Goal: Task Accomplishment & Management: Manage account settings

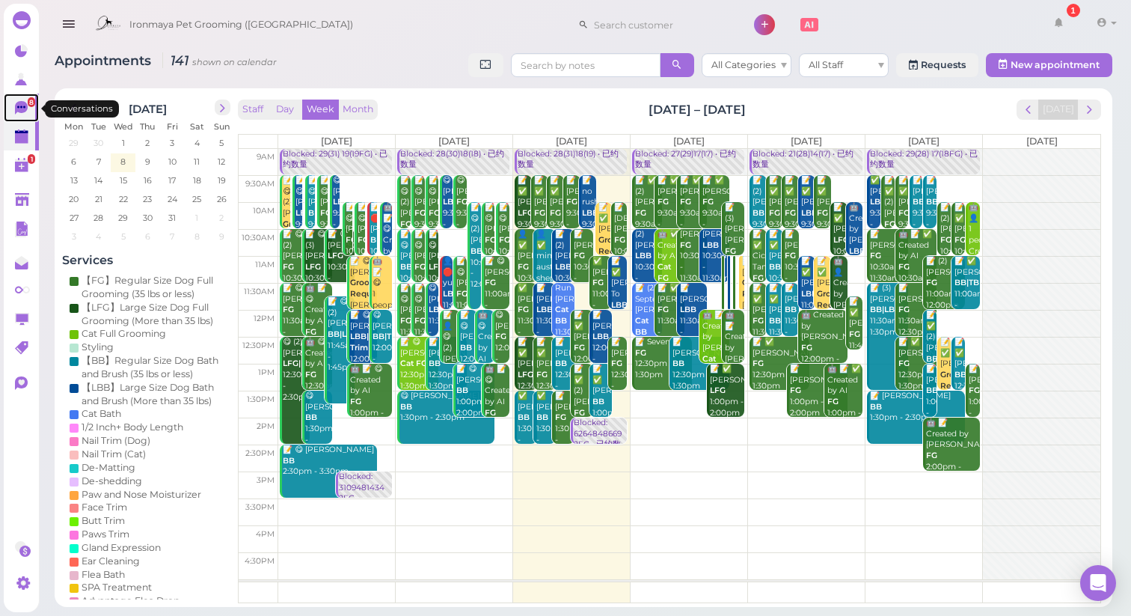
click at [24, 110] on icon at bounding box center [21, 107] width 13 height 13
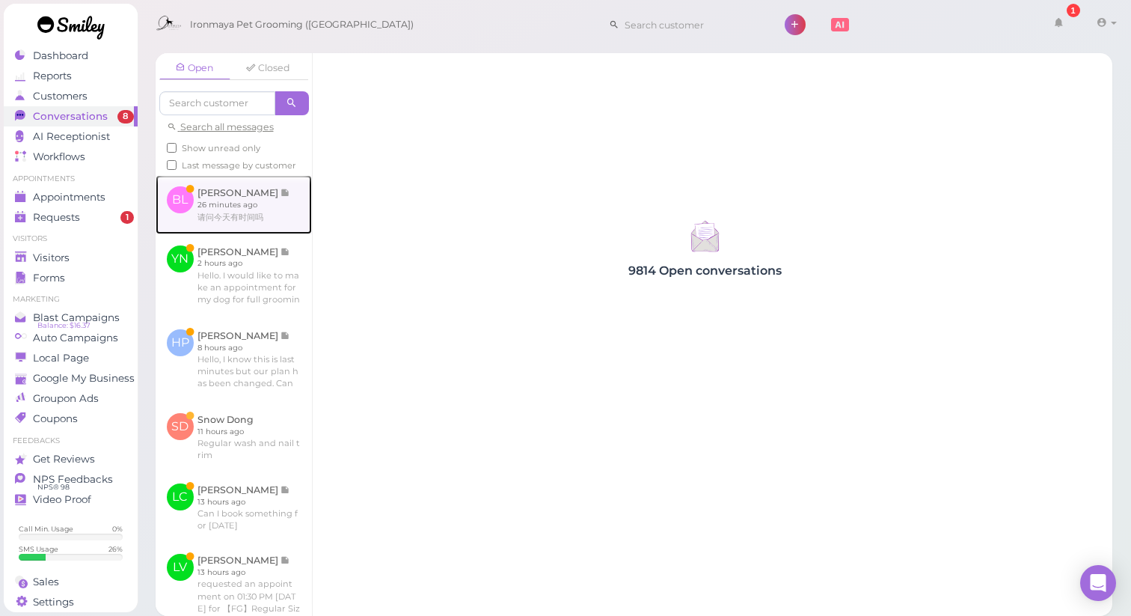
click at [256, 233] on link at bounding box center [234, 204] width 156 height 58
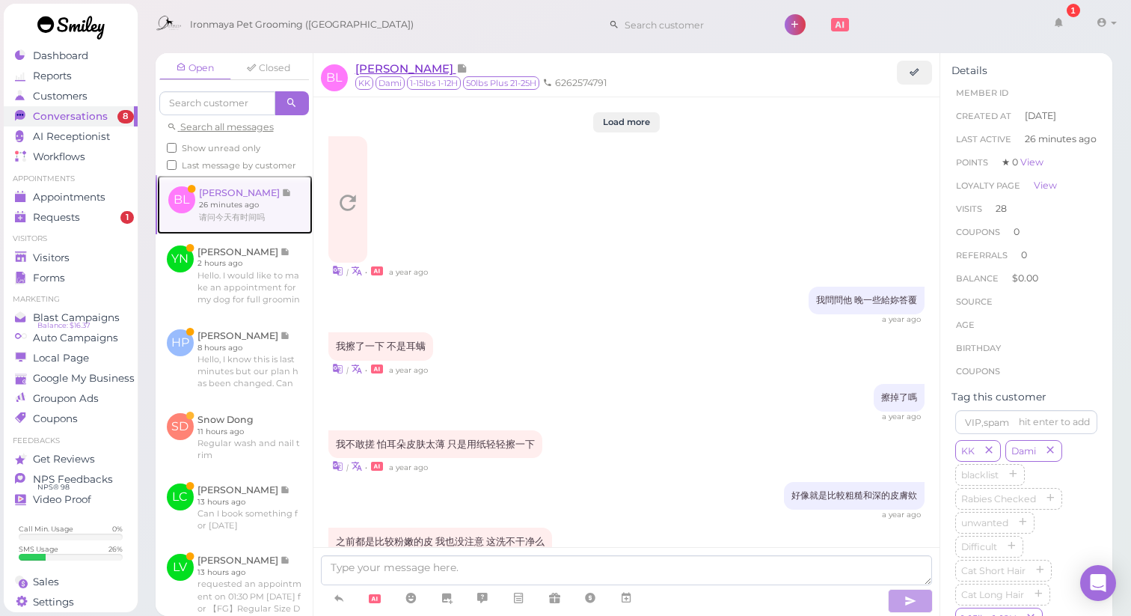
scroll to position [1570, 0]
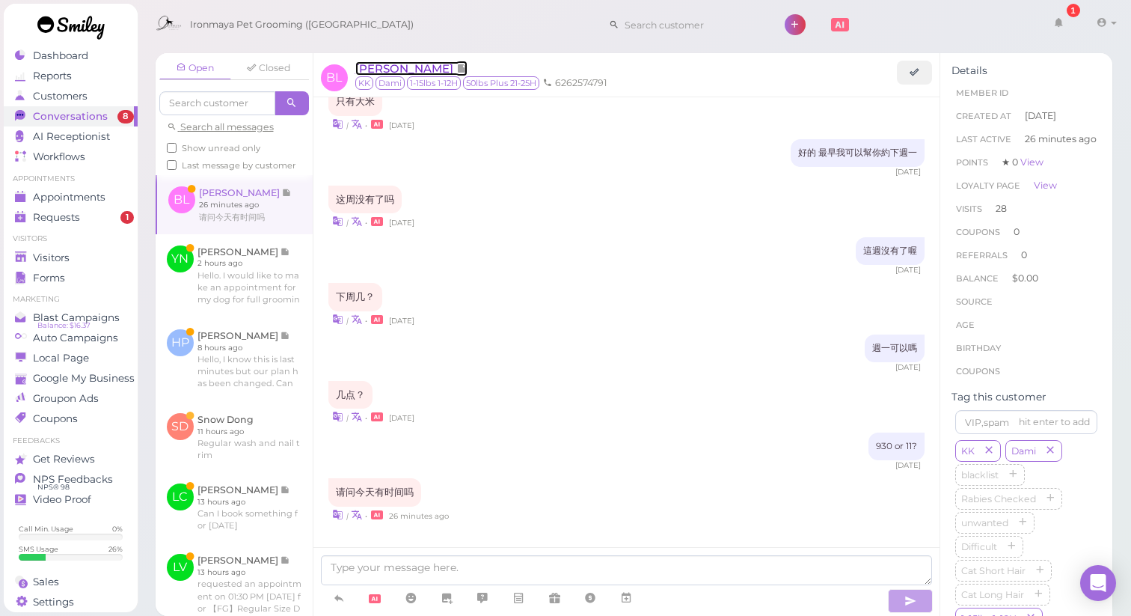
click at [362, 67] on span "[PERSON_NAME]" at bounding box center [405, 68] width 101 height 14
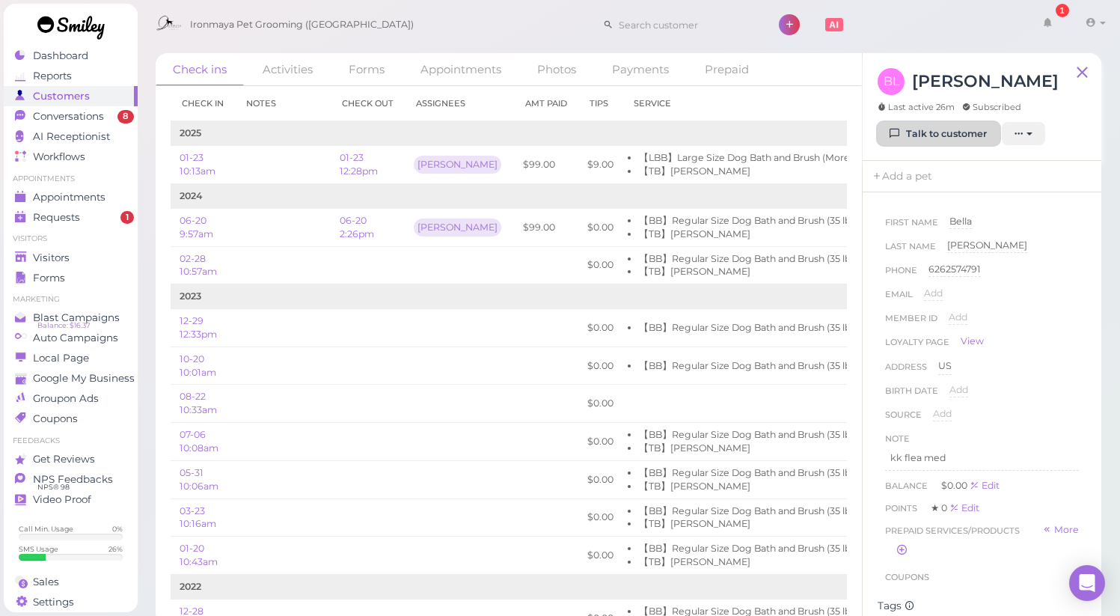
click at [914, 135] on link "Talk to customer" at bounding box center [938, 134] width 122 height 24
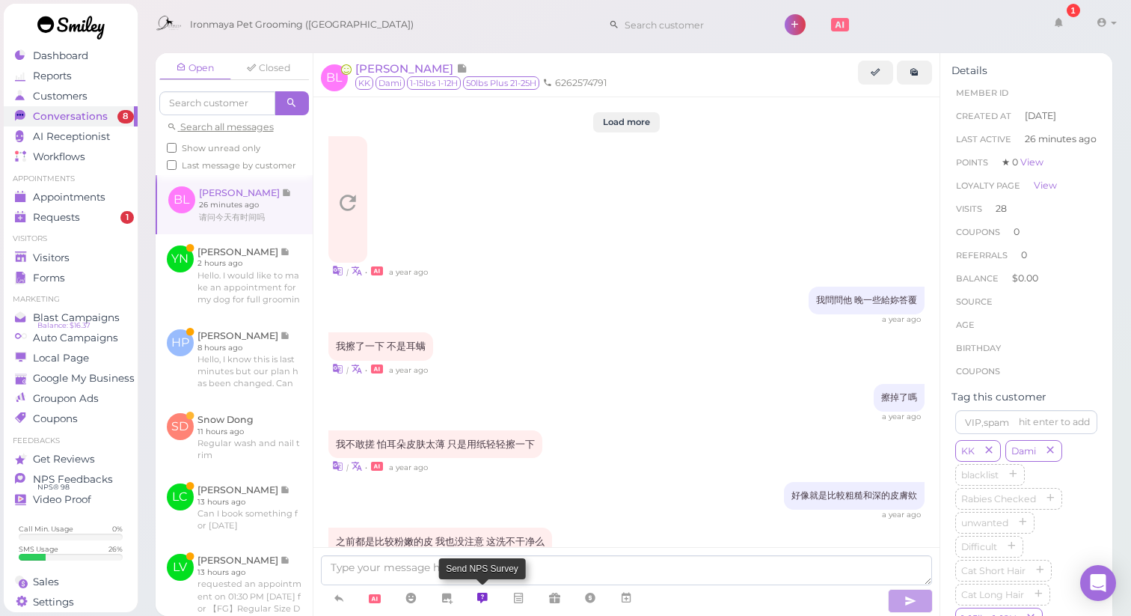
scroll to position [1570, 0]
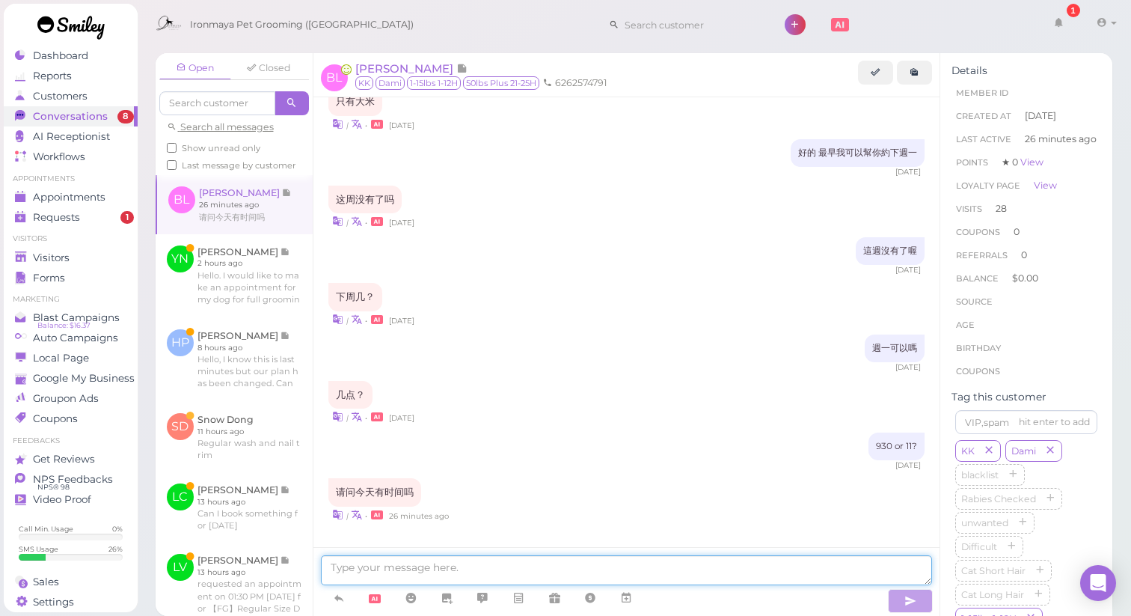
click at [584, 575] on textarea at bounding box center [627, 570] width 612 height 30
type textarea "y"
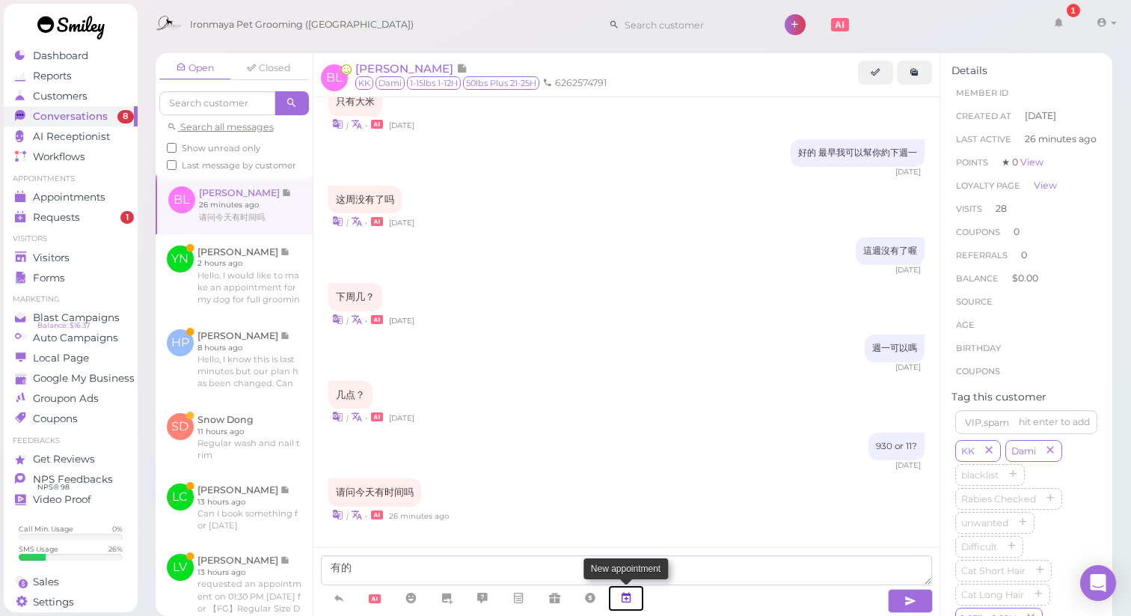
click at [634, 598] on link at bounding box center [626, 598] width 36 height 26
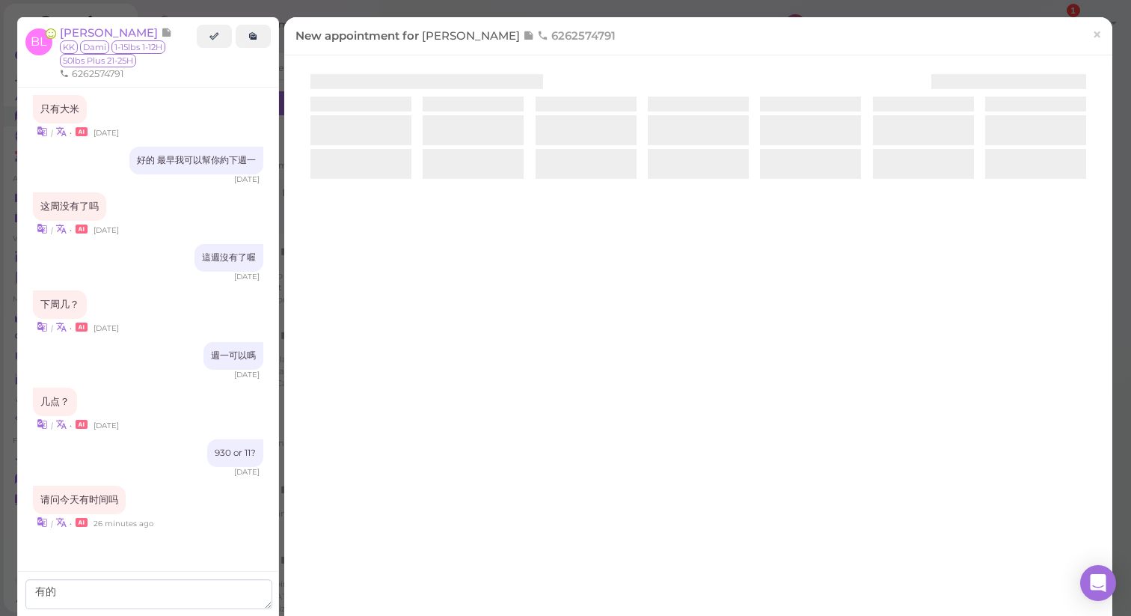
scroll to position [1573, 0]
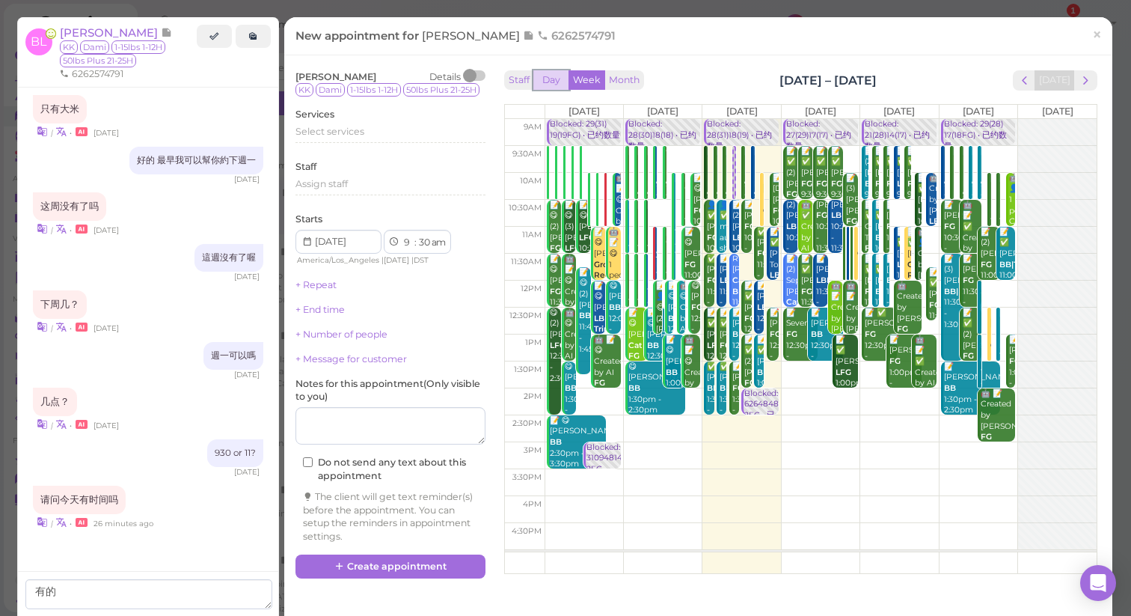
click at [554, 84] on button "Day" at bounding box center [551, 80] width 36 height 20
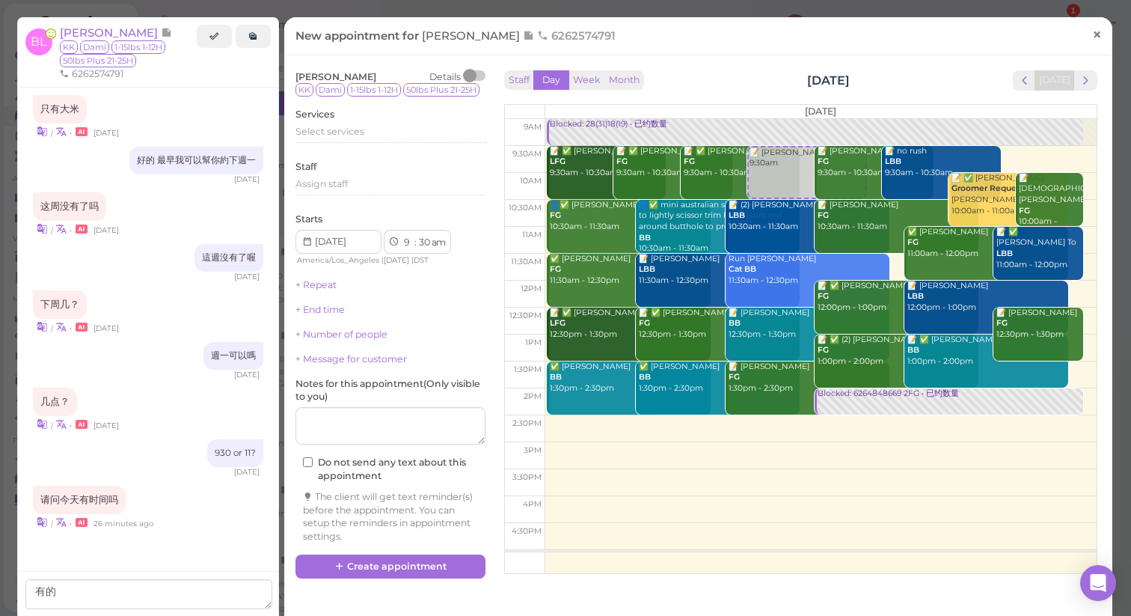
click at [1092, 40] on span "×" at bounding box center [1097, 34] width 10 height 21
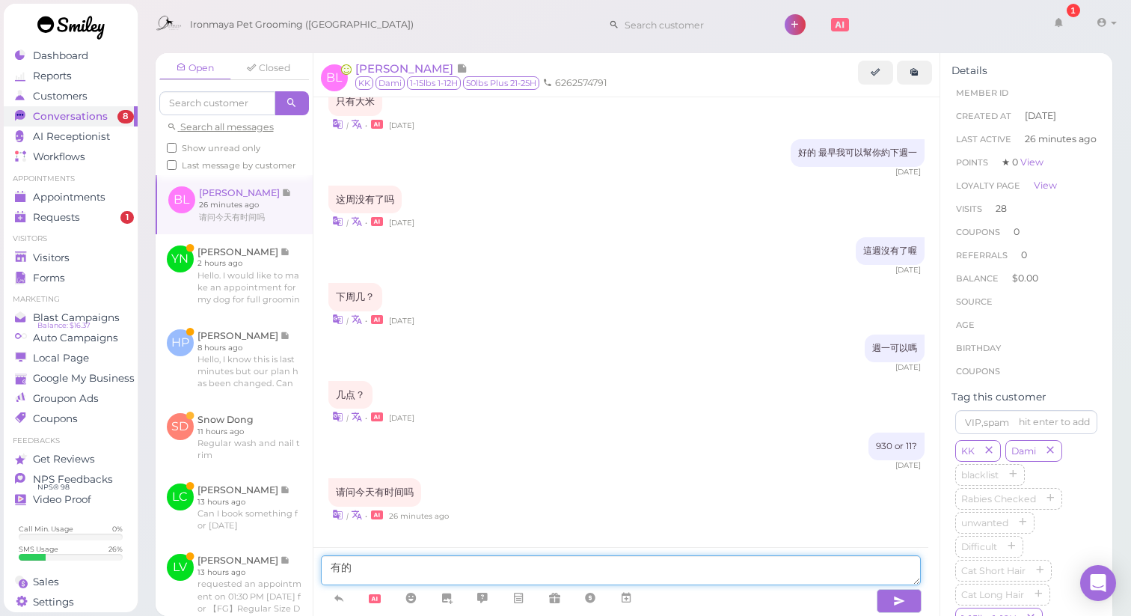
click at [426, 565] on textarea "有的" at bounding box center [621, 570] width 601 height 30
type textarea "有的 10 am有位置"
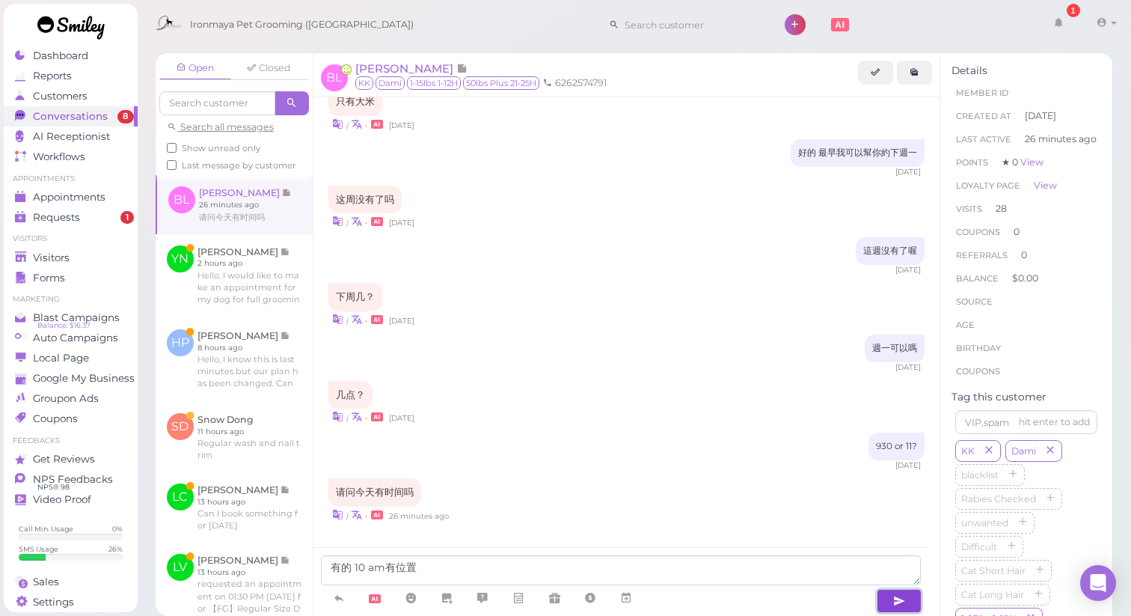
click at [904, 604] on icon "button" at bounding box center [899, 600] width 12 height 15
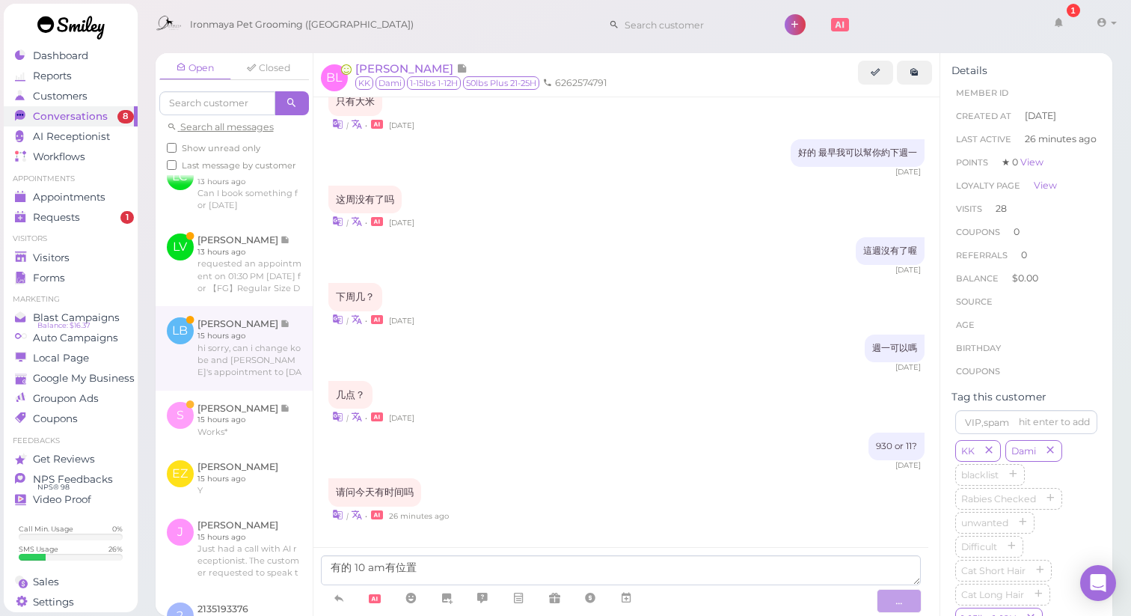
scroll to position [493, 0]
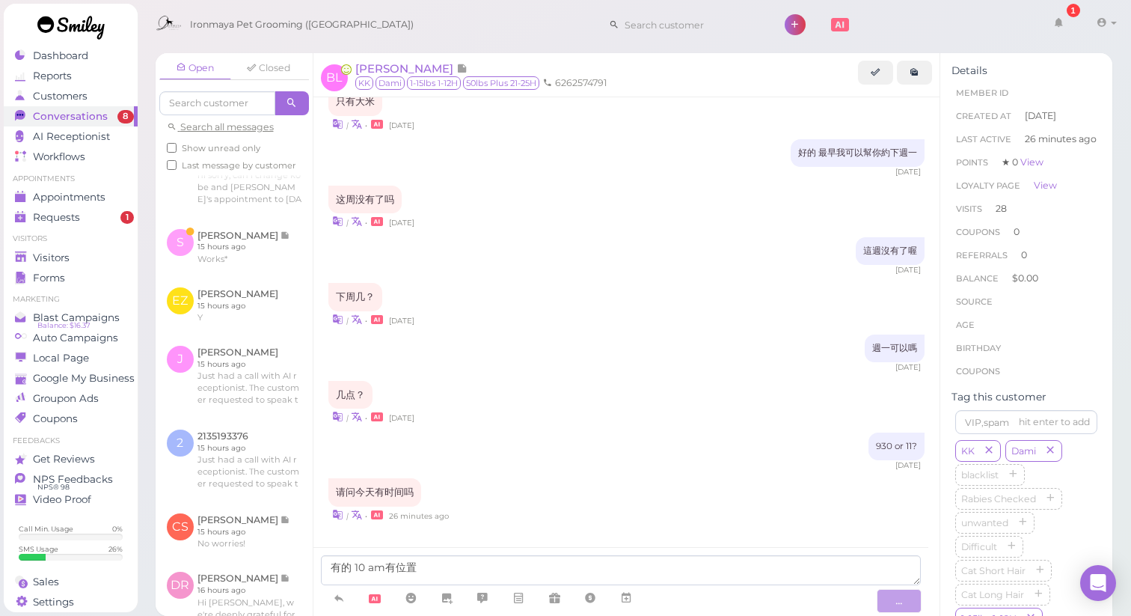
click at [619, 478] on div "请问今天有时间吗 | • 26 minutes ago" at bounding box center [626, 500] width 597 height 44
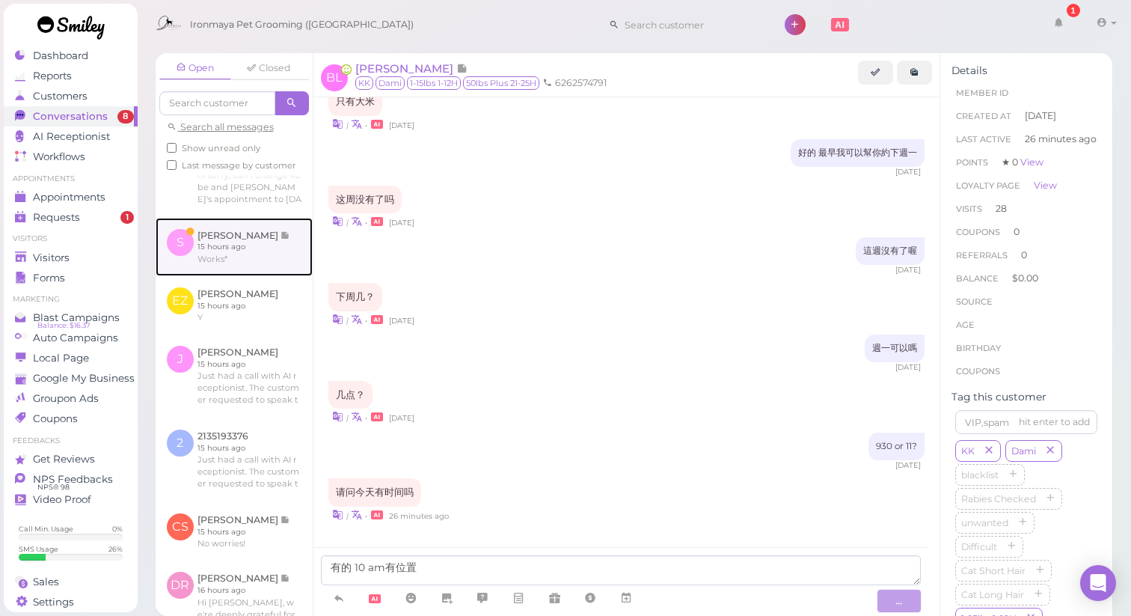
click at [218, 276] on link at bounding box center [234, 247] width 157 height 58
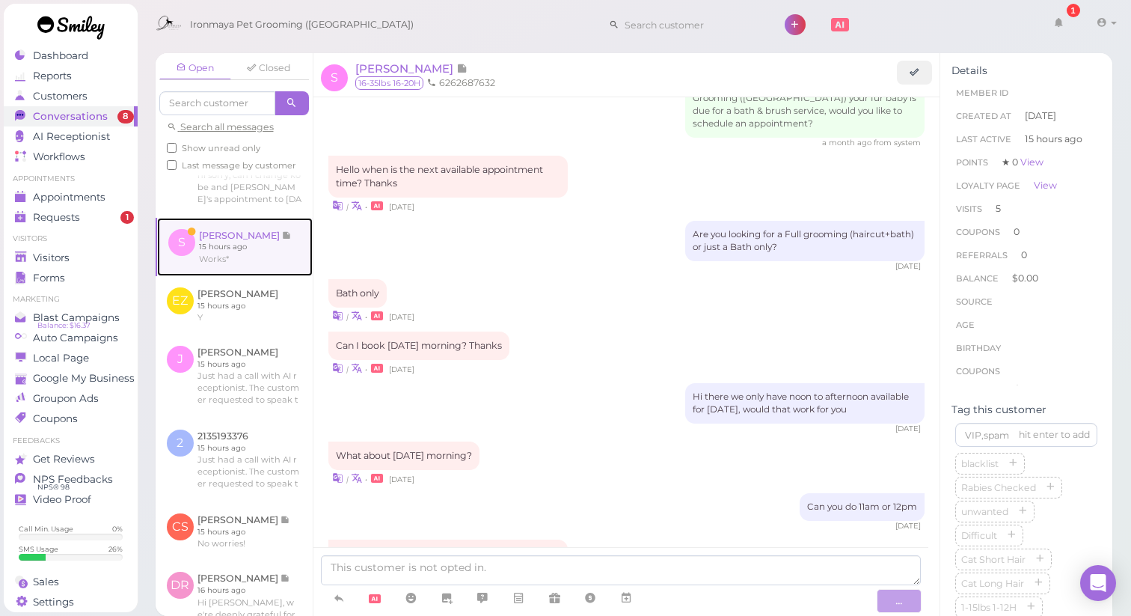
scroll to position [1865, 0]
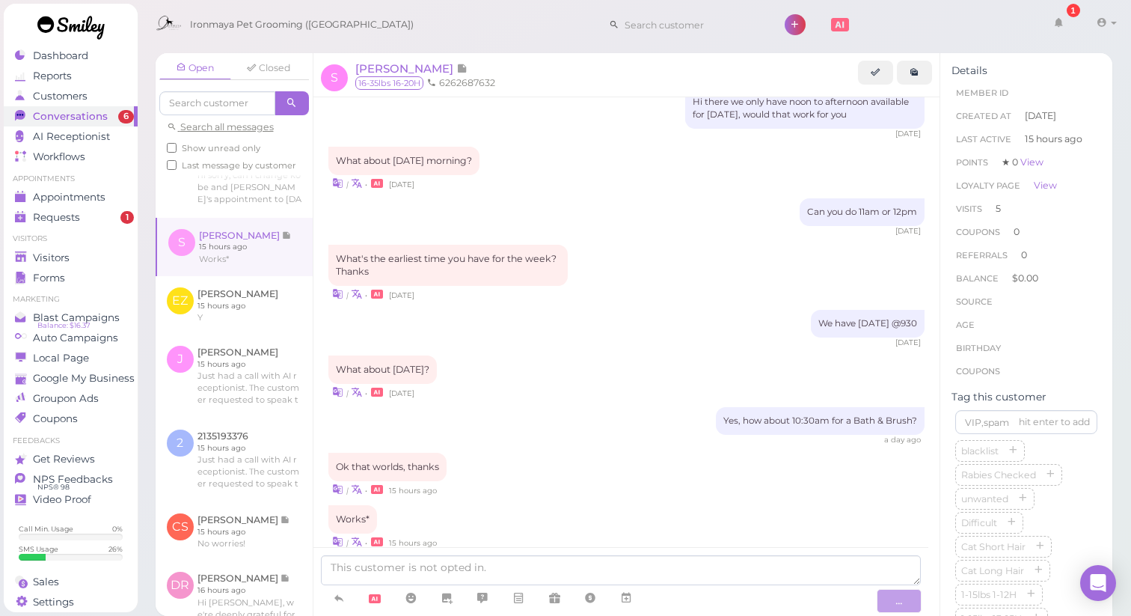
click at [780, 453] on div "Ok that worlds, thanks | • 15 hours ago" at bounding box center [626, 475] width 597 height 44
click at [779, 453] on div "Ok that worlds, thanks | • 15 hours ago" at bounding box center [626, 475] width 597 height 44
click at [625, 602] on icon at bounding box center [626, 597] width 12 height 15
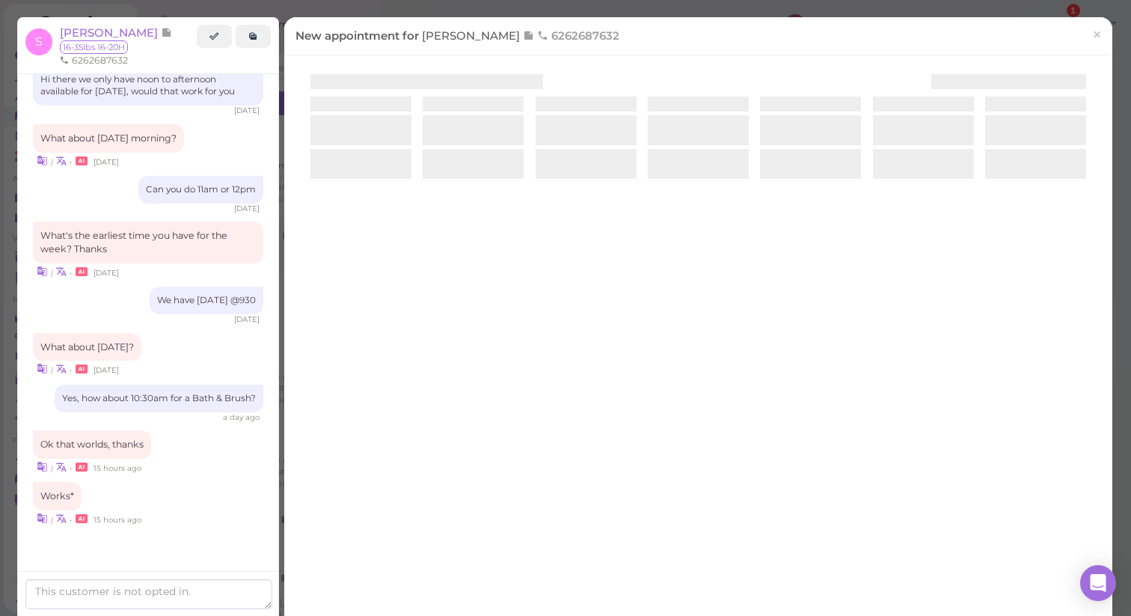
scroll to position [1931, 0]
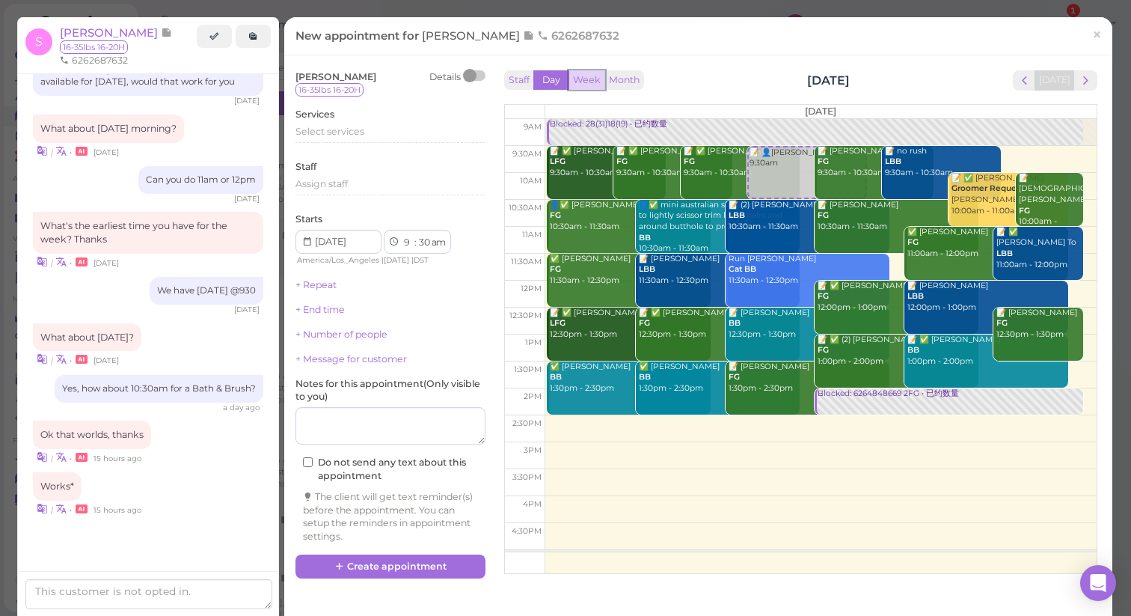
click at [587, 84] on button "Week" at bounding box center [586, 80] width 37 height 20
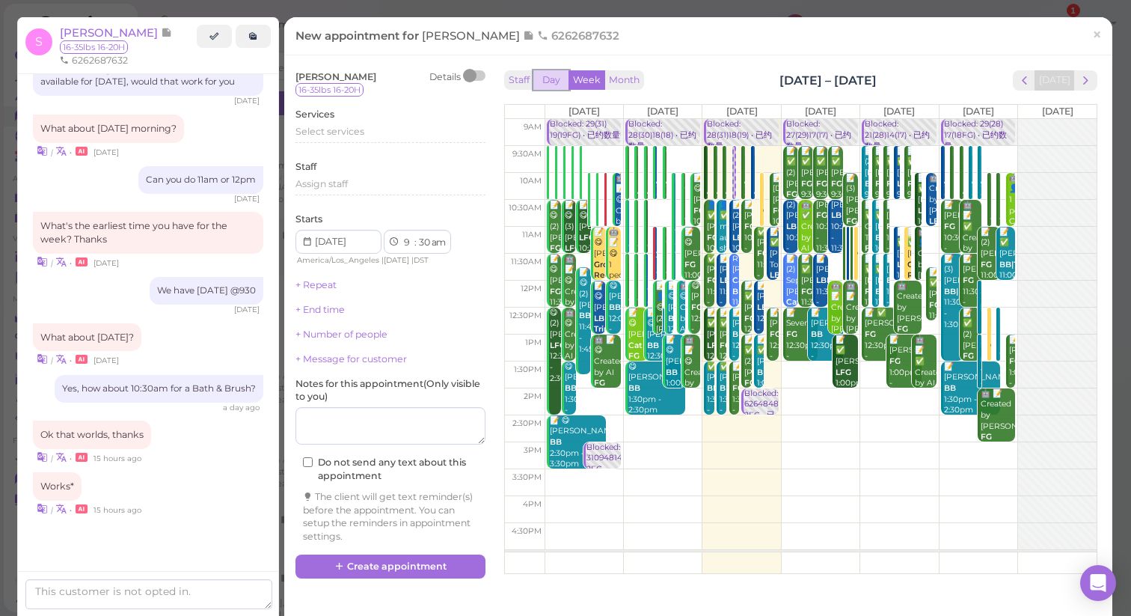
click at [553, 82] on button "Day" at bounding box center [551, 80] width 36 height 20
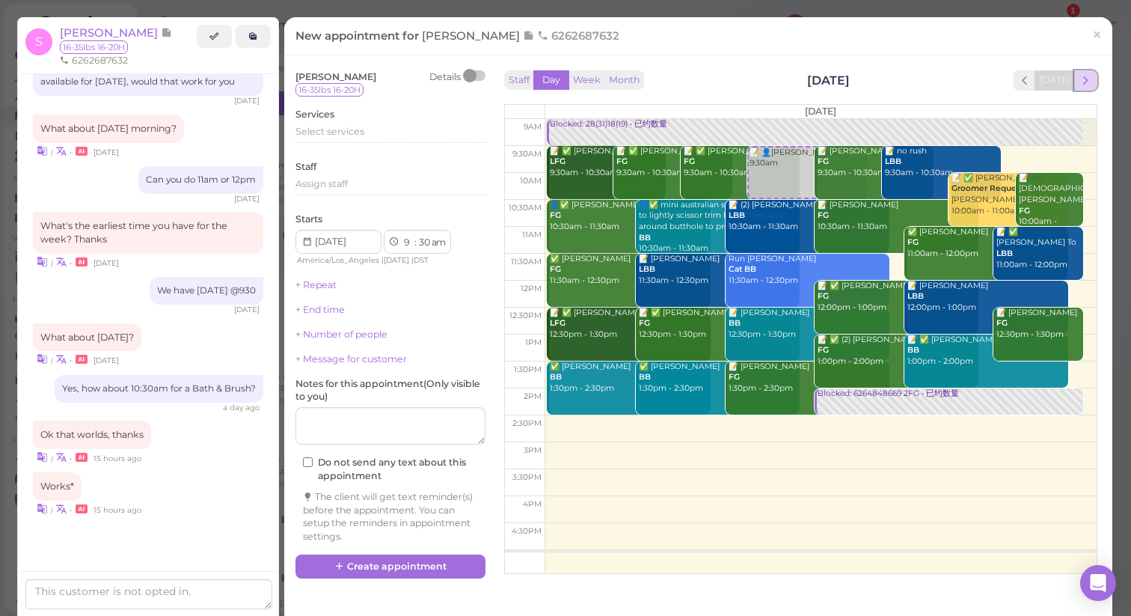
click at [1079, 80] on span "next" at bounding box center [1086, 80] width 14 height 14
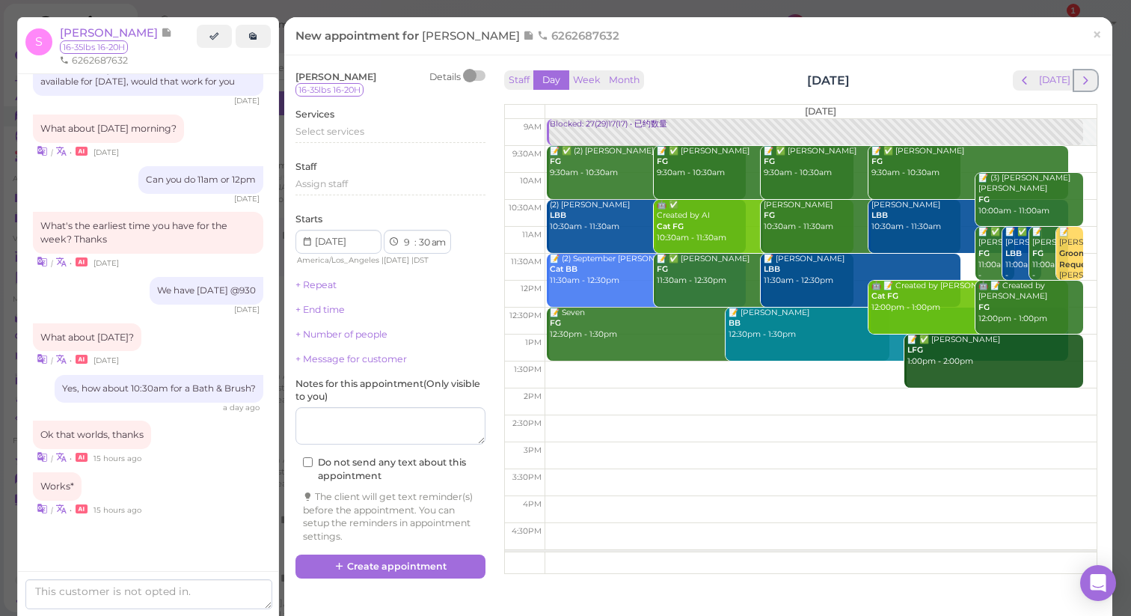
click at [1079, 80] on span "next" at bounding box center [1086, 80] width 14 height 14
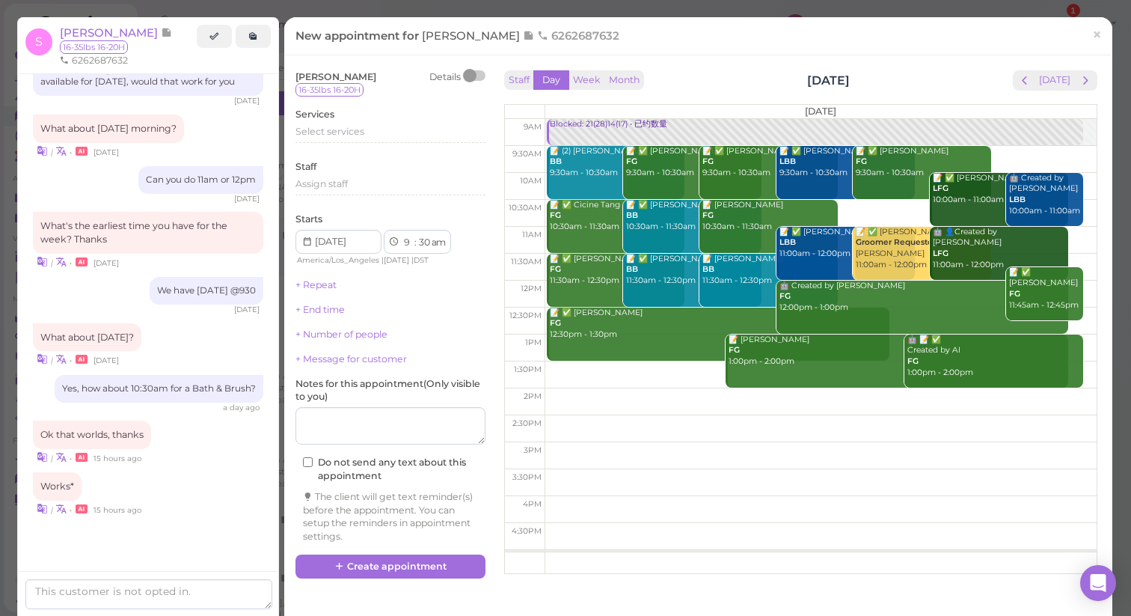
click at [874, 210] on td at bounding box center [821, 213] width 552 height 27
type input "[DATE]"
select select "10"
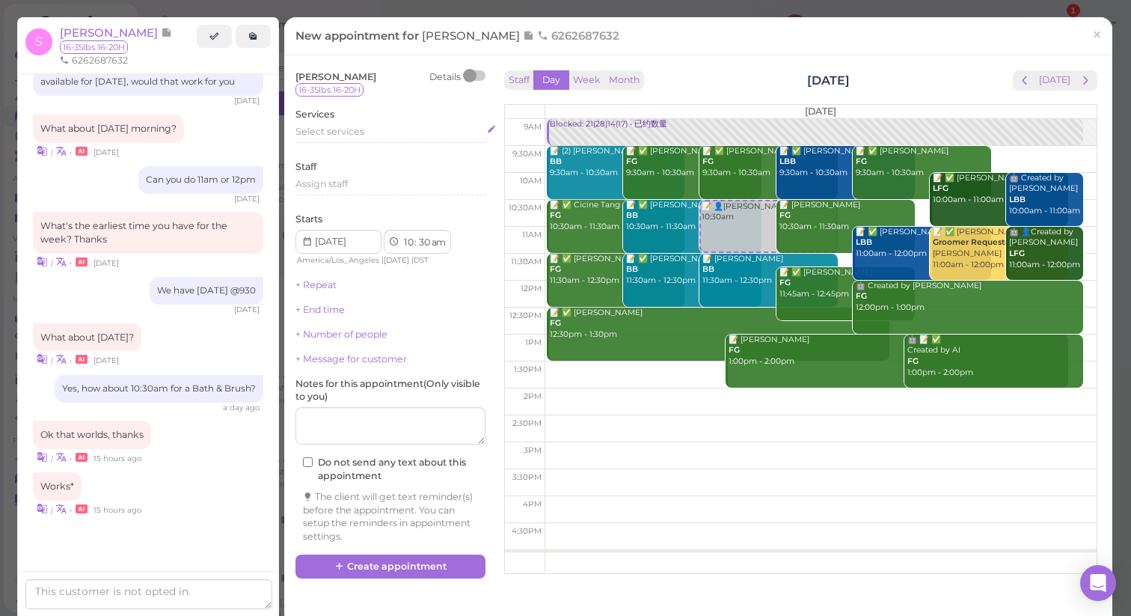
click at [343, 135] on span "Select services" at bounding box center [329, 131] width 69 height 11
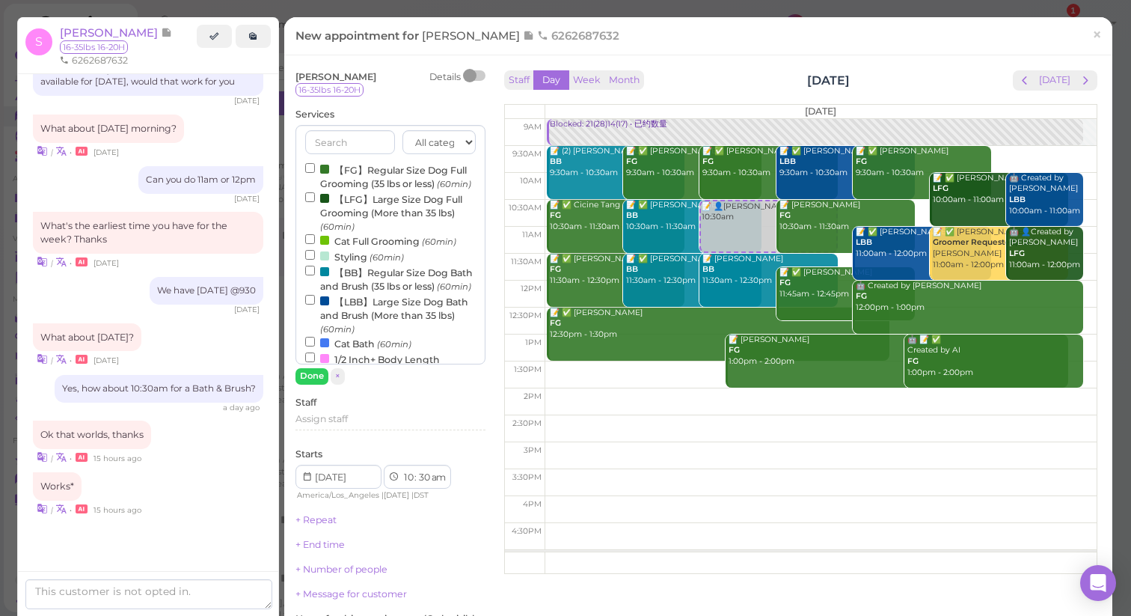
click at [368, 287] on label "【BB】Regular Size Dog Bath and Brush (35 lbs or less) (60min)" at bounding box center [390, 278] width 171 height 29
click at [315, 275] on input "【BB】Regular Size Dog Bath and Brush (35 lbs or less) (60min)" at bounding box center [310, 271] width 10 height 10
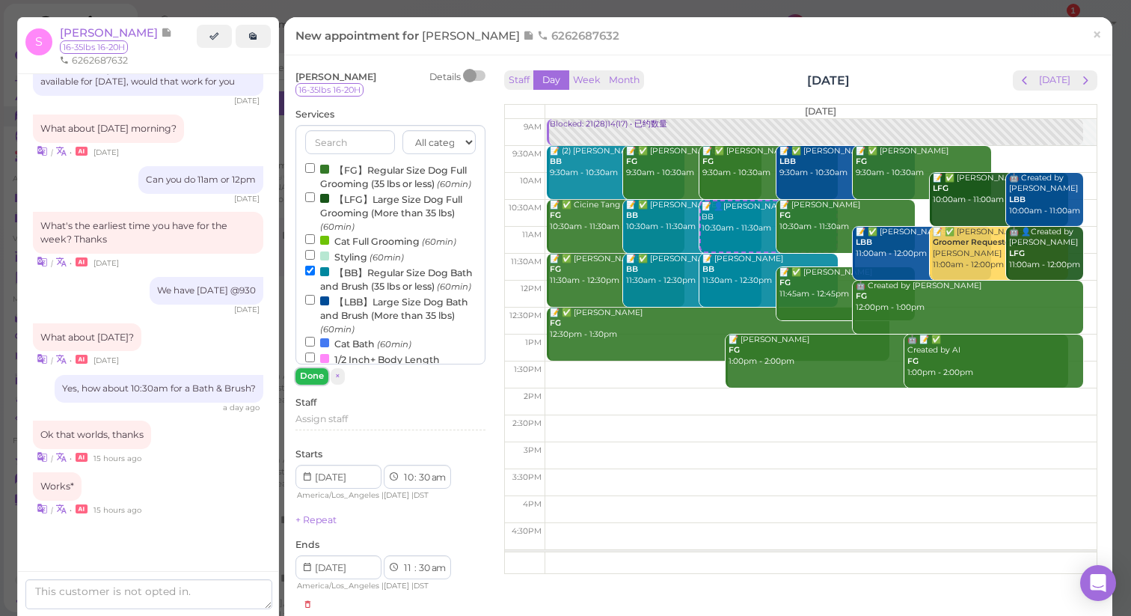
click at [305, 375] on button "Done" at bounding box center [311, 376] width 33 height 16
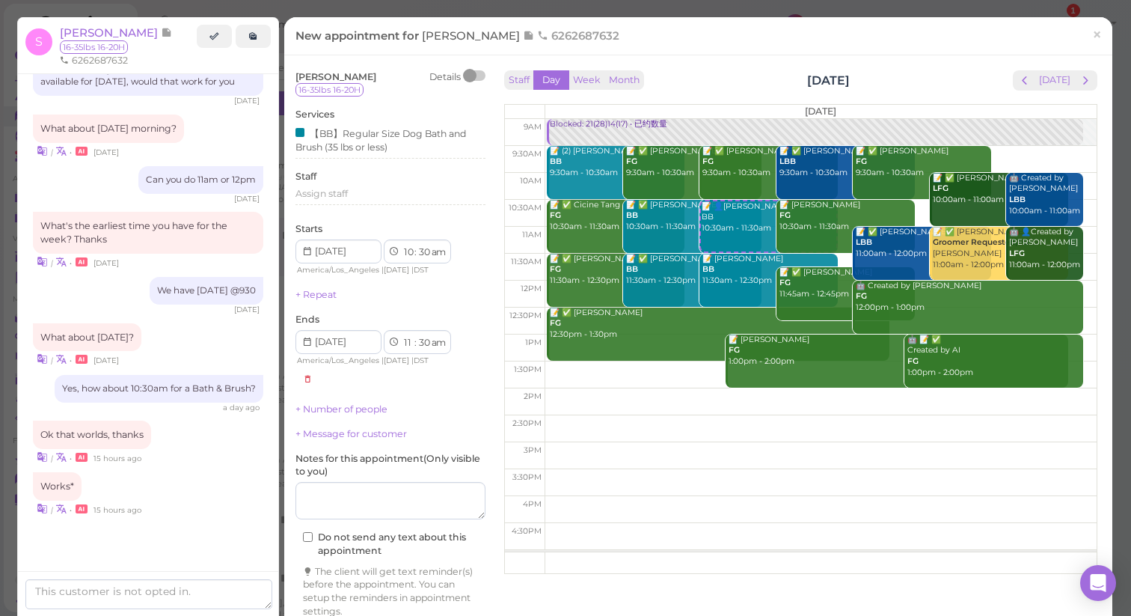
scroll to position [49, 0]
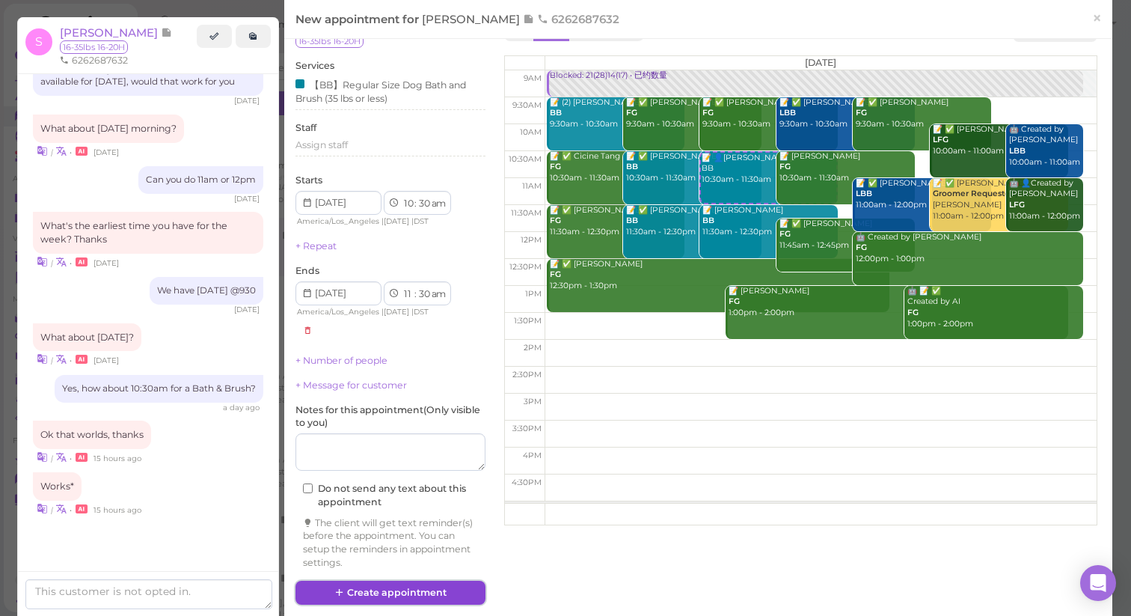
click at [418, 595] on button "Create appointment" at bounding box center [390, 592] width 190 height 24
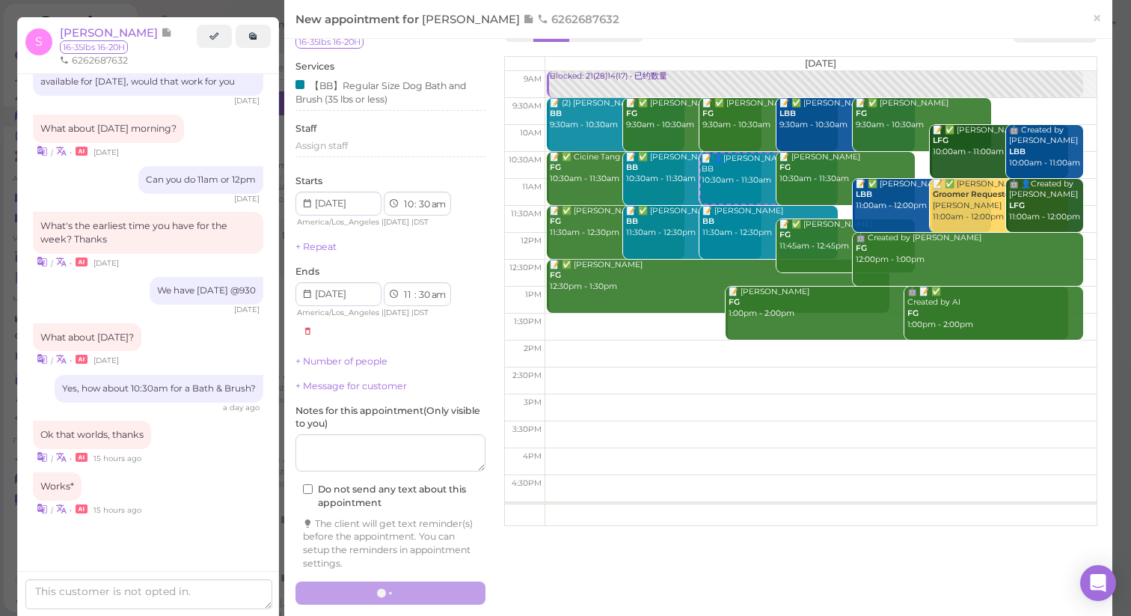
scroll to position [1865, 0]
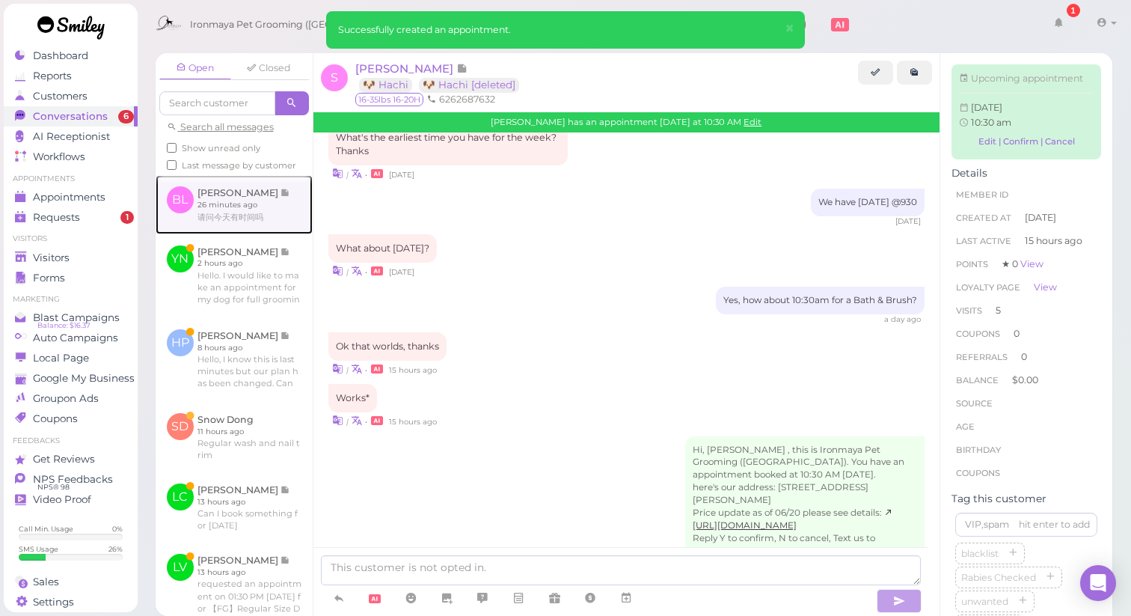
click at [266, 218] on link at bounding box center [234, 204] width 157 height 58
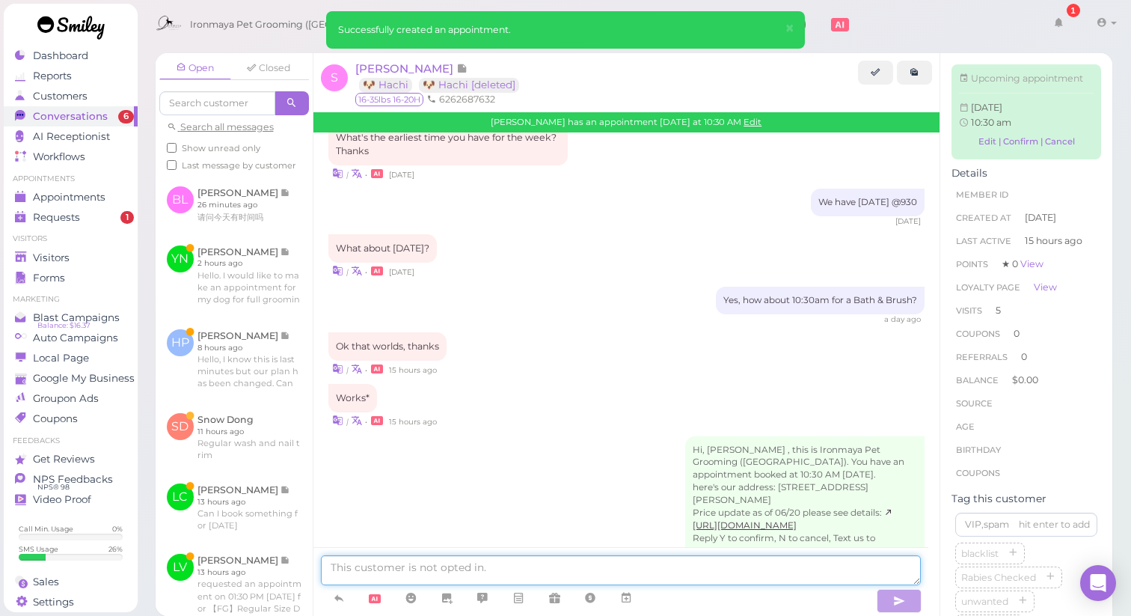
type textarea "有的 10 am有位置"
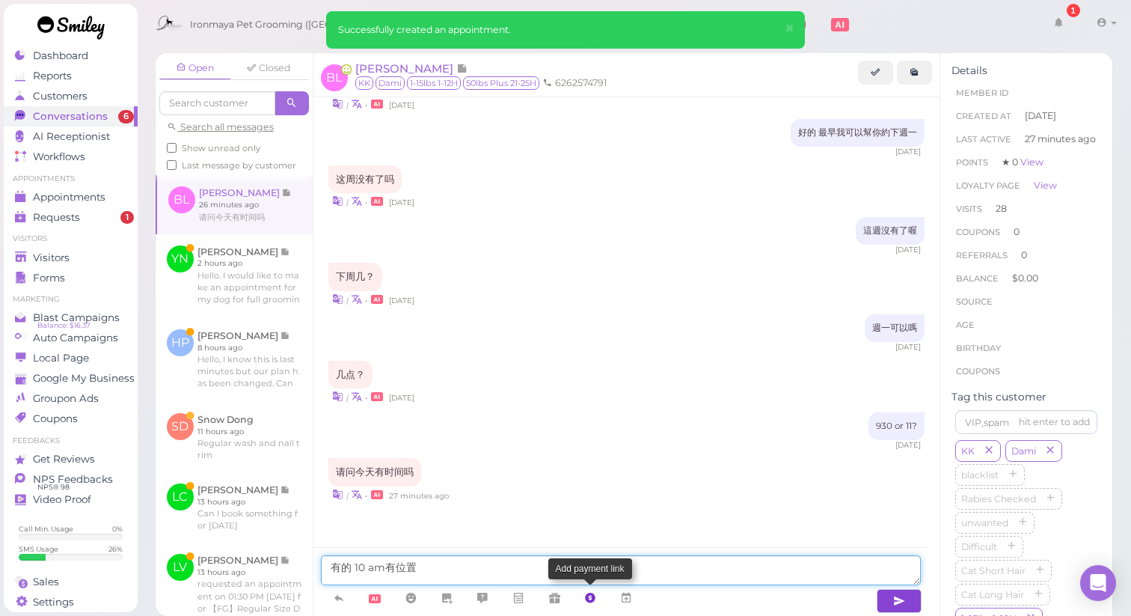
scroll to position [1570, 0]
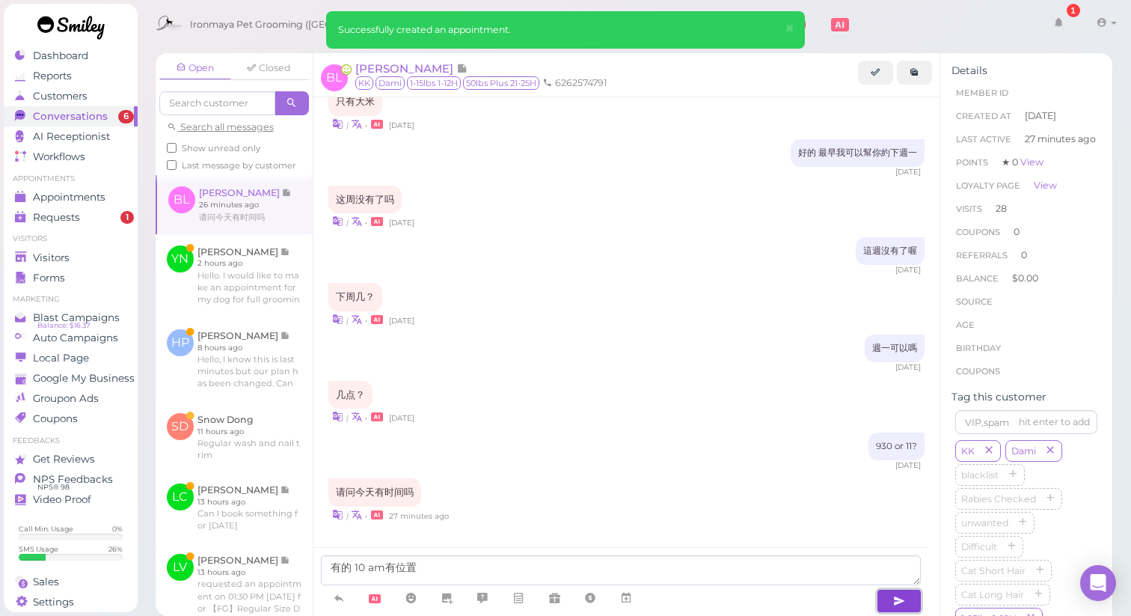
click at [910, 604] on button "button" at bounding box center [899, 601] width 45 height 24
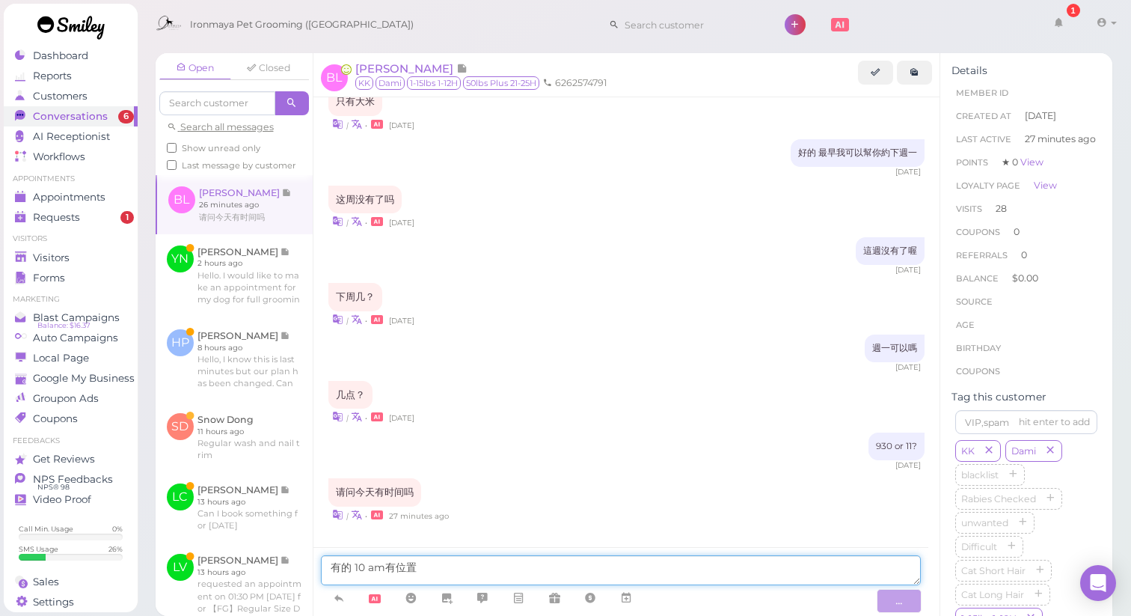
drag, startPoint x: 588, startPoint y: 572, endPoint x: 330, endPoint y: 572, distance: 258.1
click at [330, 572] on textarea "有的 10 am有位置" at bounding box center [621, 570] width 601 height 30
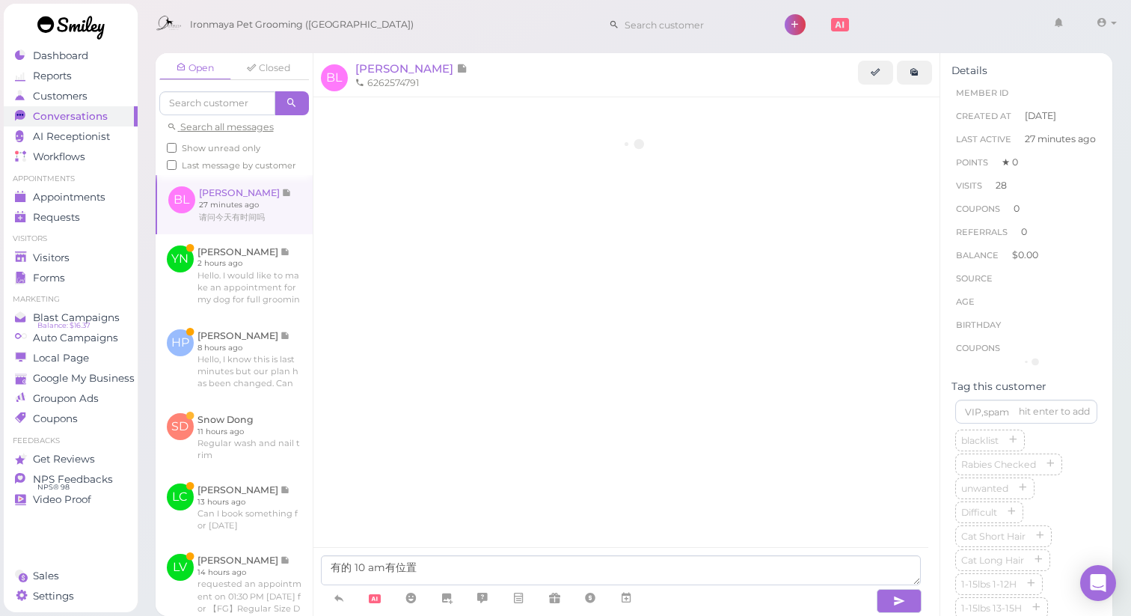
scroll to position [1570, 0]
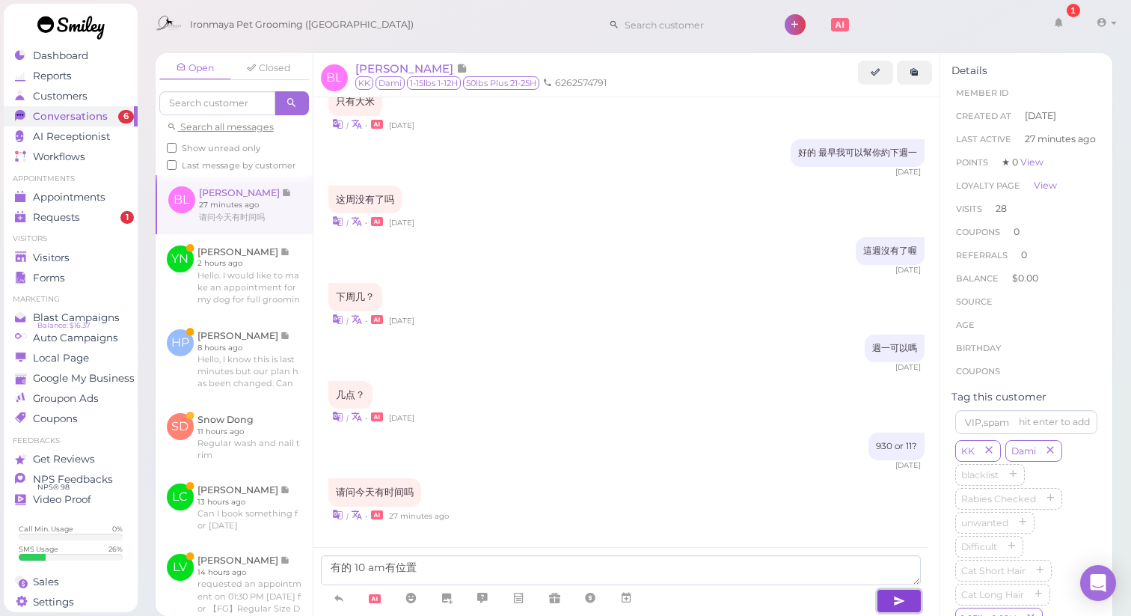
click at [890, 598] on button "button" at bounding box center [899, 601] width 45 height 24
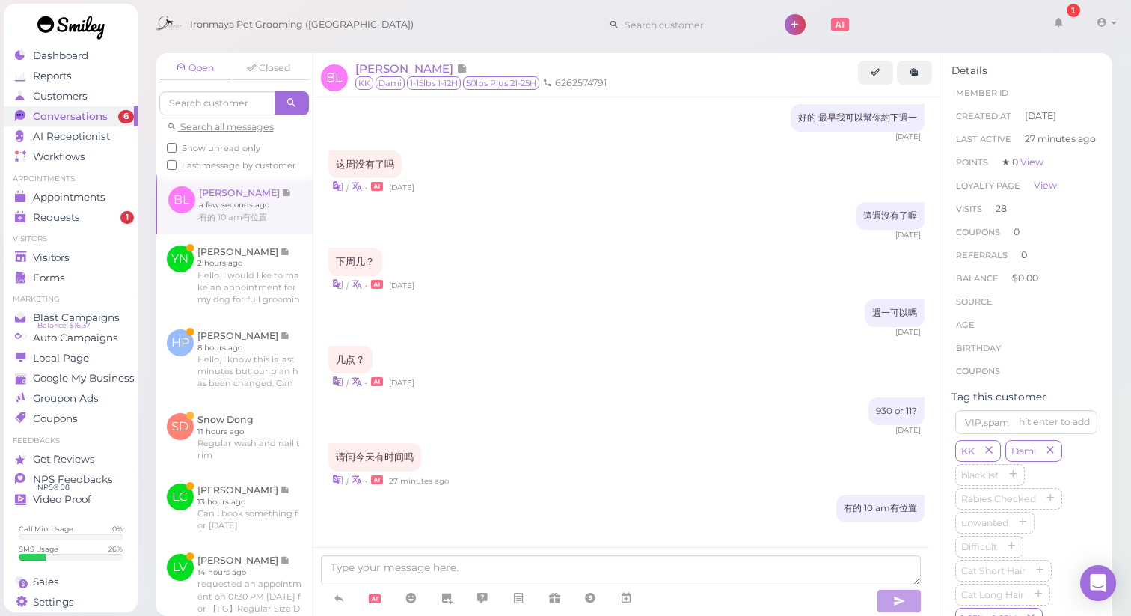
click at [616, 397] on div "930 or 11? [DATE]" at bounding box center [626, 416] width 597 height 38
click at [81, 199] on span "Appointments" at bounding box center [70, 197] width 75 height 13
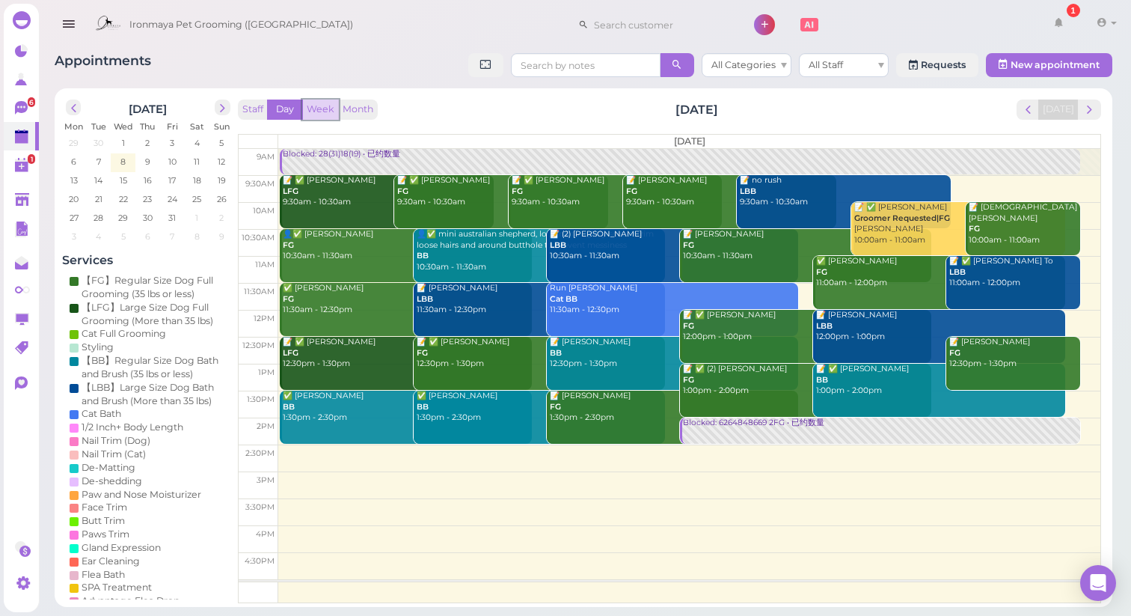
click at [316, 108] on button "Week" at bounding box center [320, 109] width 37 height 20
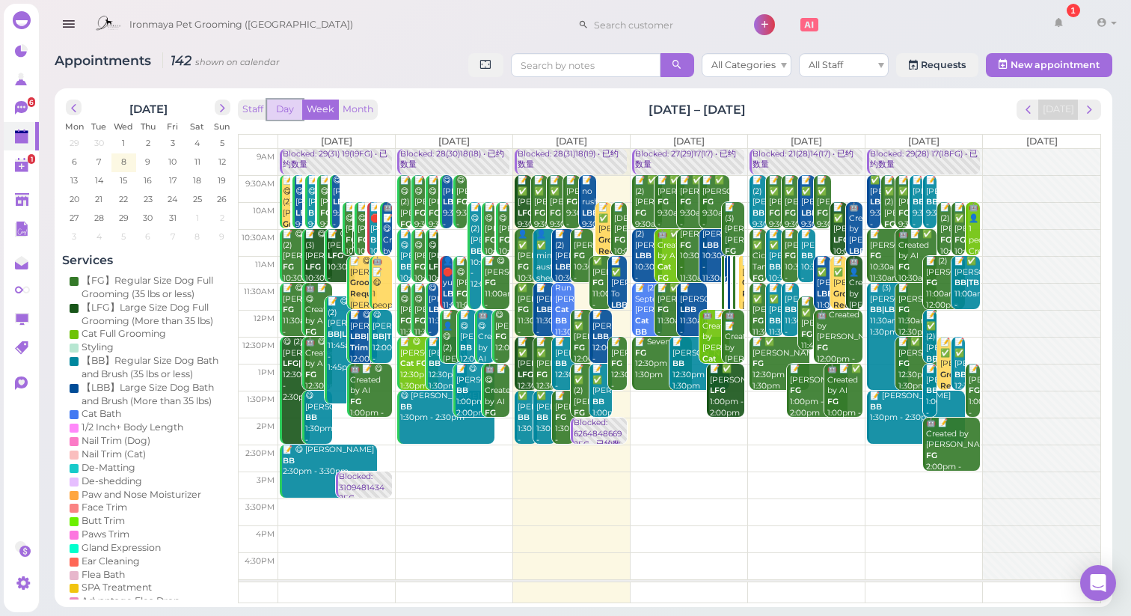
click at [284, 110] on button "Day" at bounding box center [285, 109] width 36 height 20
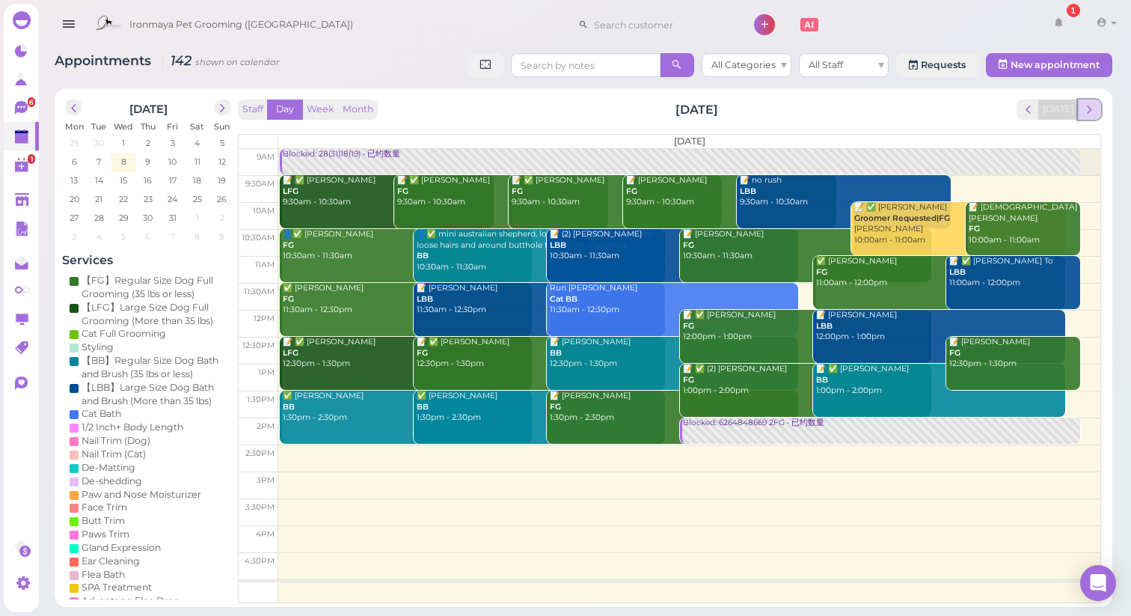
click at [1097, 113] on button "next" at bounding box center [1089, 109] width 23 height 20
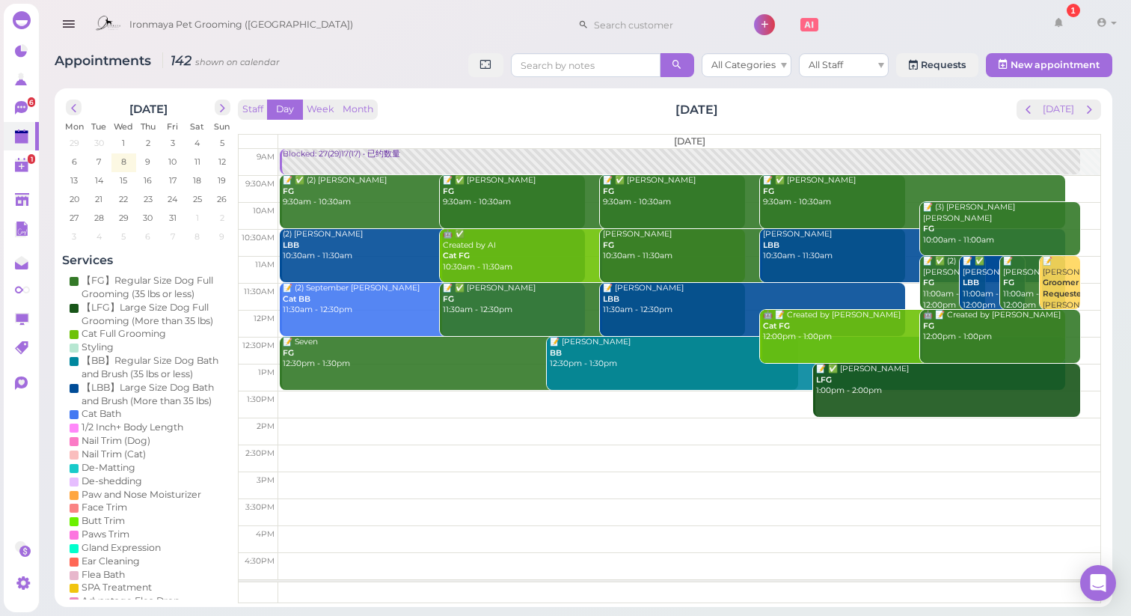
click at [1097, 114] on button "next" at bounding box center [1089, 109] width 23 height 20
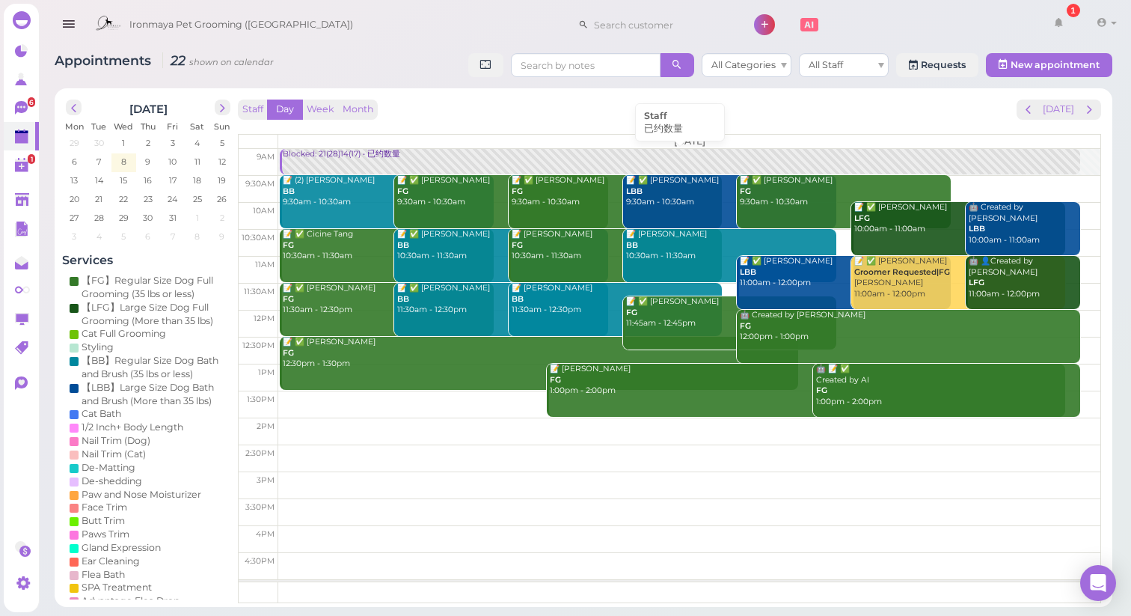
click at [381, 162] on link "Blocked: 21(28)14(17) • 已约数量" at bounding box center [680, 162] width 800 height 26
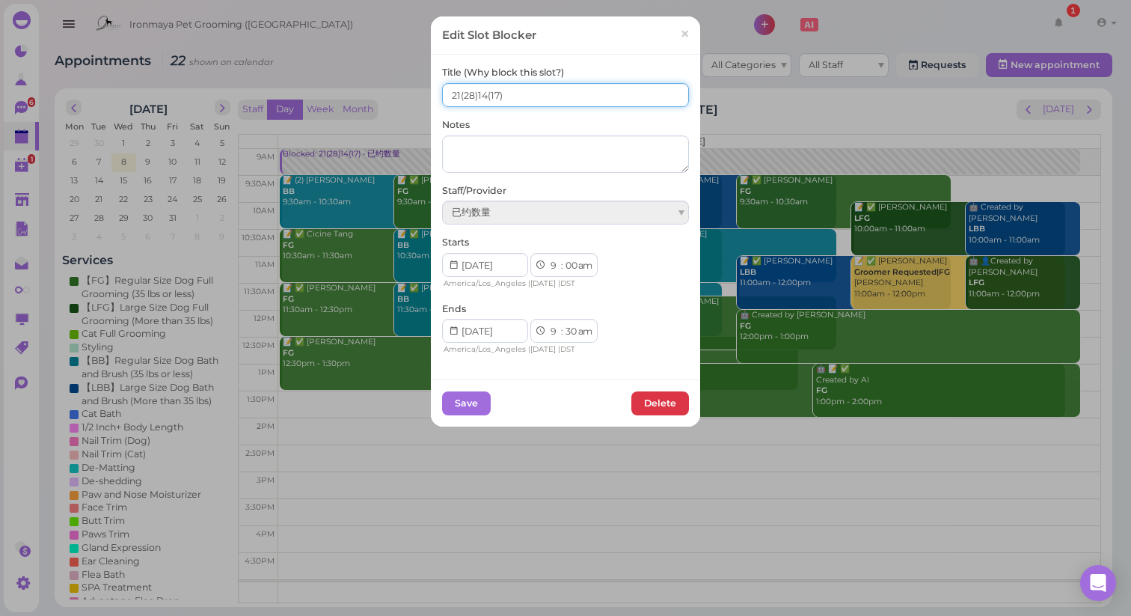
click at [455, 92] on input "21(28)14(17)" at bounding box center [565, 95] width 247 height 24
click at [473, 91] on input "22(28)14(17)" at bounding box center [565, 95] width 247 height 24
type input "22(28) 14(17)"
click at [456, 402] on button "Save" at bounding box center [466, 403] width 49 height 24
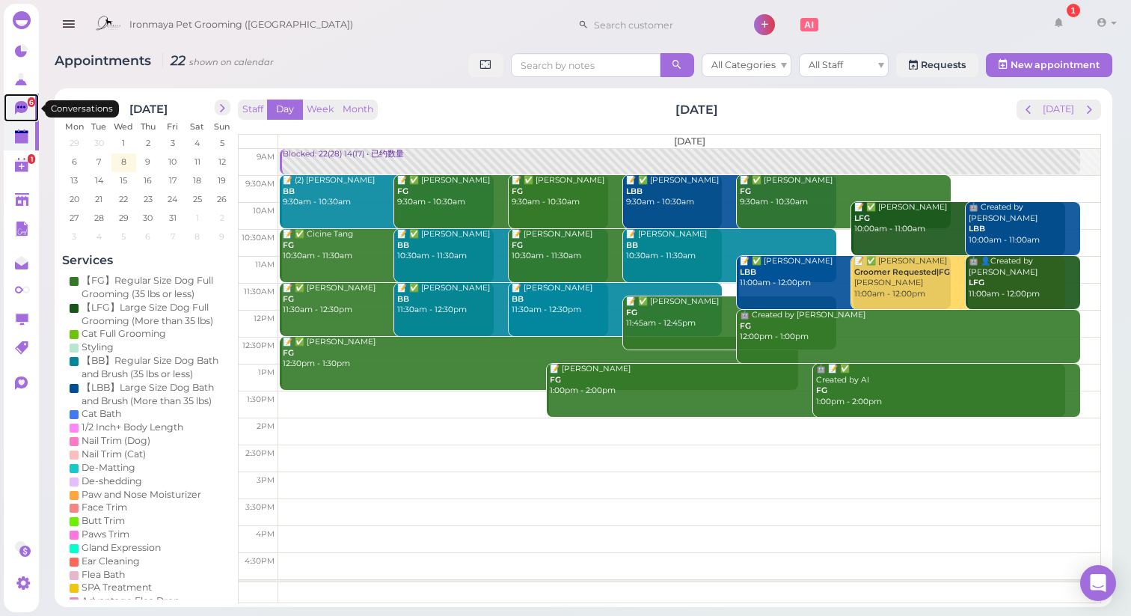
click at [20, 105] on icon at bounding box center [21, 107] width 13 height 13
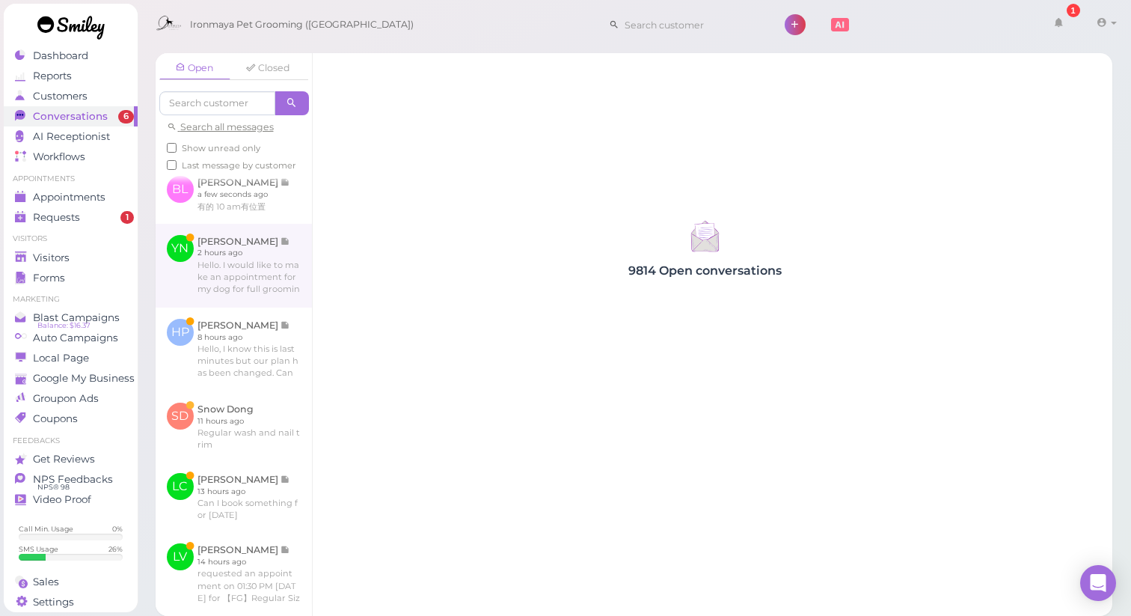
scroll to position [424, 0]
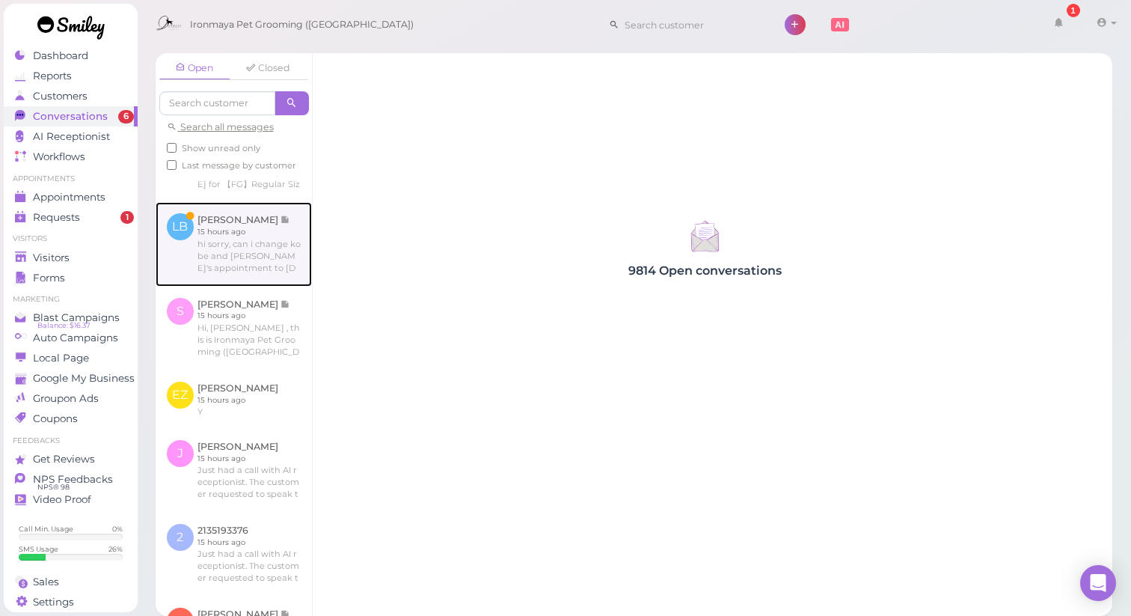
click at [277, 286] on link at bounding box center [234, 244] width 156 height 84
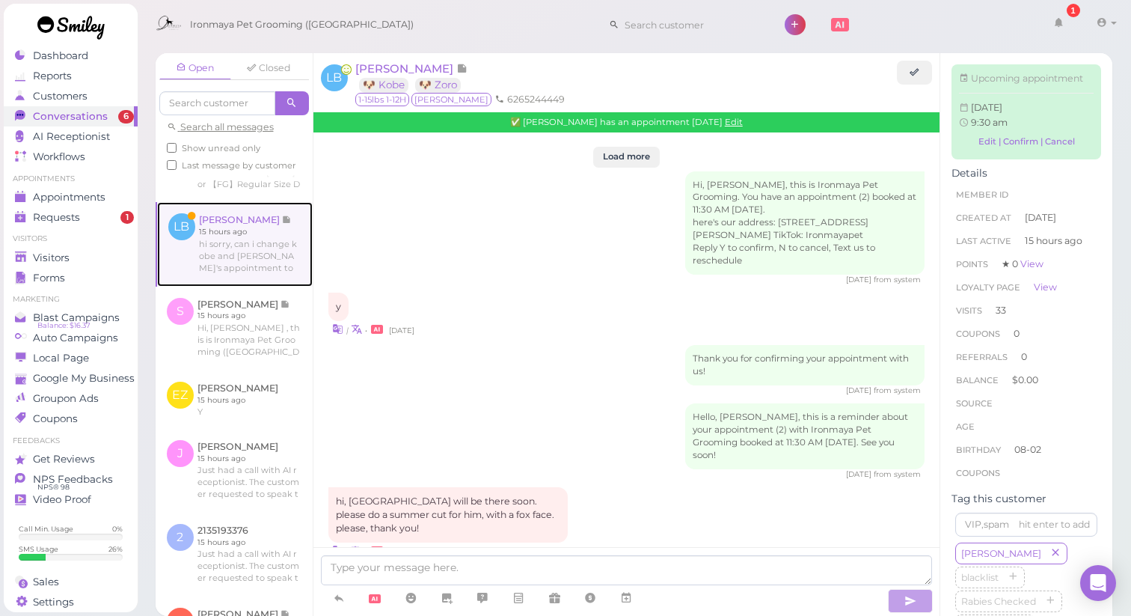
scroll to position [2103, 0]
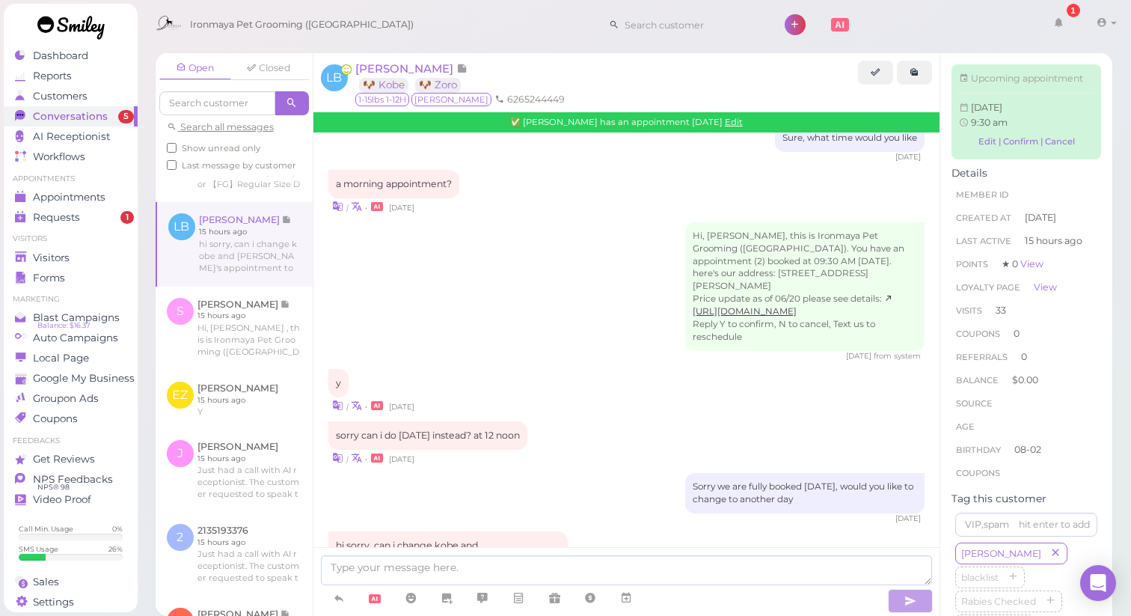
click at [568, 351] on div "[DATE] from system" at bounding box center [626, 356] width 597 height 10
click at [726, 123] on link "Edit" at bounding box center [734, 122] width 18 height 10
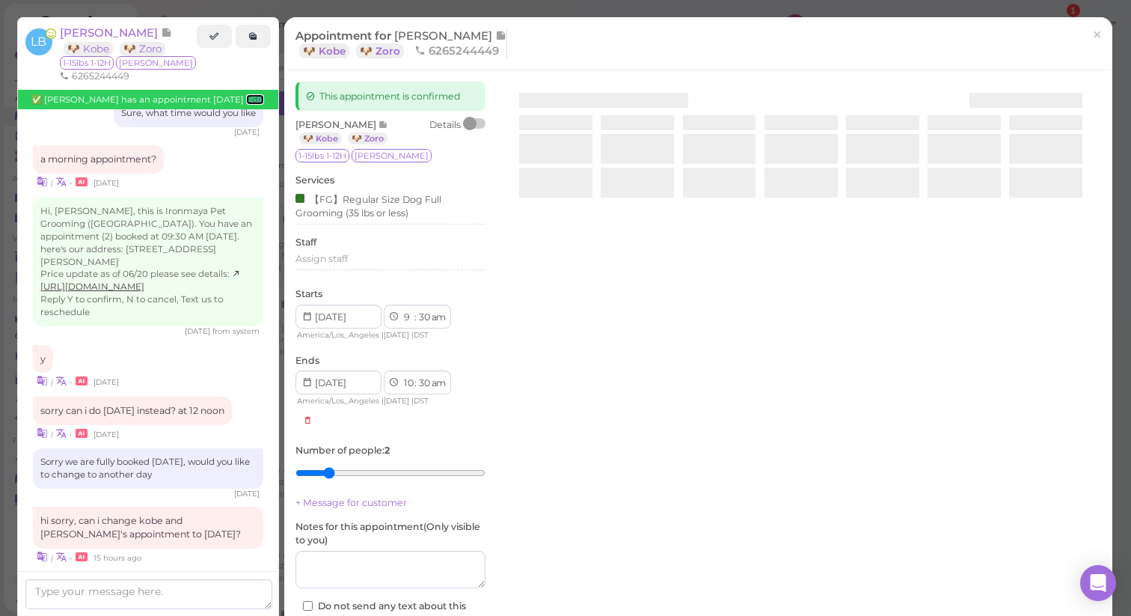
scroll to position [2194, 0]
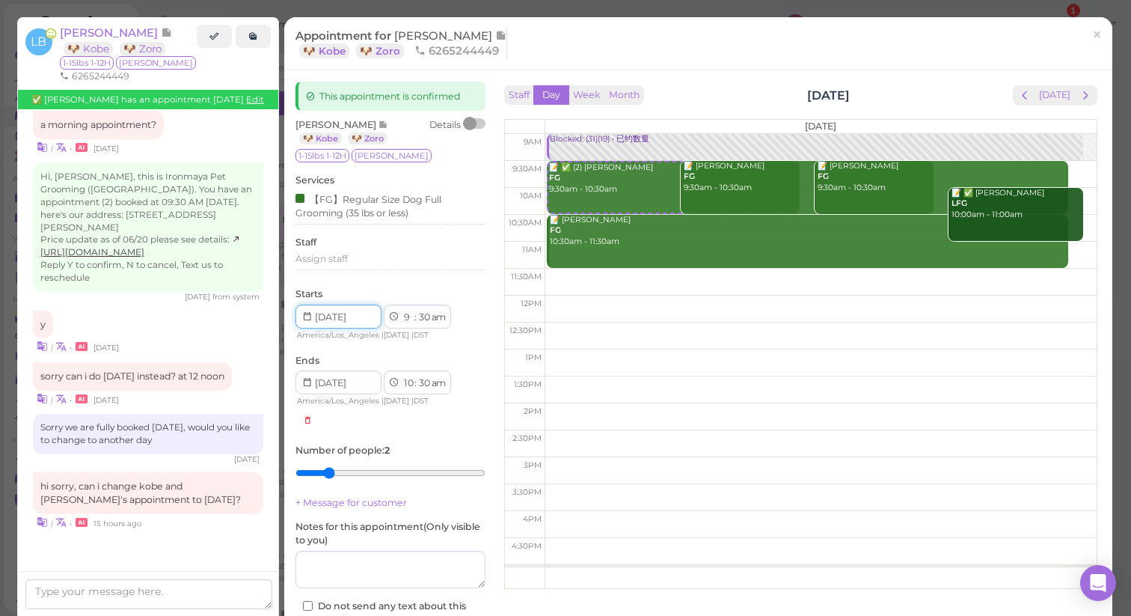
click at [360, 319] on input at bounding box center [338, 316] width 86 height 24
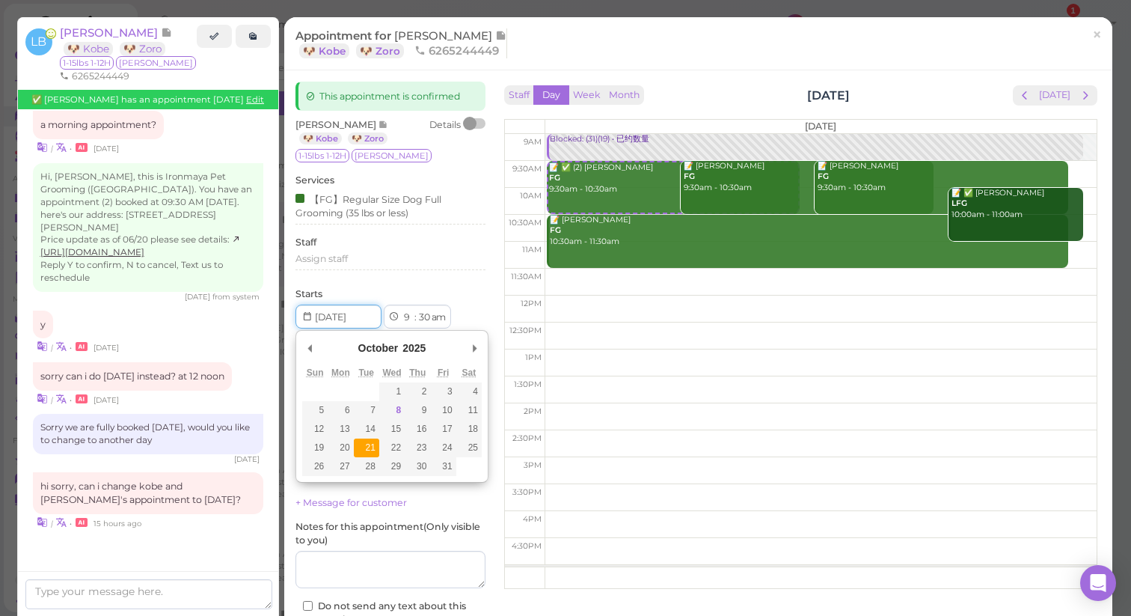
type input "[DATE]"
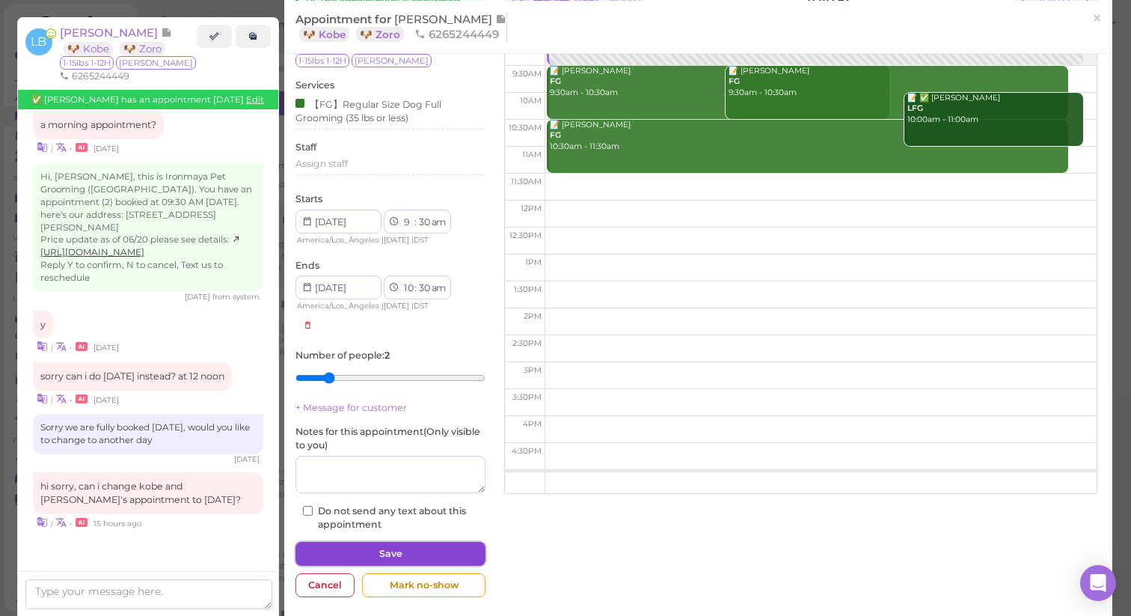
click at [396, 551] on button "Save" at bounding box center [390, 554] width 190 height 24
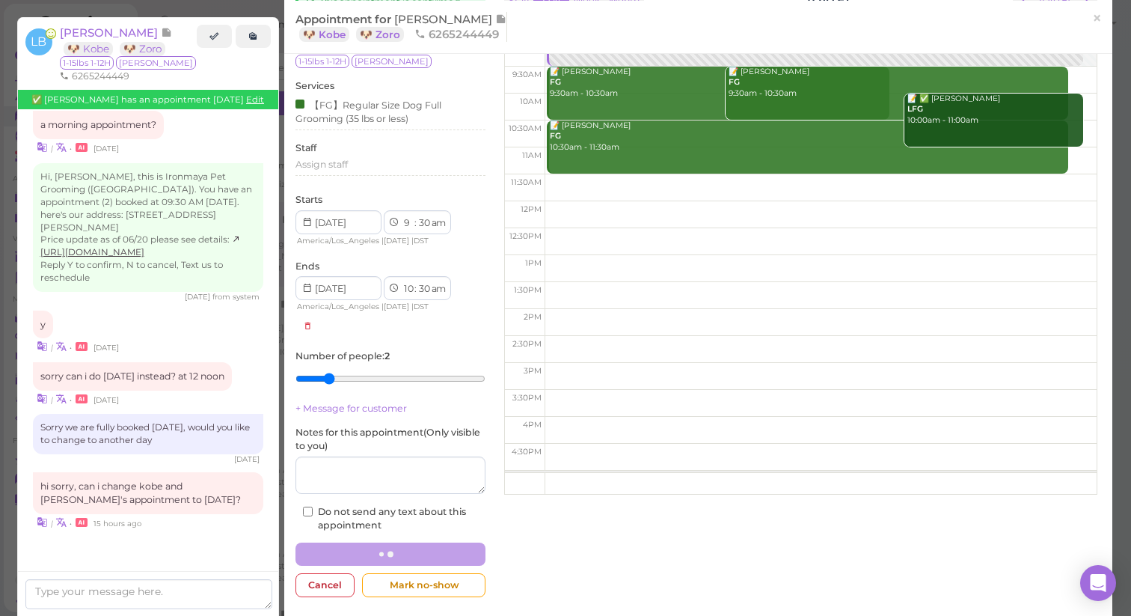
scroll to position [30, 0]
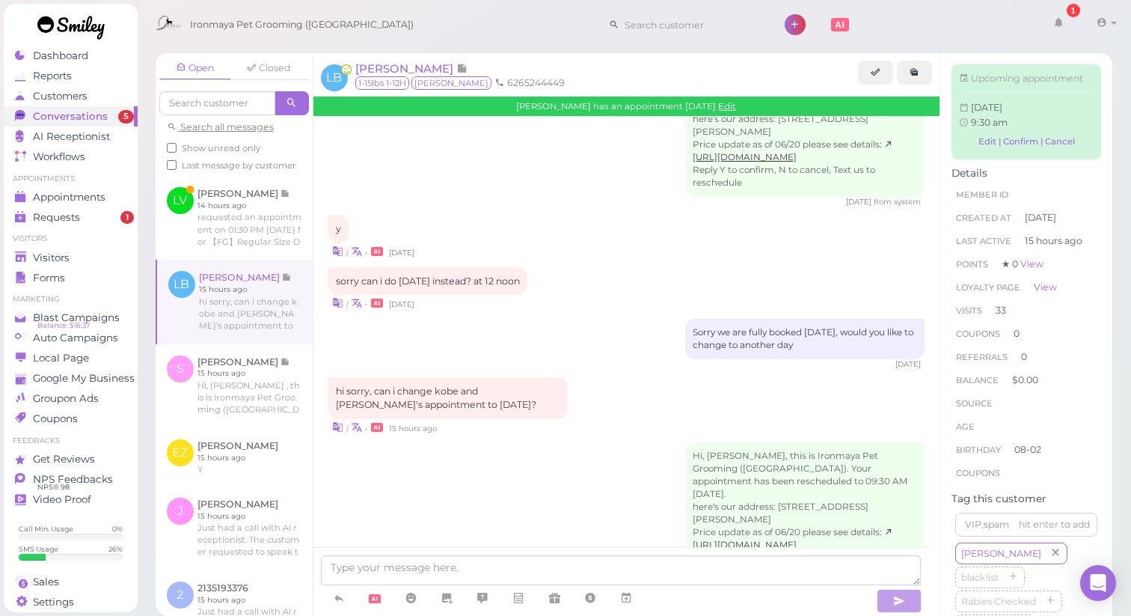
scroll to position [345, 0]
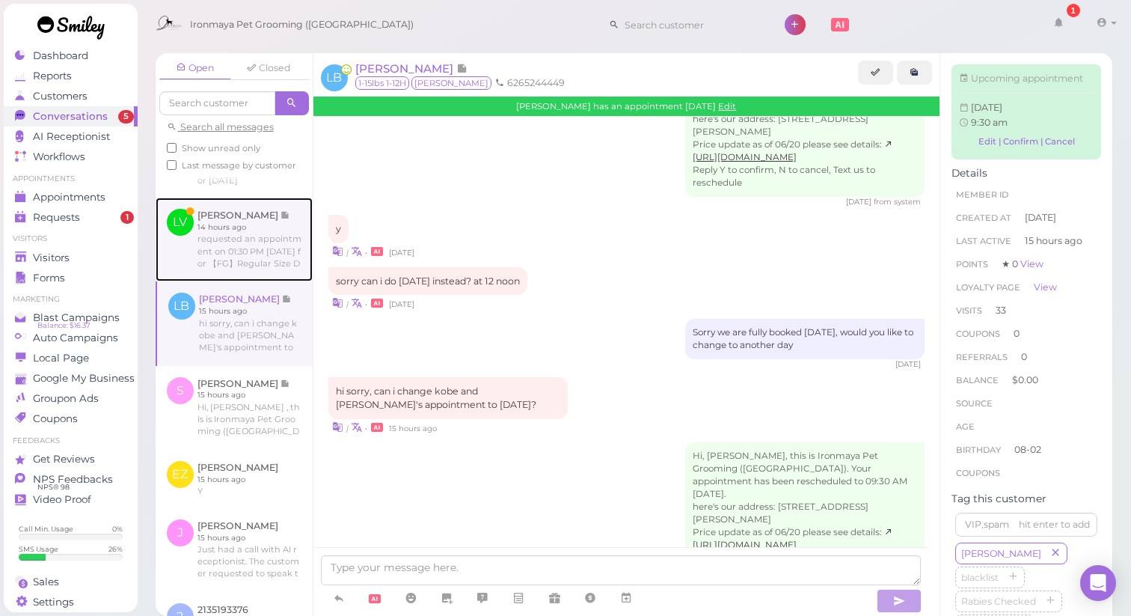
click at [257, 278] on link at bounding box center [234, 239] width 157 height 84
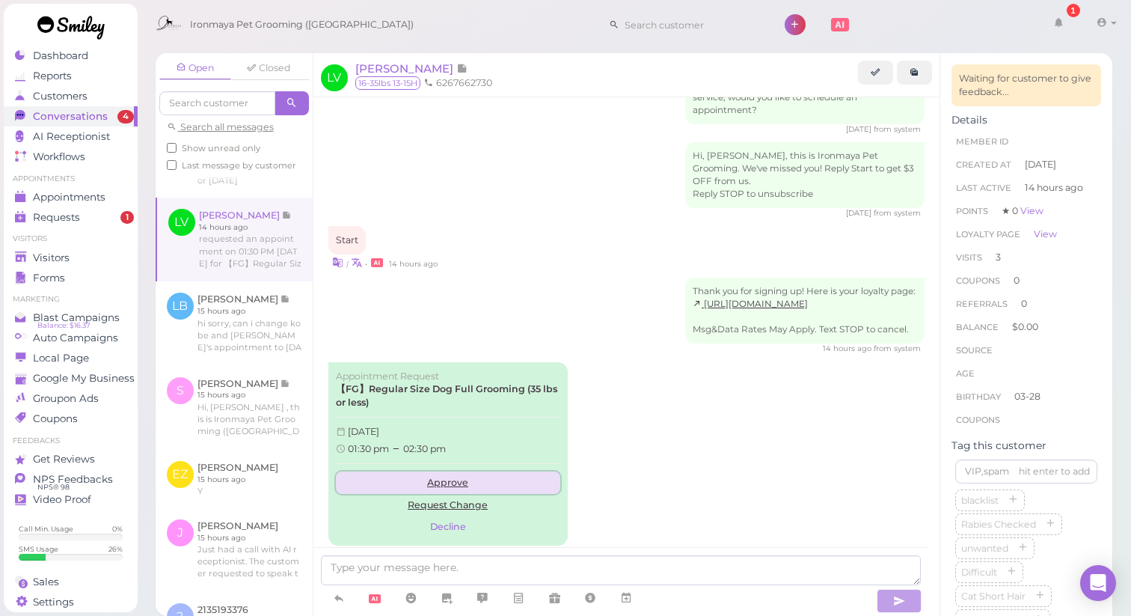
click at [434, 471] on link "Approve" at bounding box center [448, 482] width 224 height 22
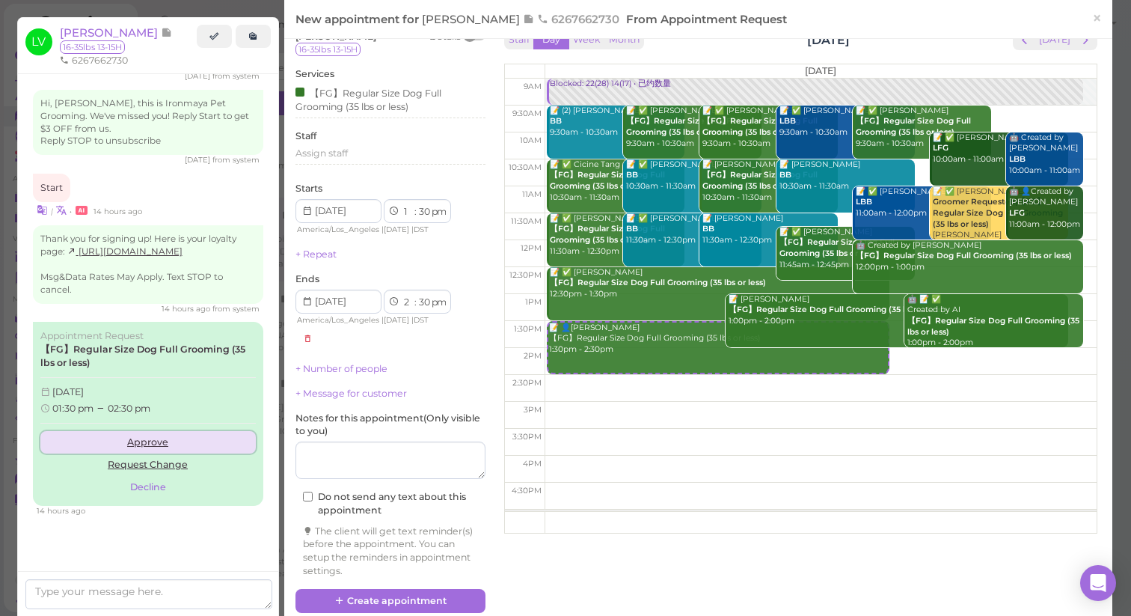
scroll to position [49, 0]
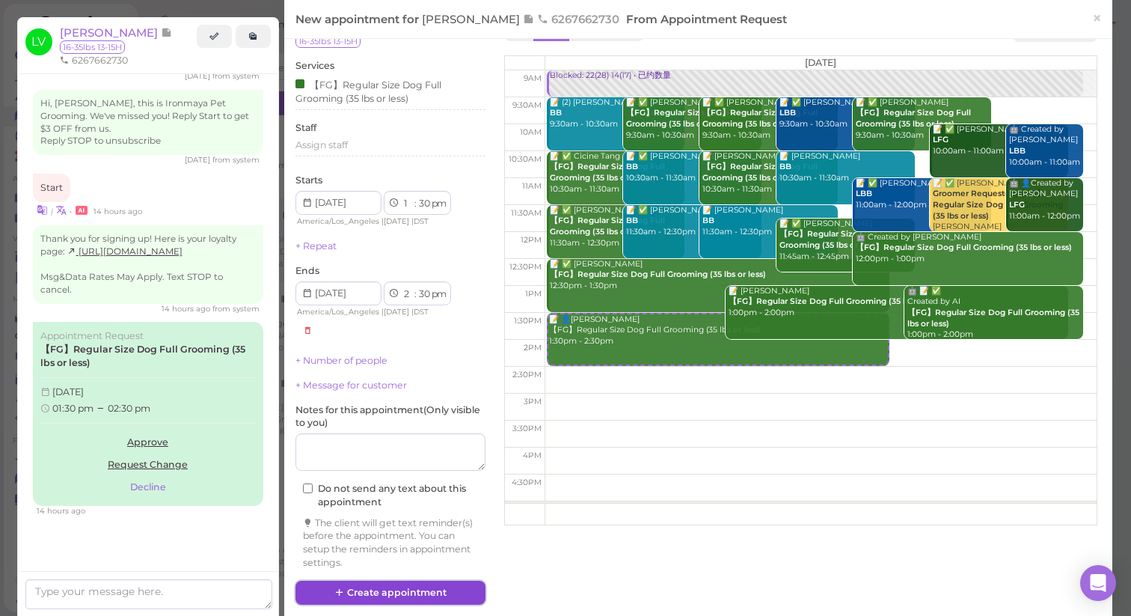
click at [405, 593] on button "Create appointment" at bounding box center [390, 592] width 190 height 24
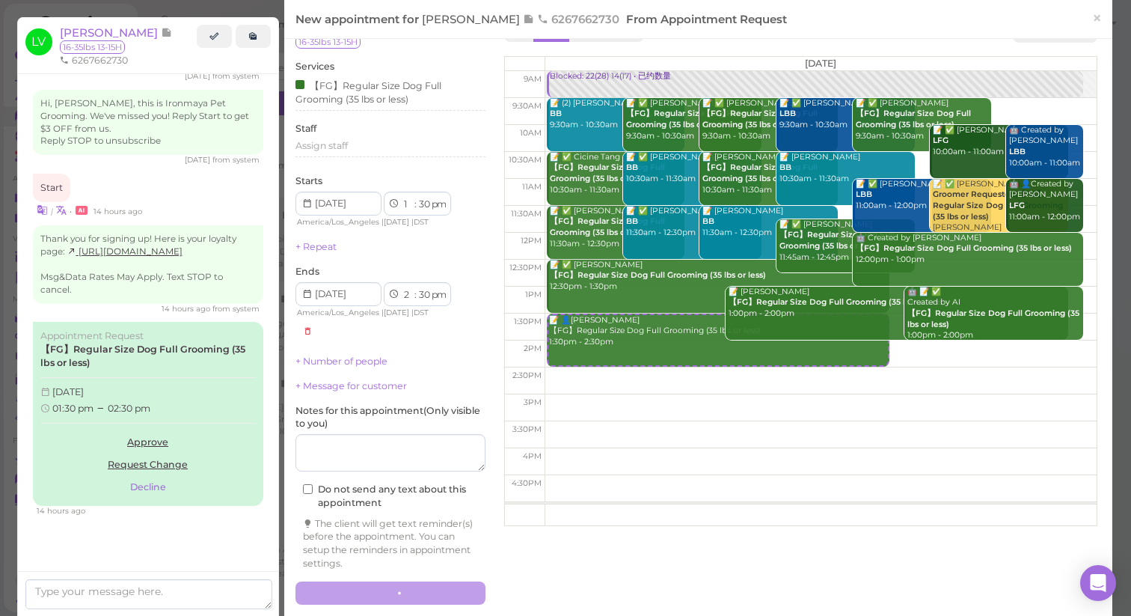
scroll to position [49, 0]
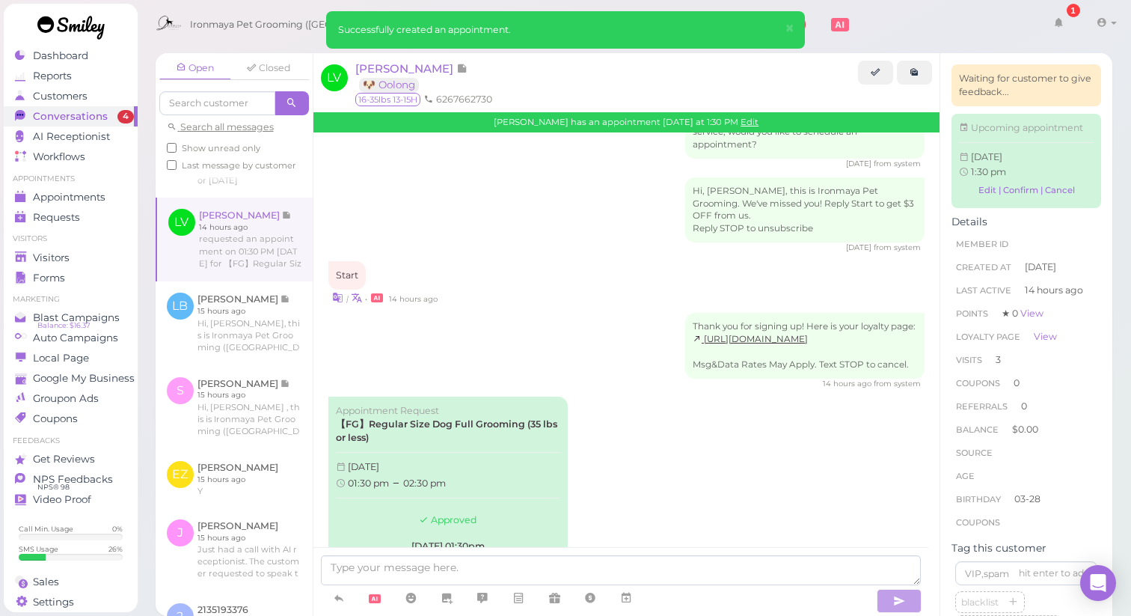
scroll to position [2445, 0]
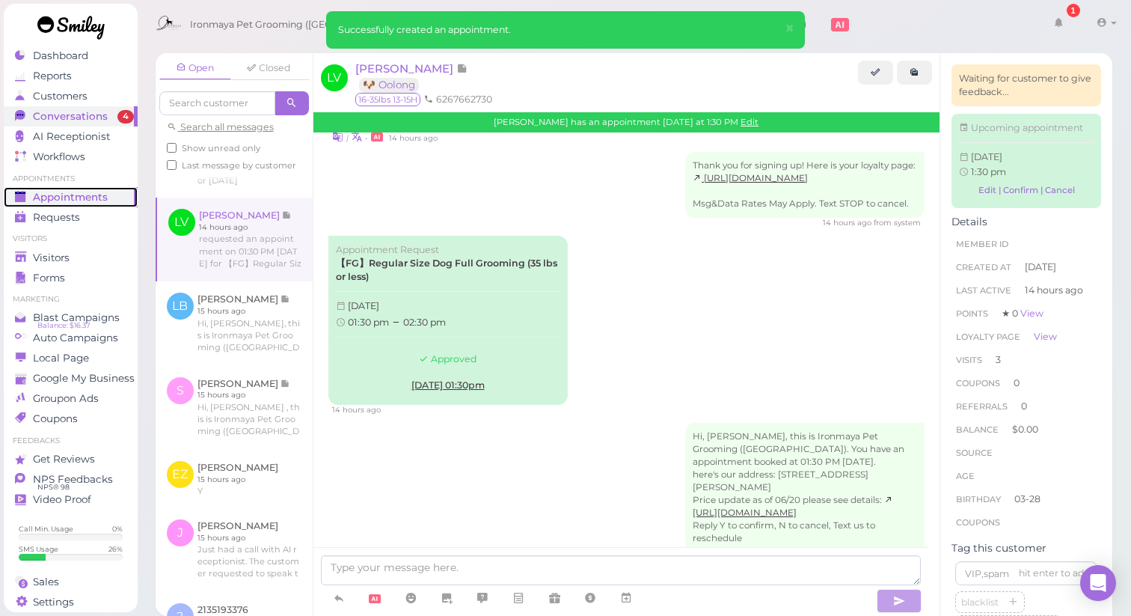
click at [78, 197] on span "Appointments" at bounding box center [70, 197] width 75 height 13
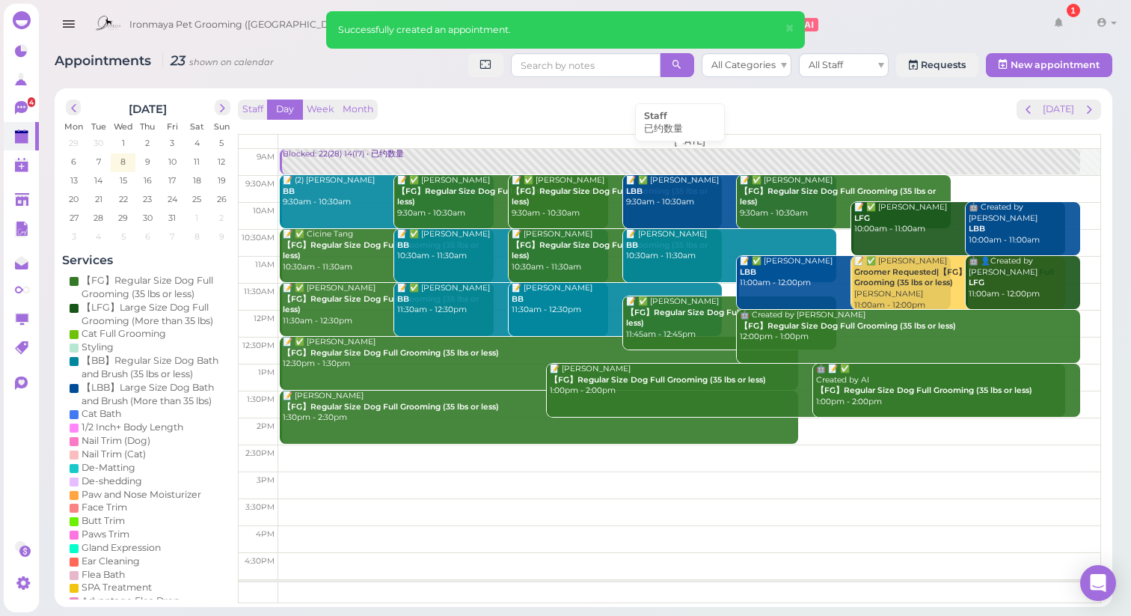
click at [333, 157] on div "Blocked: 22(28) 14(17) • 已约数量" at bounding box center [680, 154] width 797 height 11
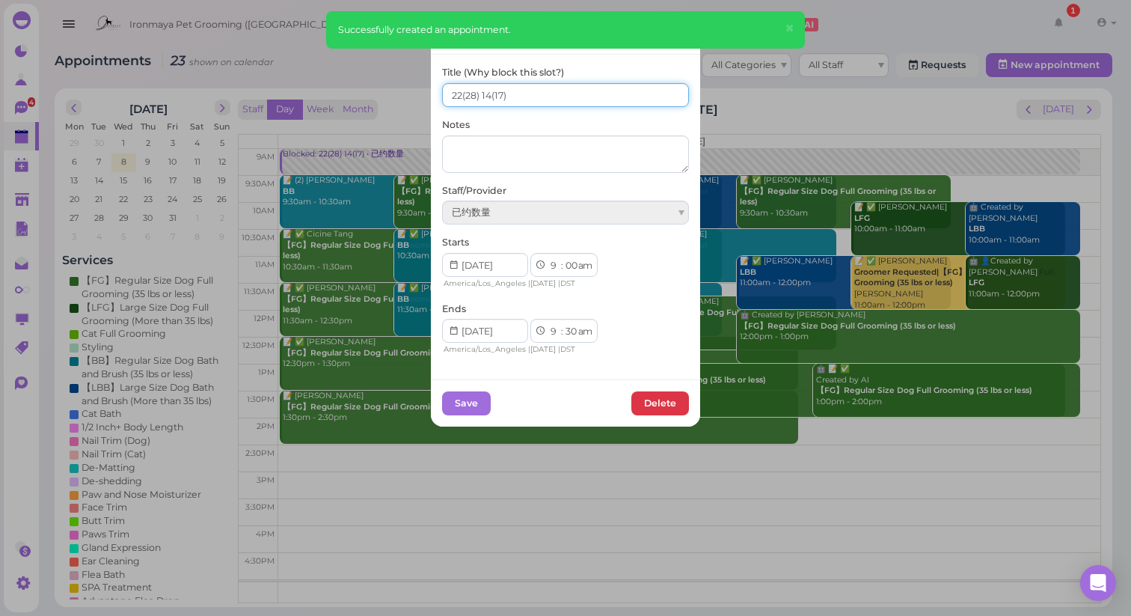
click at [450, 93] on input "22(28) 14(17)" at bounding box center [565, 95] width 247 height 24
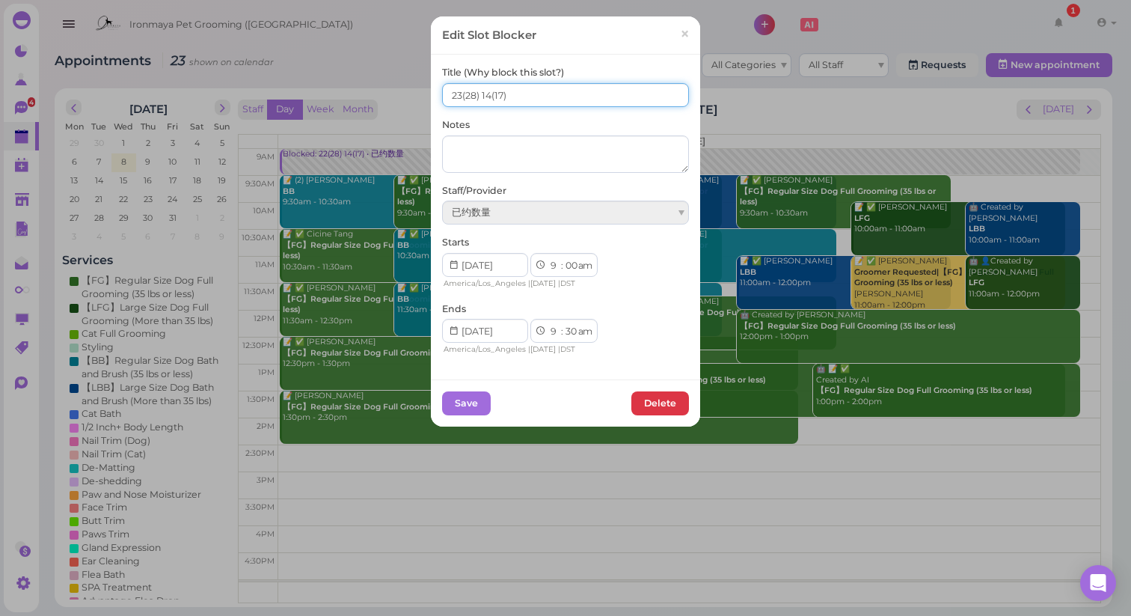
click at [484, 93] on input "23(28) 14(17)" at bounding box center [565, 95] width 247 height 24
type input "23(28) 15(17)"
click at [466, 405] on button "Save" at bounding box center [466, 403] width 49 height 24
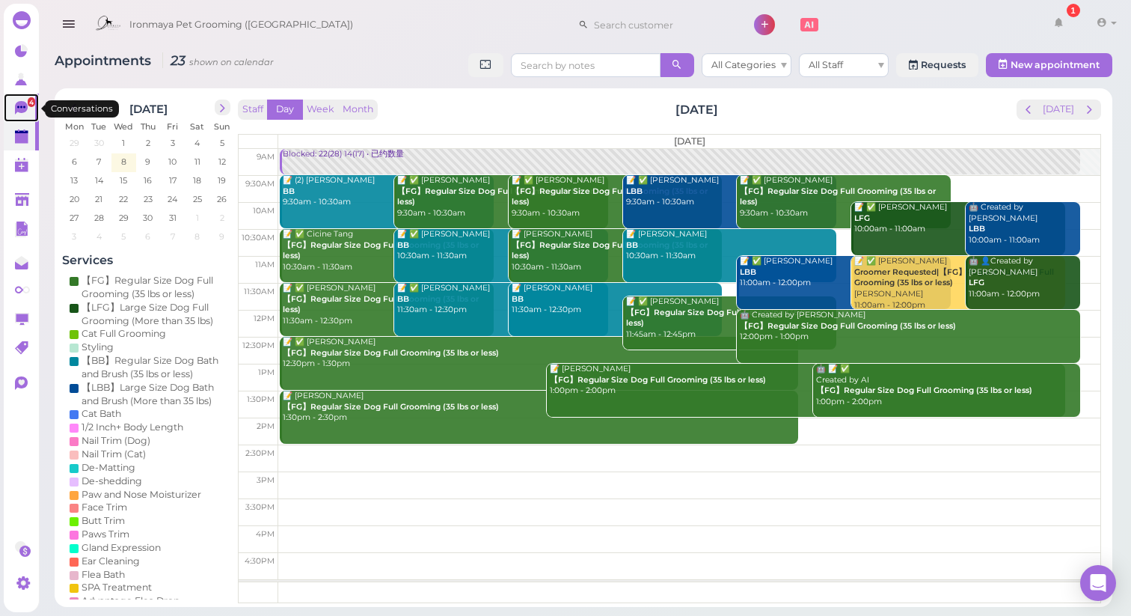
click at [18, 114] on icon at bounding box center [23, 109] width 16 height 16
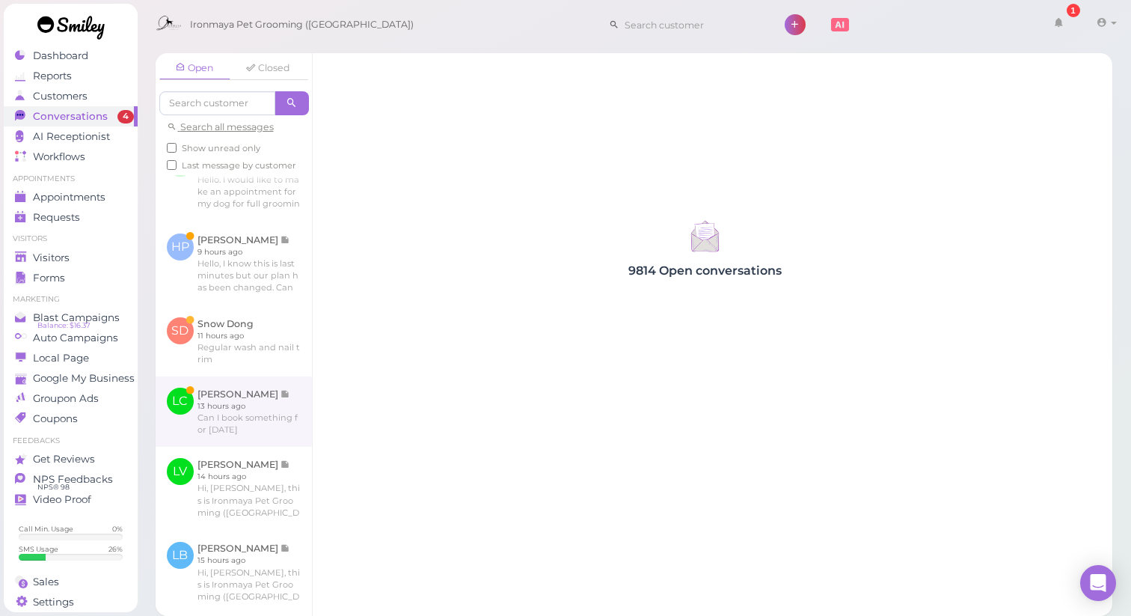
scroll to position [102, 0]
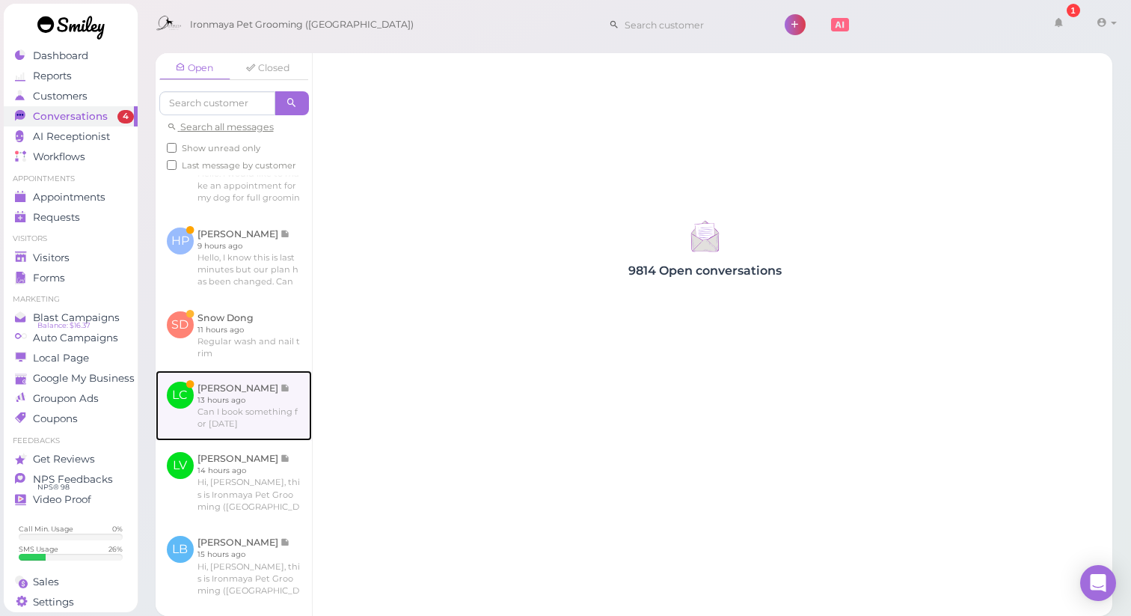
click at [247, 441] on link at bounding box center [234, 405] width 156 height 70
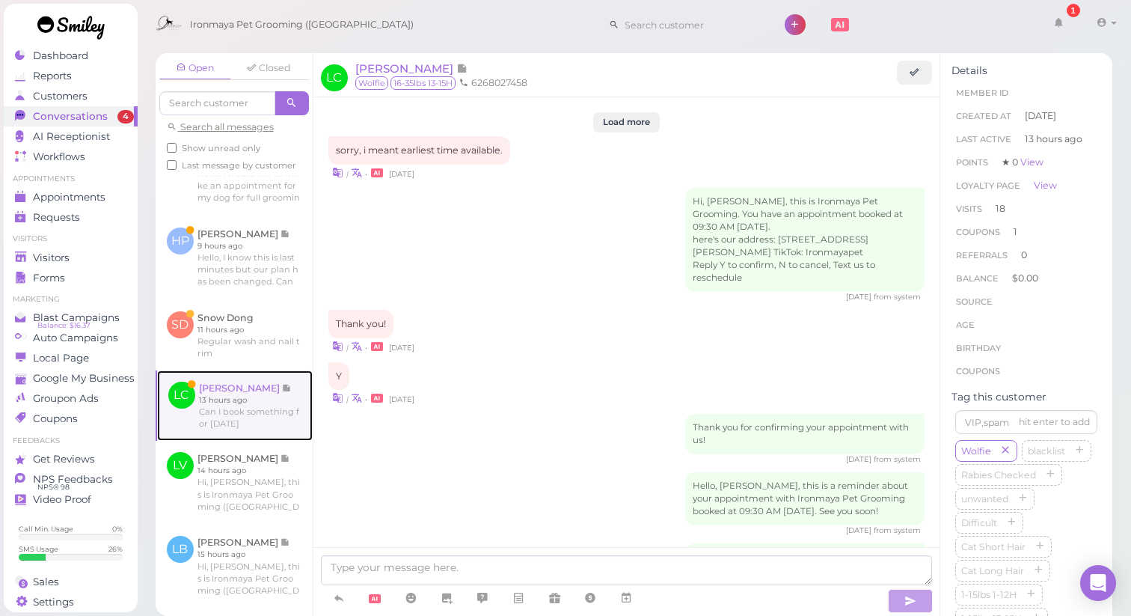
scroll to position [2349, 0]
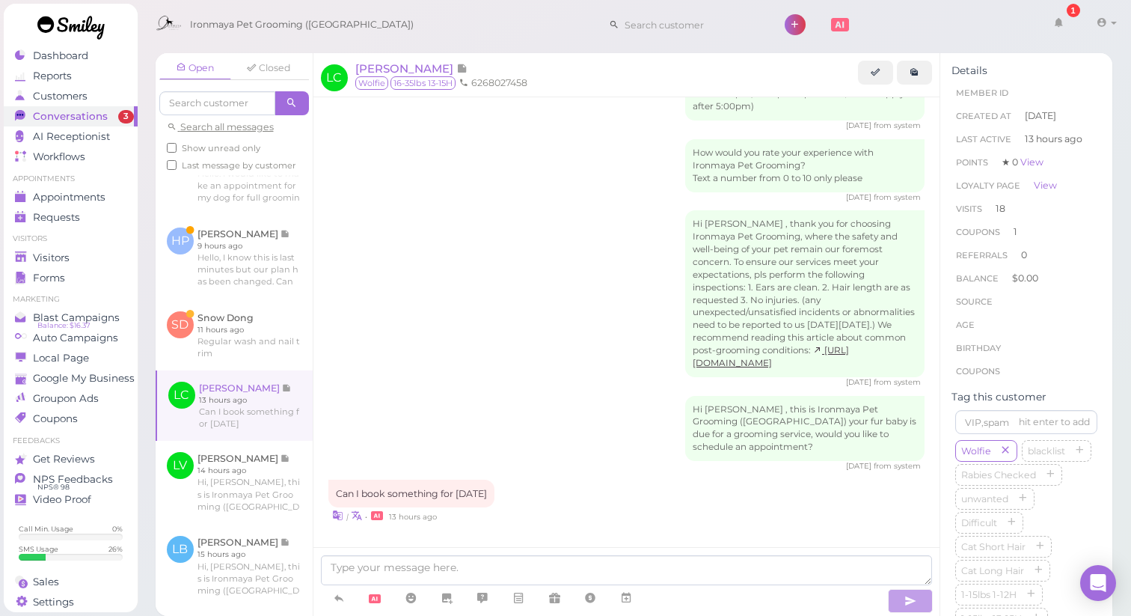
click at [414, 76] on div "[PERSON_NAME]" at bounding box center [606, 69] width 503 height 16
click at [417, 67] on span "[PERSON_NAME]" at bounding box center [405, 68] width 101 height 14
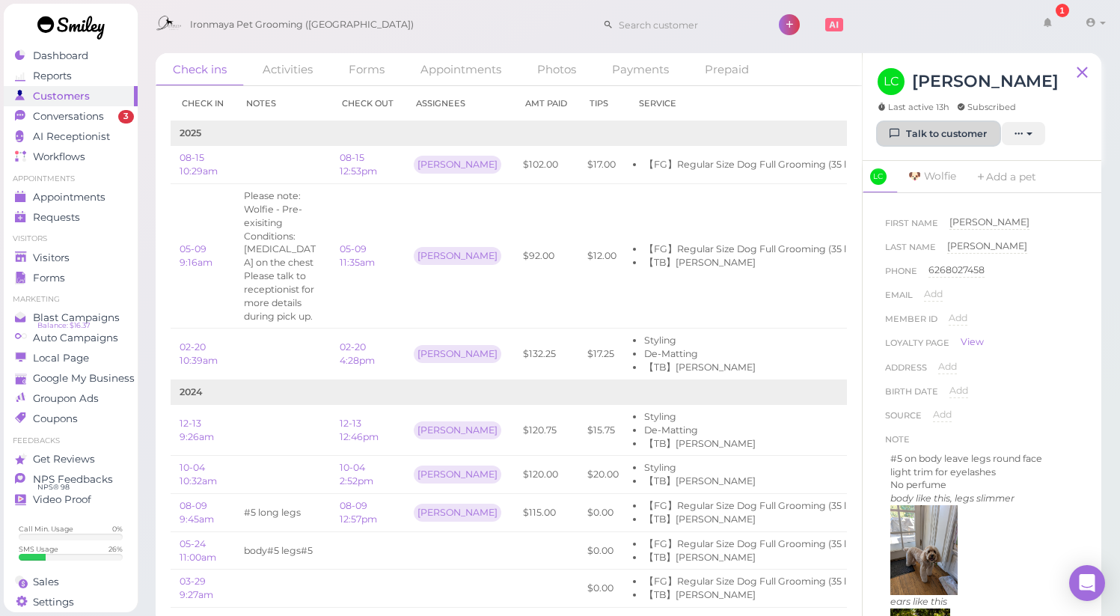
drag, startPoint x: 901, startPoint y: 126, endPoint x: 887, endPoint y: 213, distance: 87.8
click at [901, 127] on link "Talk to customer" at bounding box center [938, 134] width 122 height 24
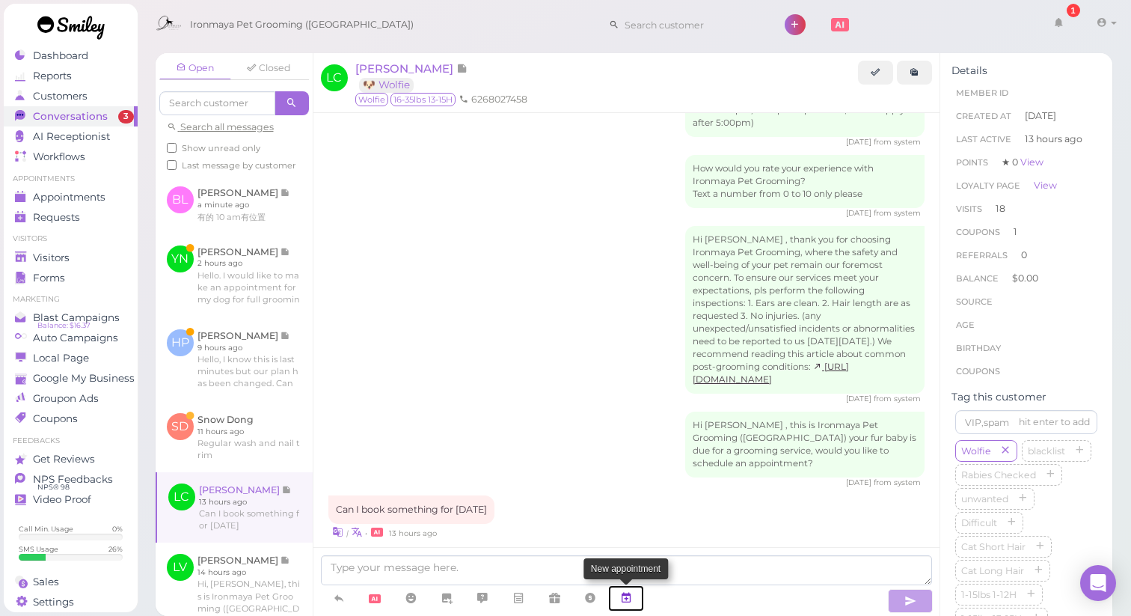
click at [633, 605] on link at bounding box center [626, 598] width 36 height 26
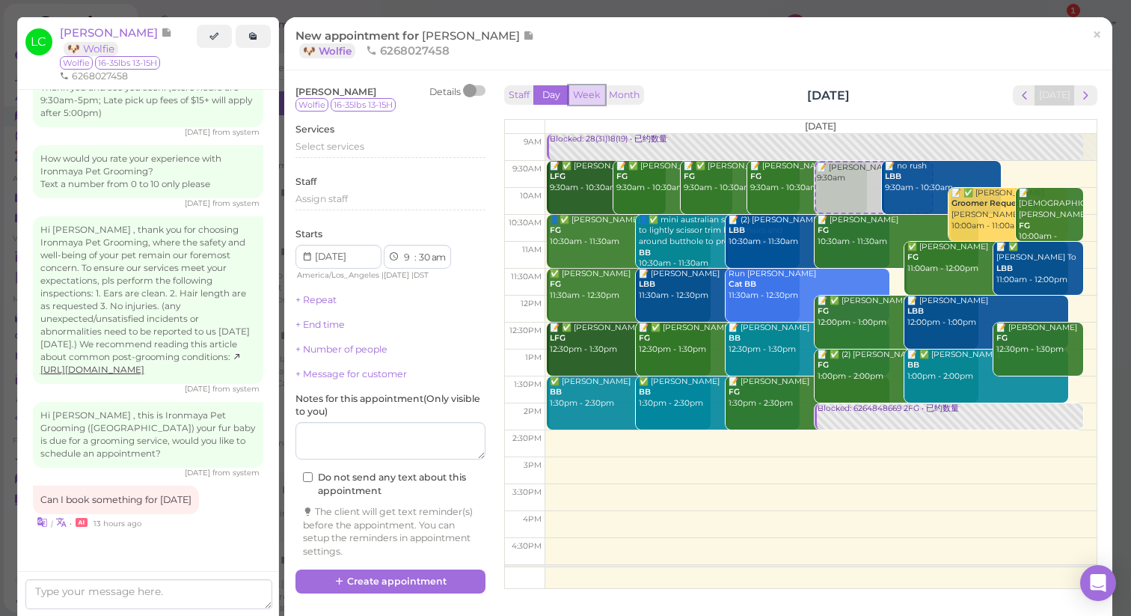
click at [586, 95] on button "Week" at bounding box center [586, 95] width 37 height 20
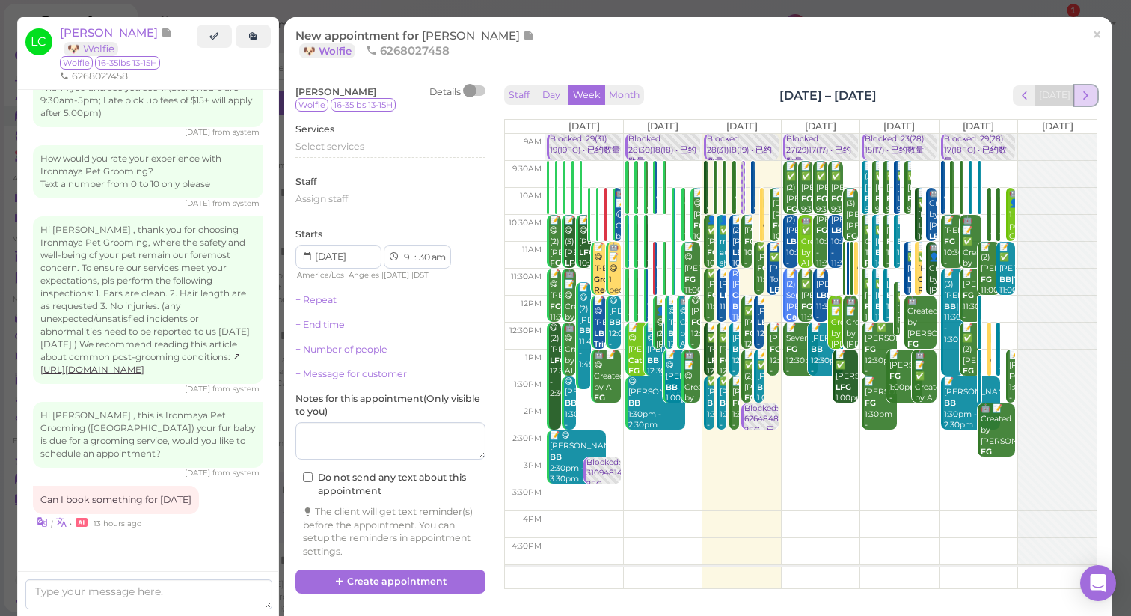
click at [1079, 95] on span "next" at bounding box center [1086, 95] width 14 height 14
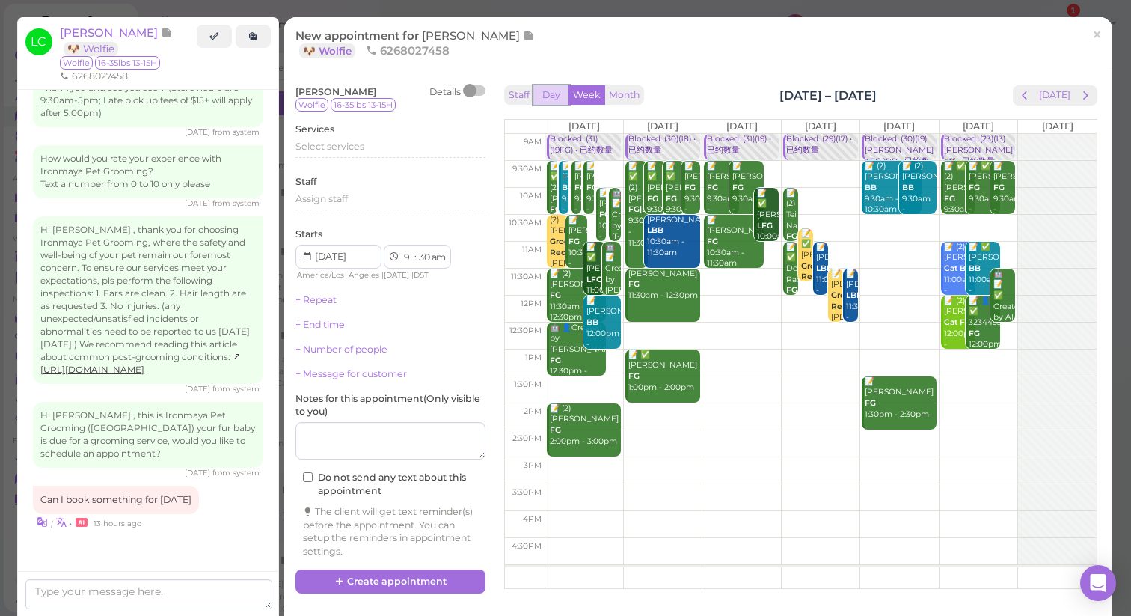
click at [545, 94] on button "Day" at bounding box center [551, 95] width 36 height 20
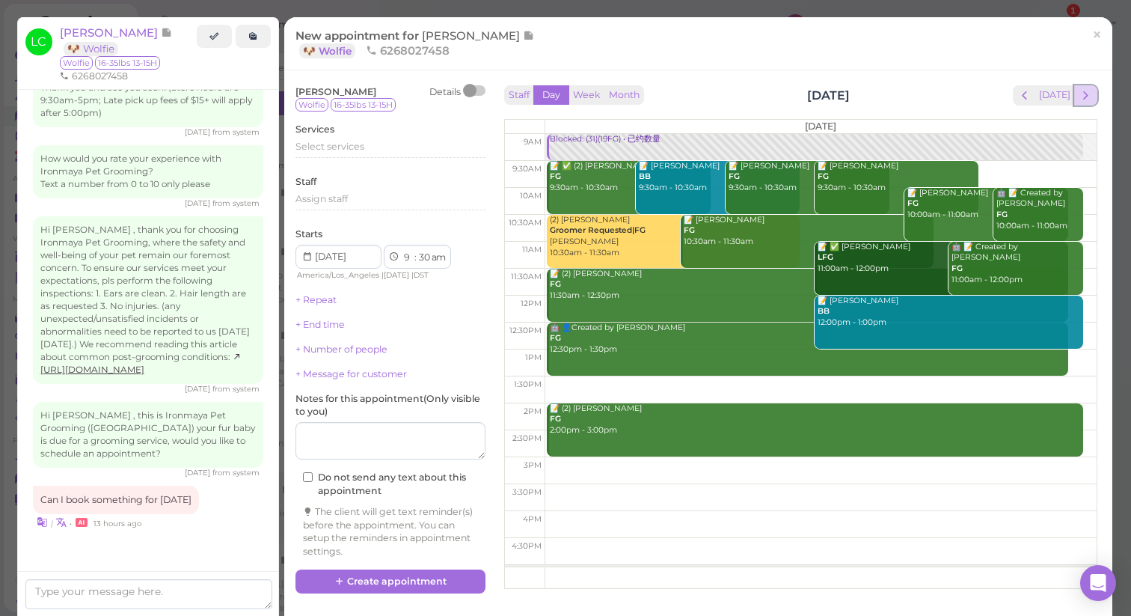
click at [1079, 98] on span "next" at bounding box center [1086, 95] width 14 height 14
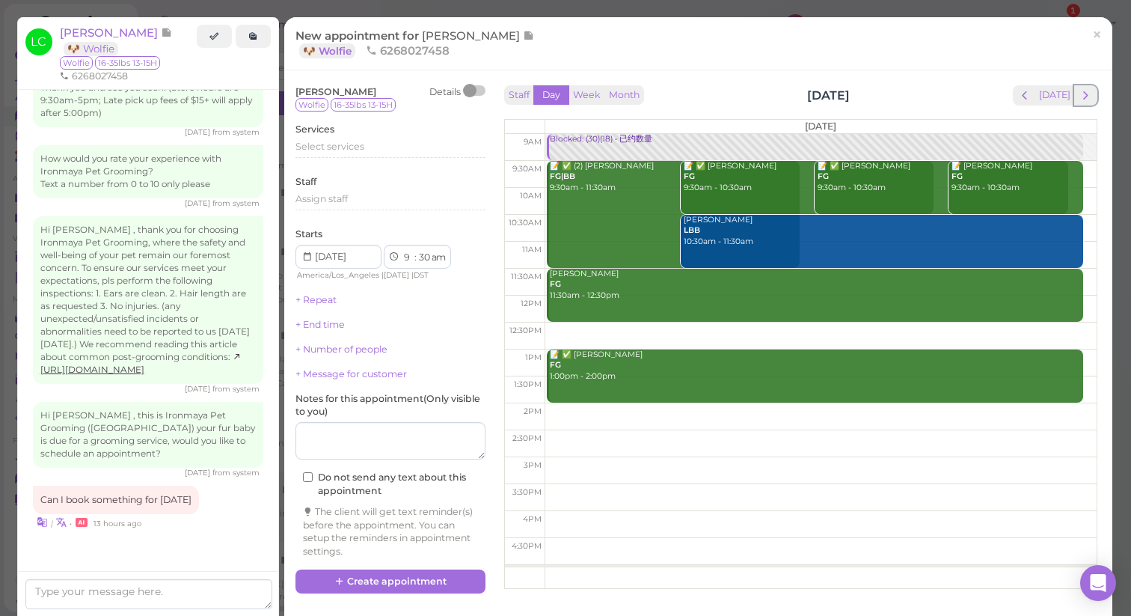
click at [1079, 98] on span "next" at bounding box center [1086, 95] width 14 height 14
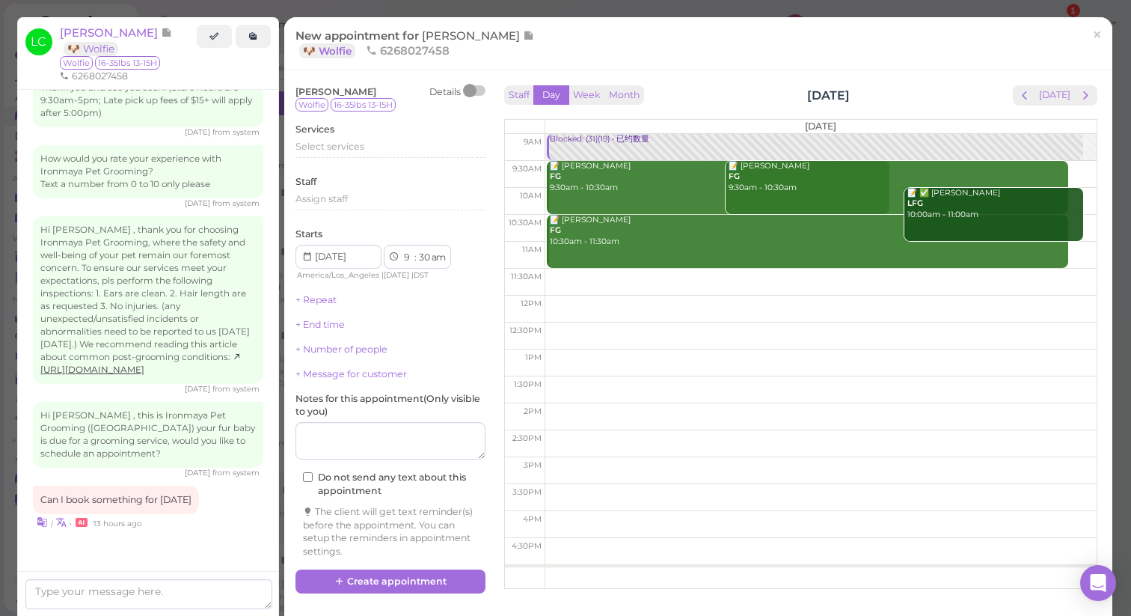
click at [1079, 98] on span "next" at bounding box center [1086, 95] width 14 height 14
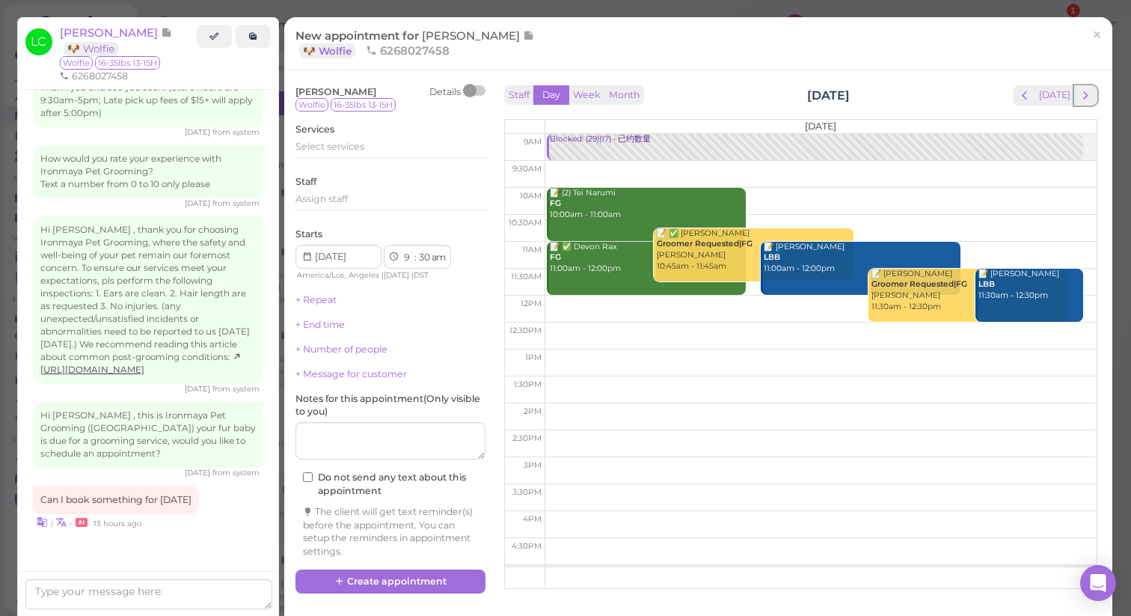
click at [1079, 98] on span "next" at bounding box center [1086, 95] width 14 height 14
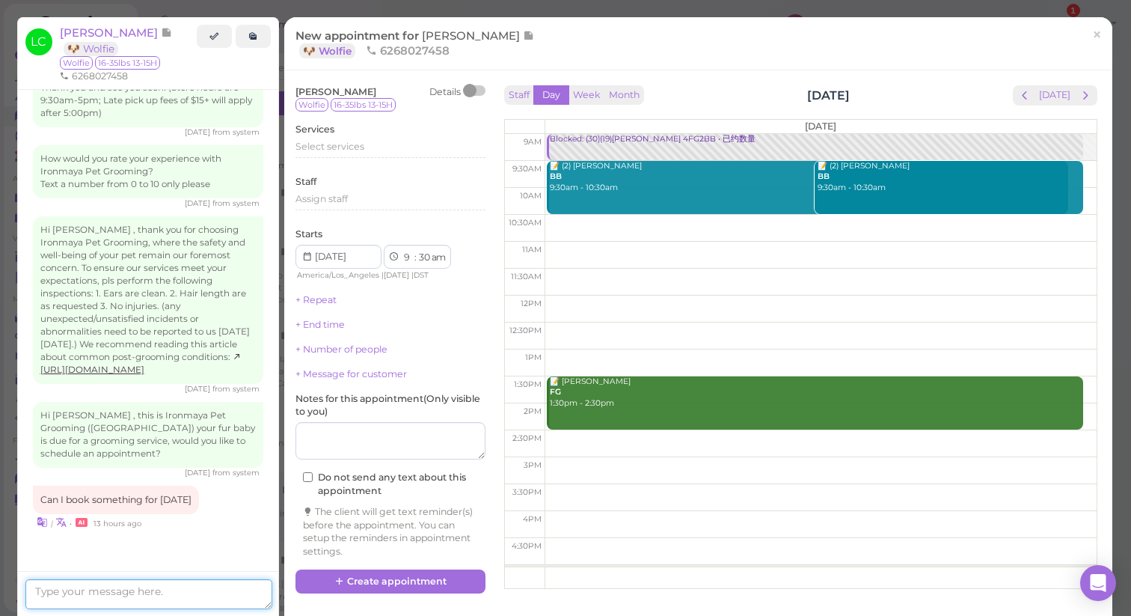
click at [180, 601] on textarea at bounding box center [148, 594] width 247 height 30
type textarea "Yes how about 9:30am"
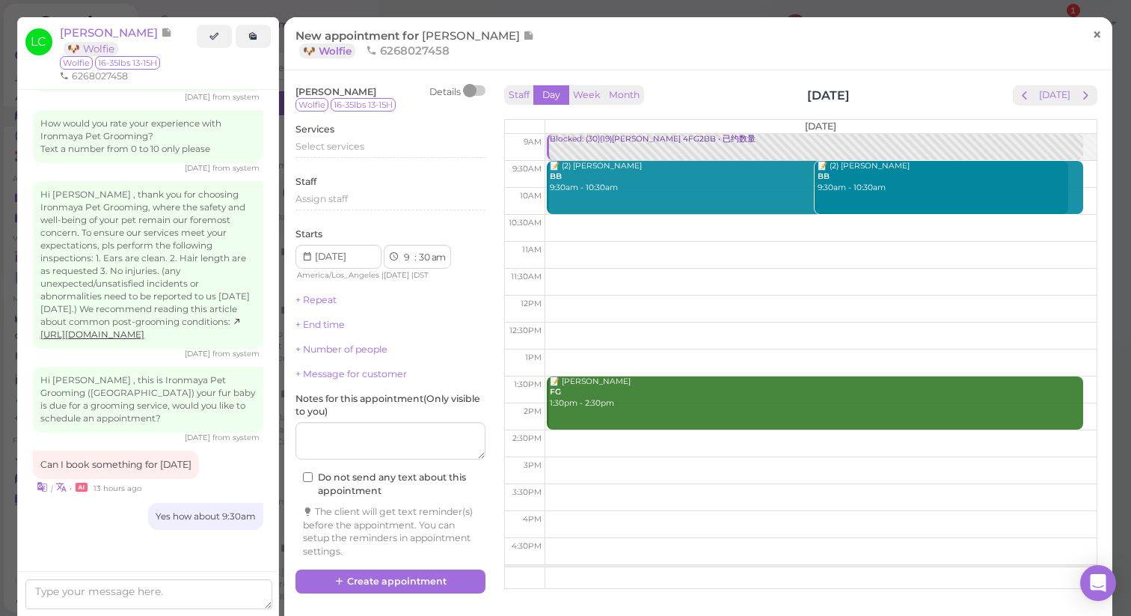
click at [1092, 37] on span "×" at bounding box center [1097, 34] width 10 height 21
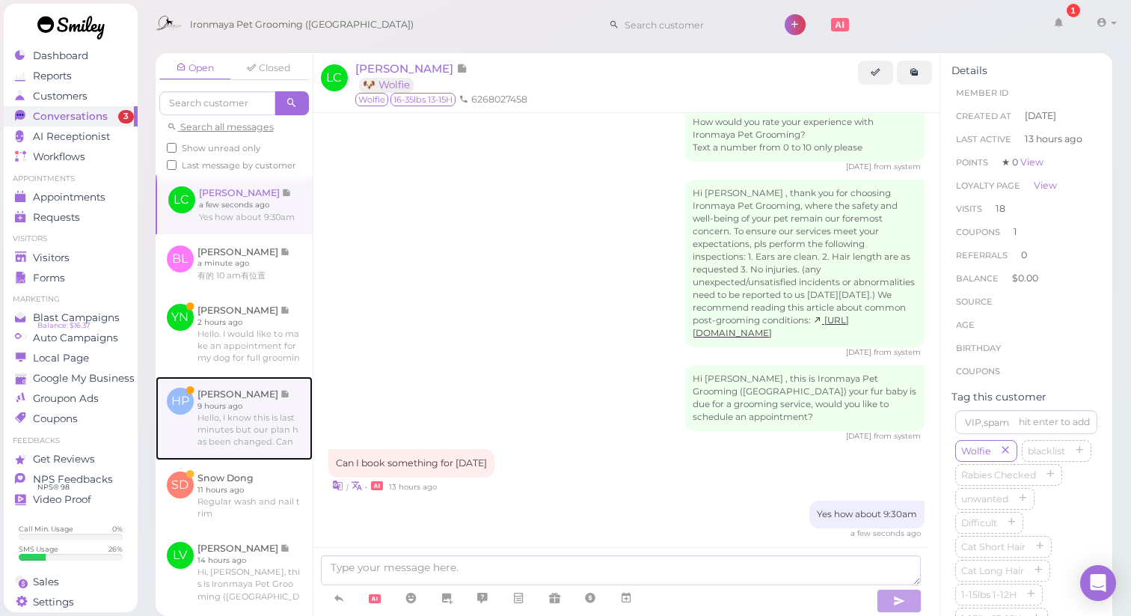
click at [227, 460] on link at bounding box center [234, 418] width 157 height 84
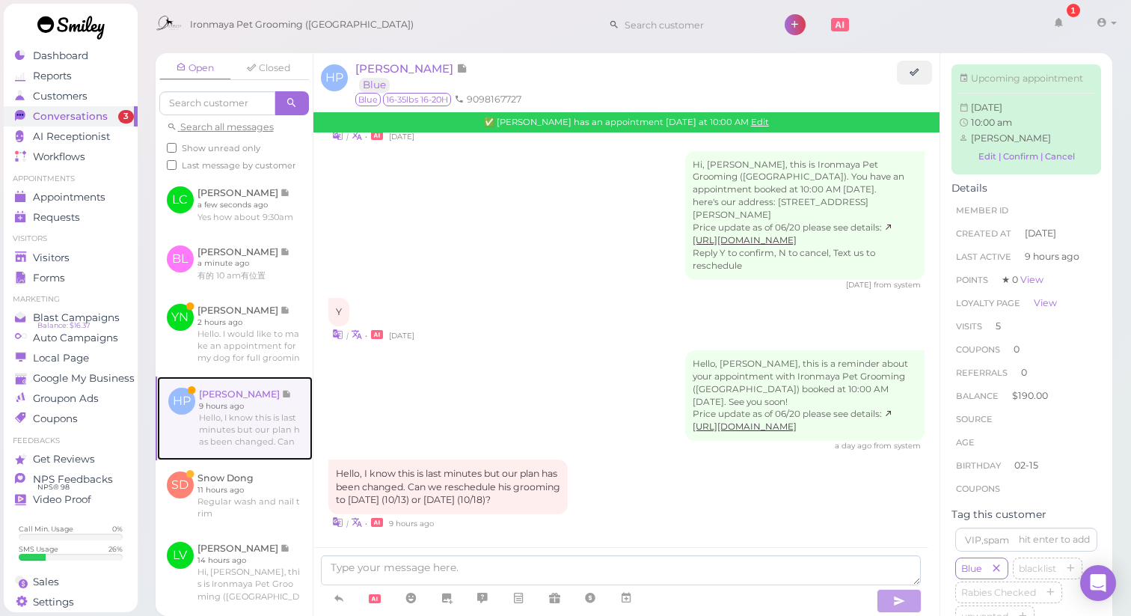
scroll to position [2076, 0]
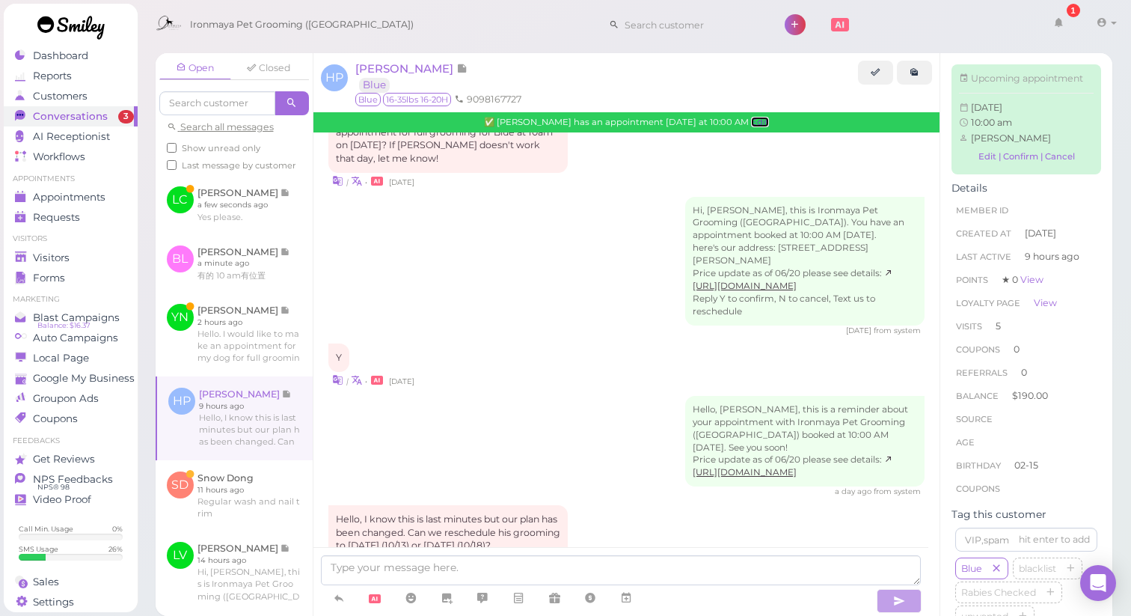
click at [751, 124] on link "Edit" at bounding box center [760, 122] width 18 height 10
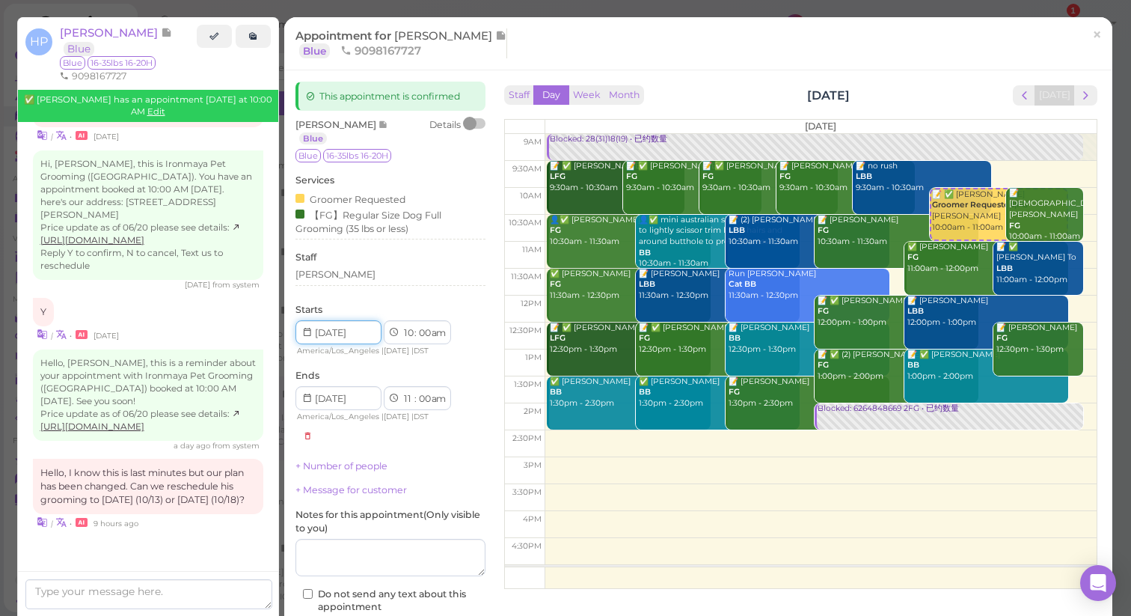
click at [358, 329] on input at bounding box center [338, 332] width 86 height 24
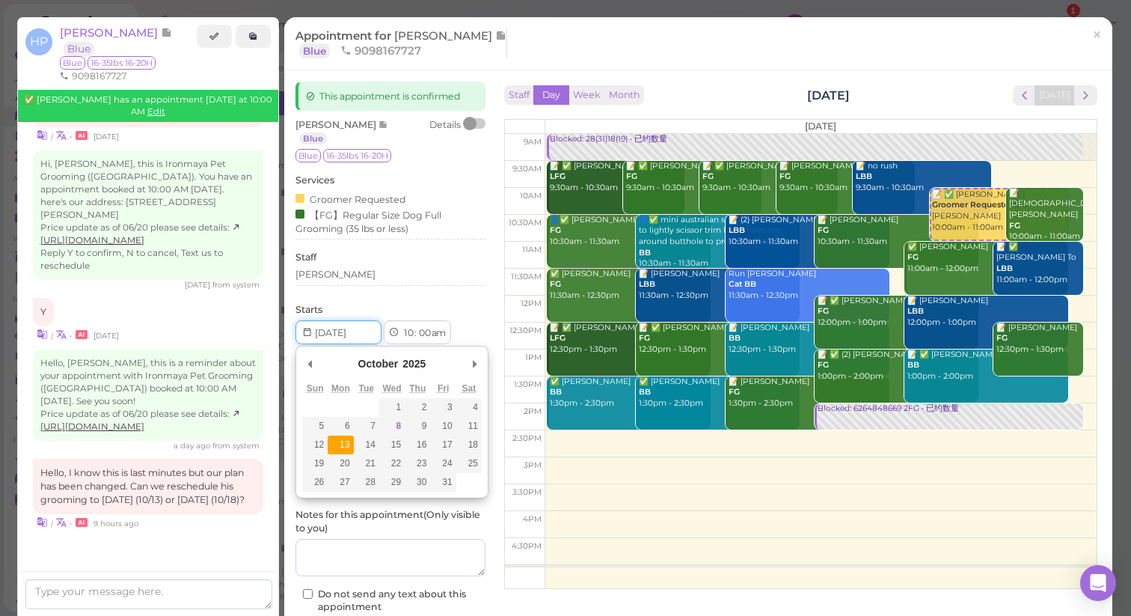
type input "[DATE]"
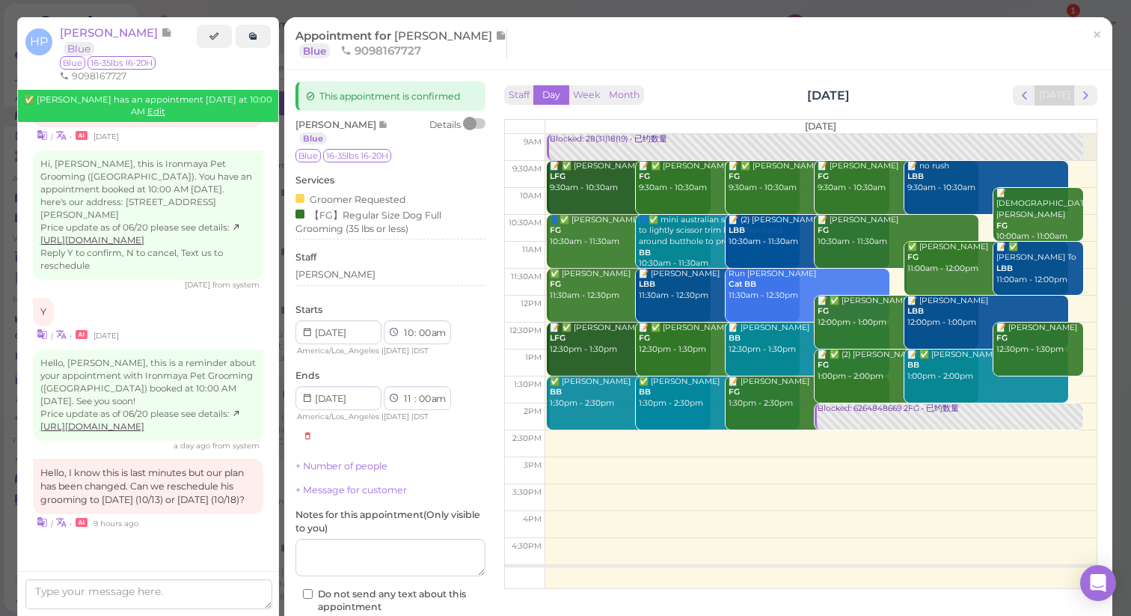
scroll to position [85, 0]
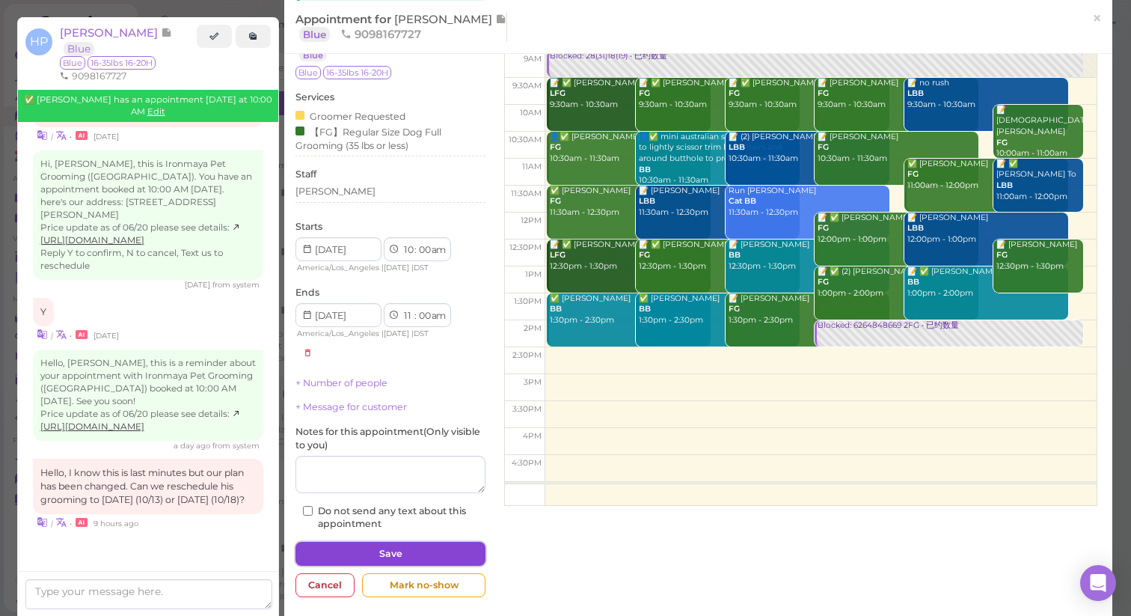
click at [382, 555] on button "Save" at bounding box center [390, 554] width 190 height 24
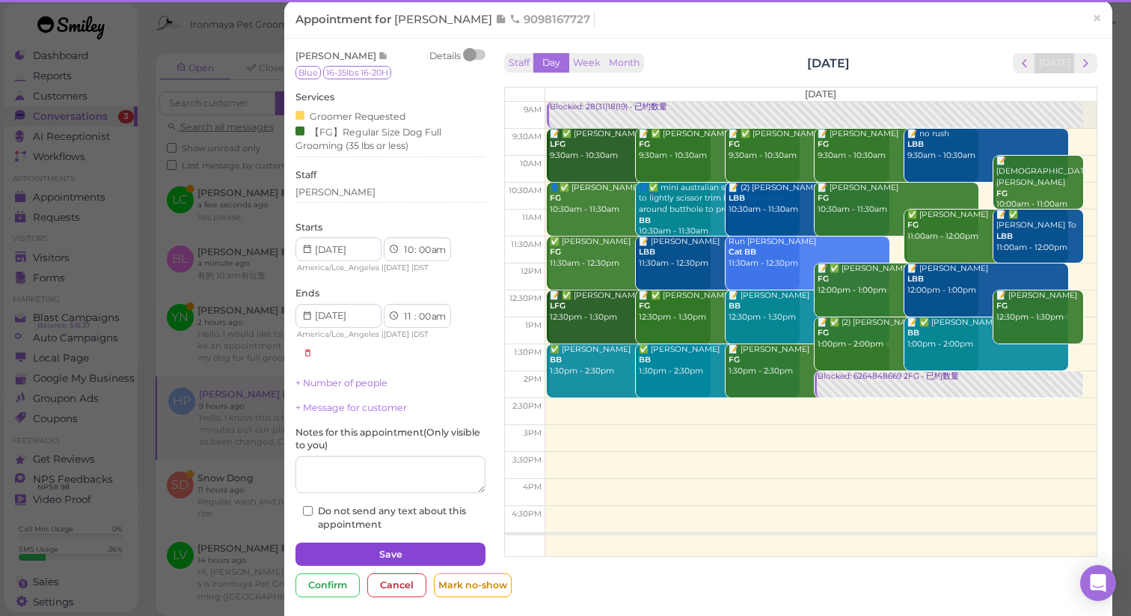
scroll to position [18, 0]
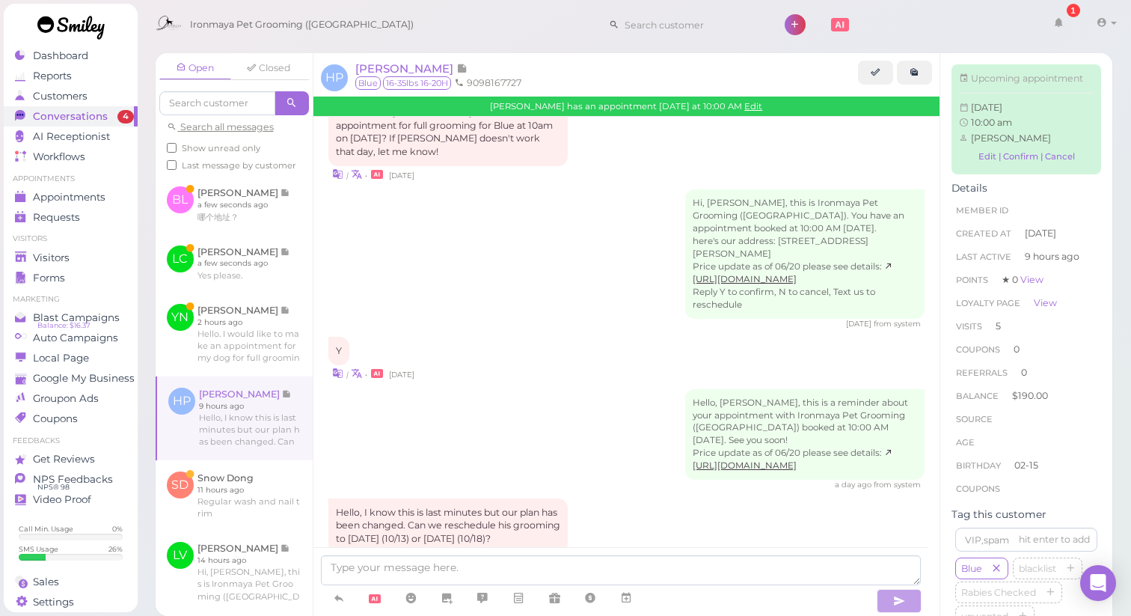
scroll to position [2215, 0]
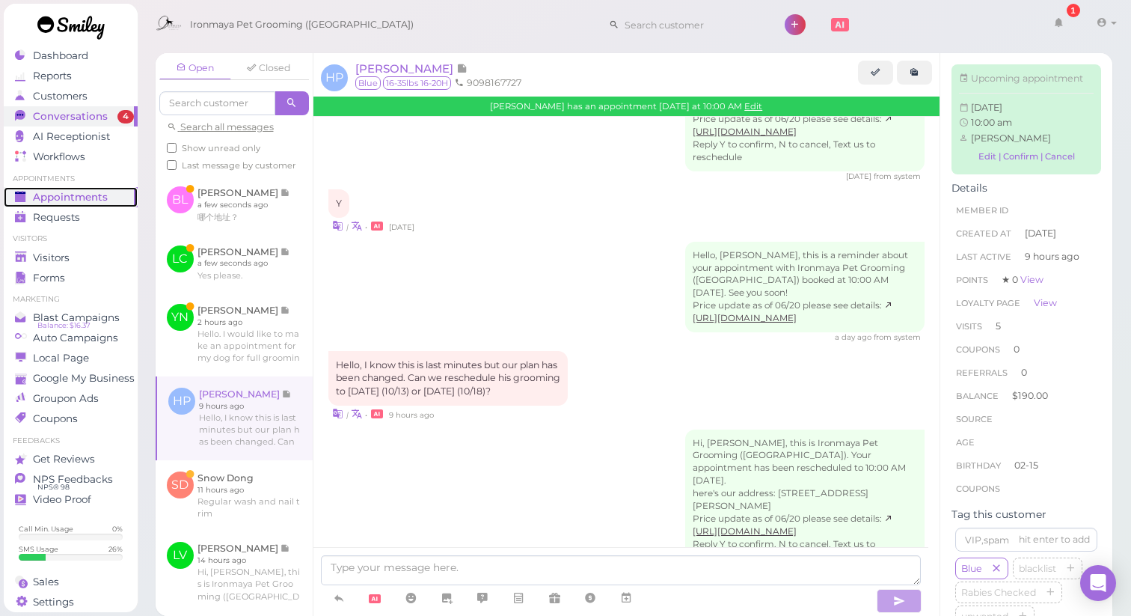
click at [73, 200] on span "Appointments" at bounding box center [70, 197] width 75 height 13
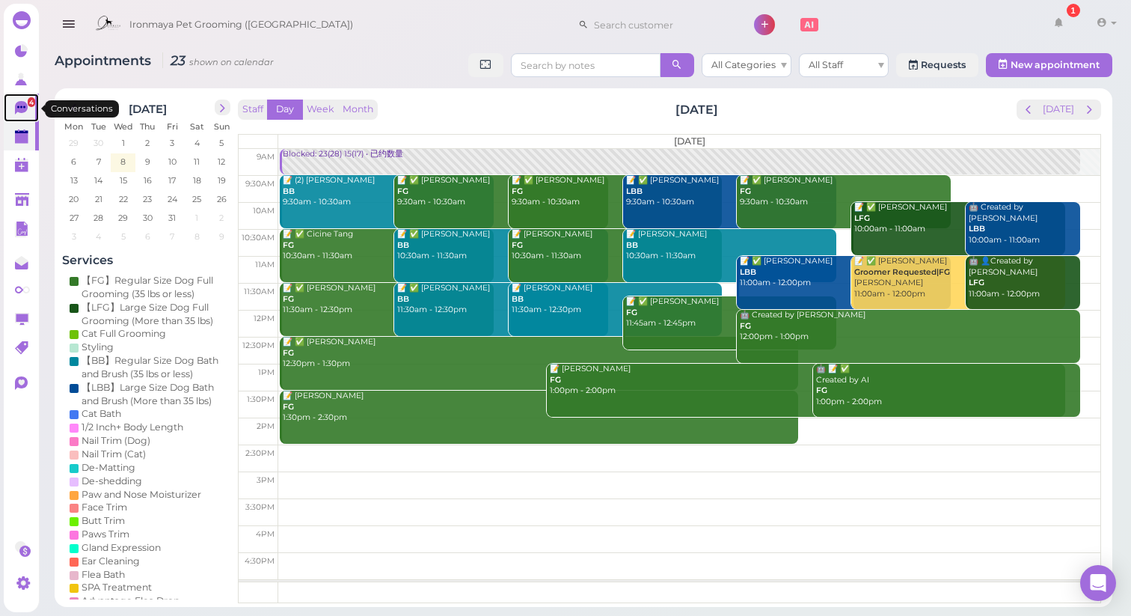
click at [18, 116] on icon at bounding box center [23, 109] width 16 height 16
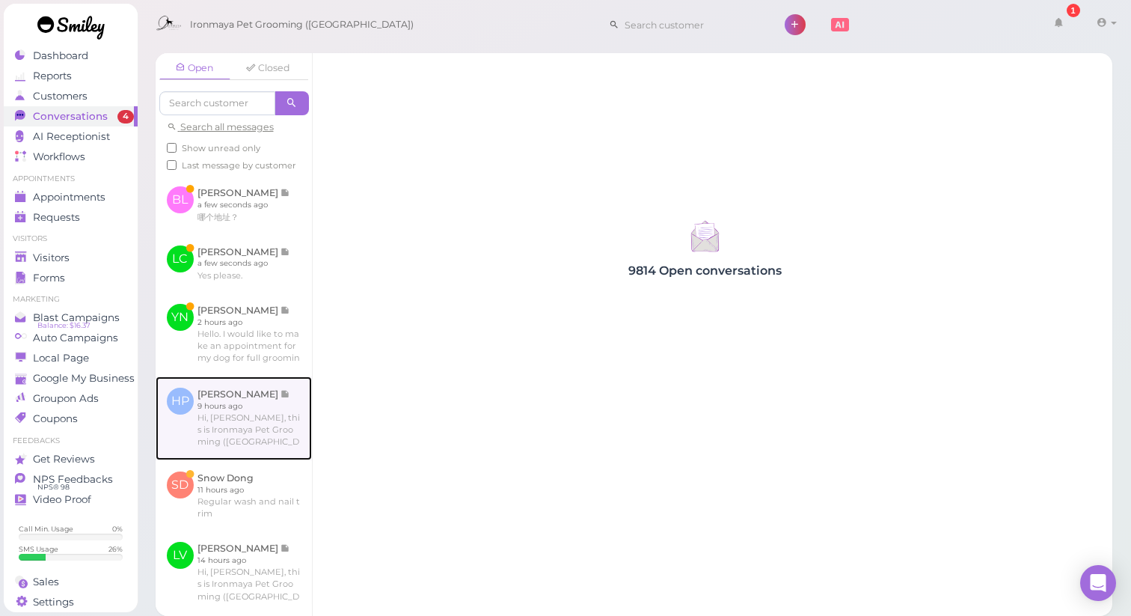
click at [269, 460] on link at bounding box center [234, 418] width 156 height 84
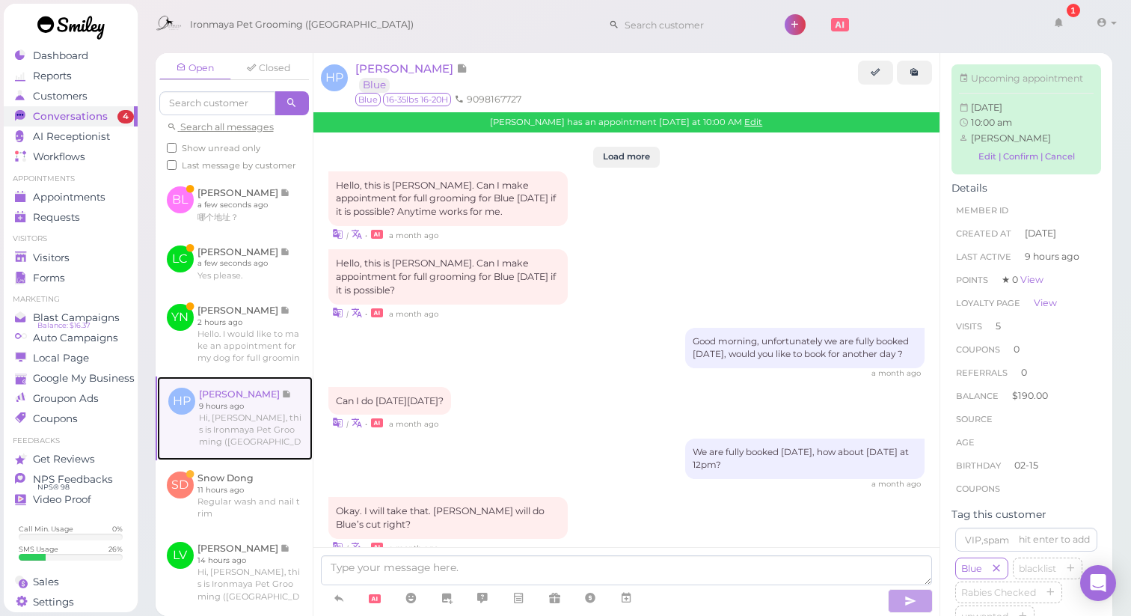
scroll to position [2152, 0]
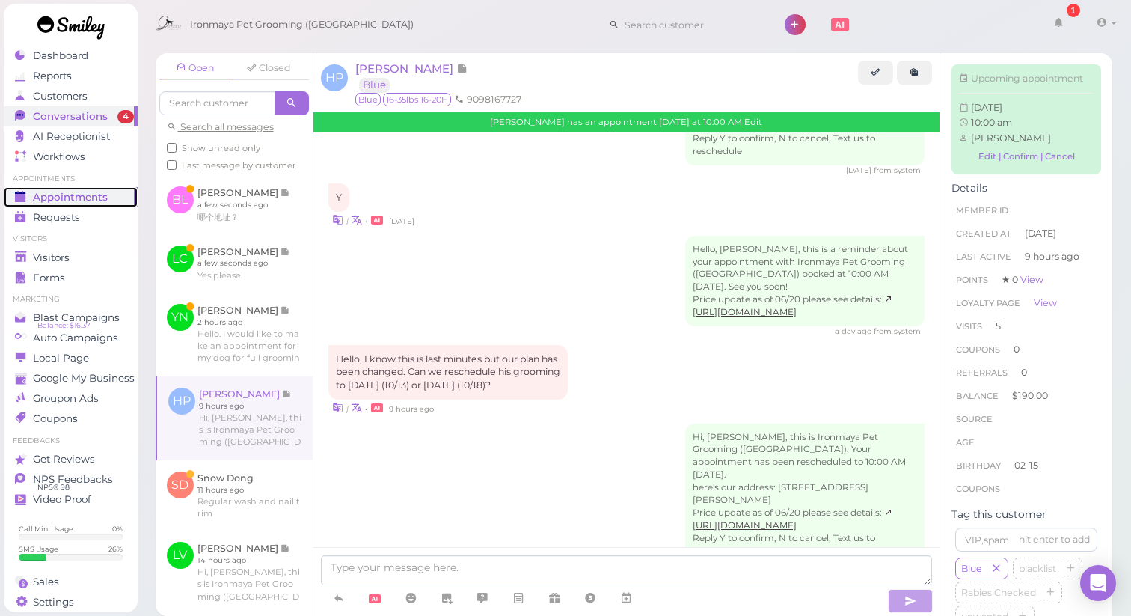
click at [76, 202] on span "Appointments" at bounding box center [70, 197] width 75 height 13
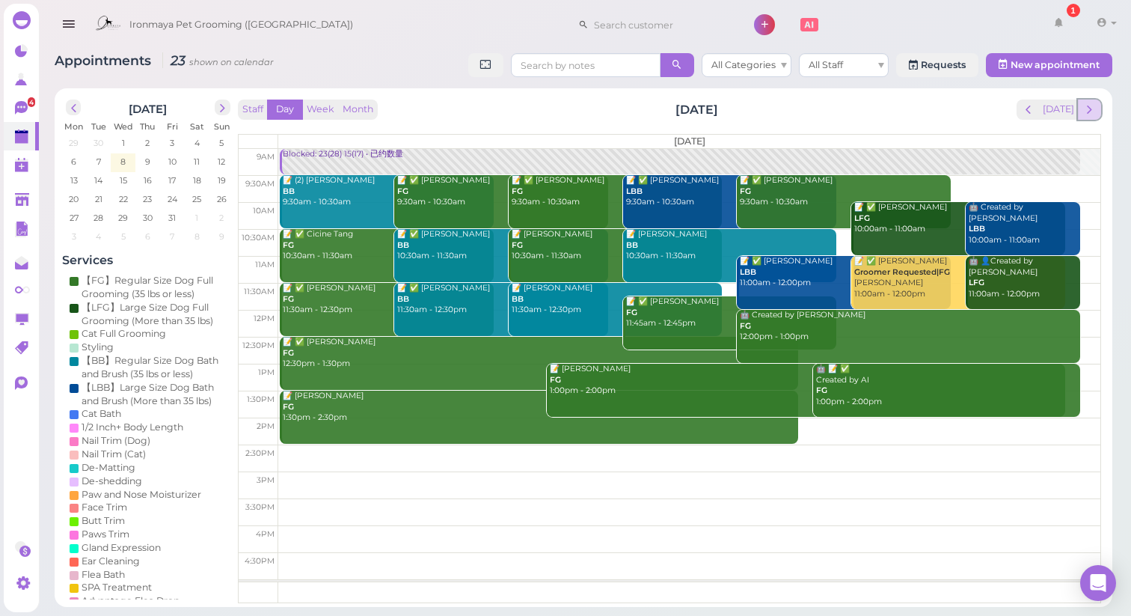
click at [1090, 111] on span "next" at bounding box center [1089, 109] width 14 height 14
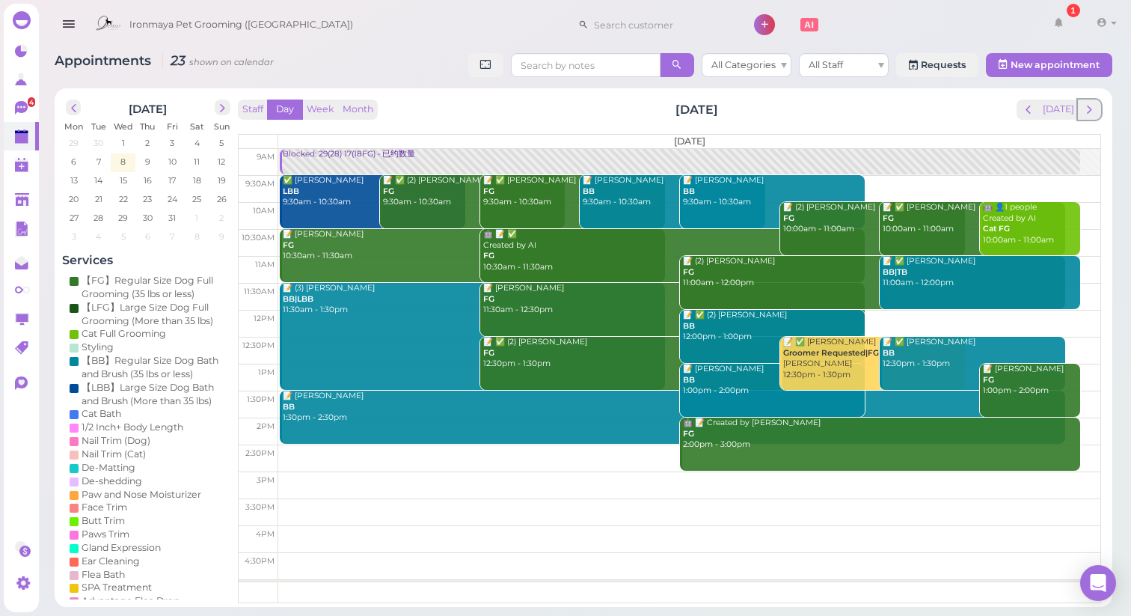
click at [1090, 111] on span "next" at bounding box center [1089, 109] width 14 height 14
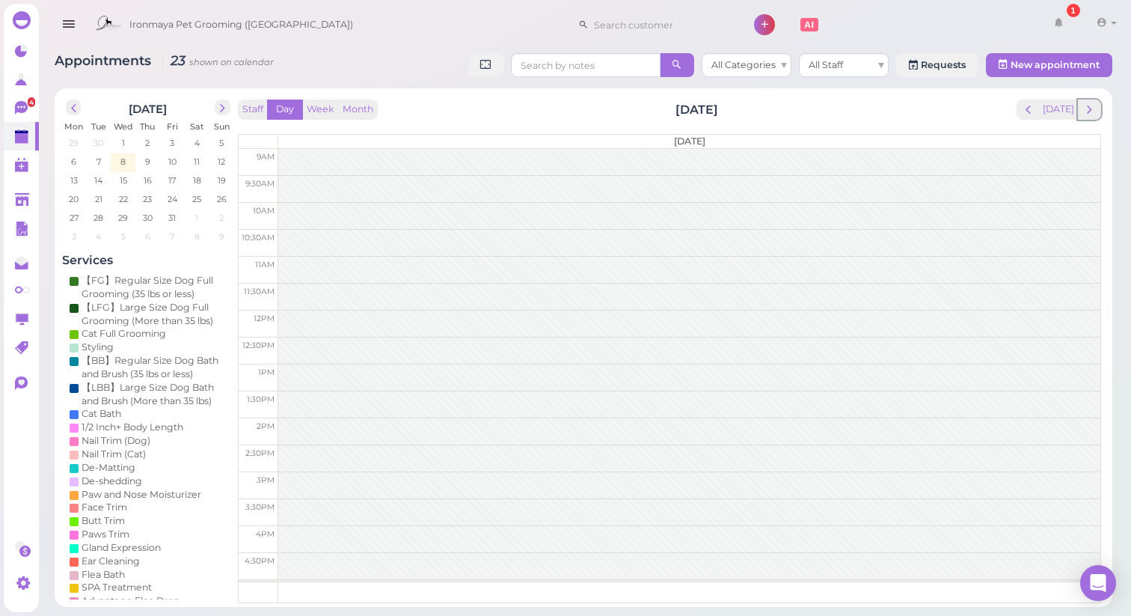
click at [1090, 111] on span "next" at bounding box center [1089, 109] width 14 height 14
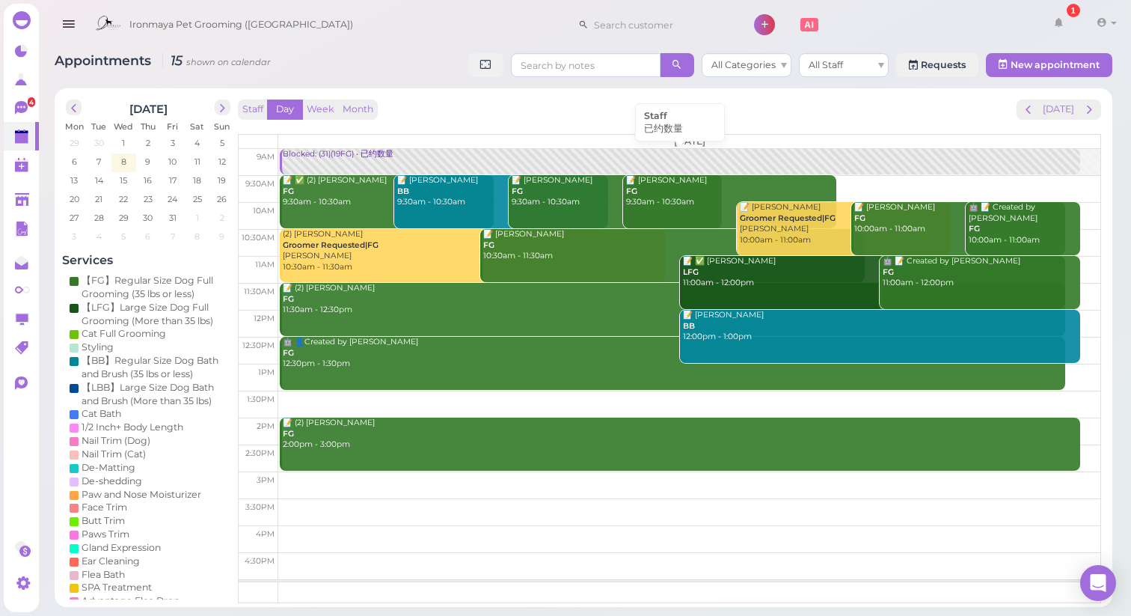
click at [345, 165] on link "Blocked: (31)(19FG) • 已约数量" at bounding box center [680, 162] width 800 height 26
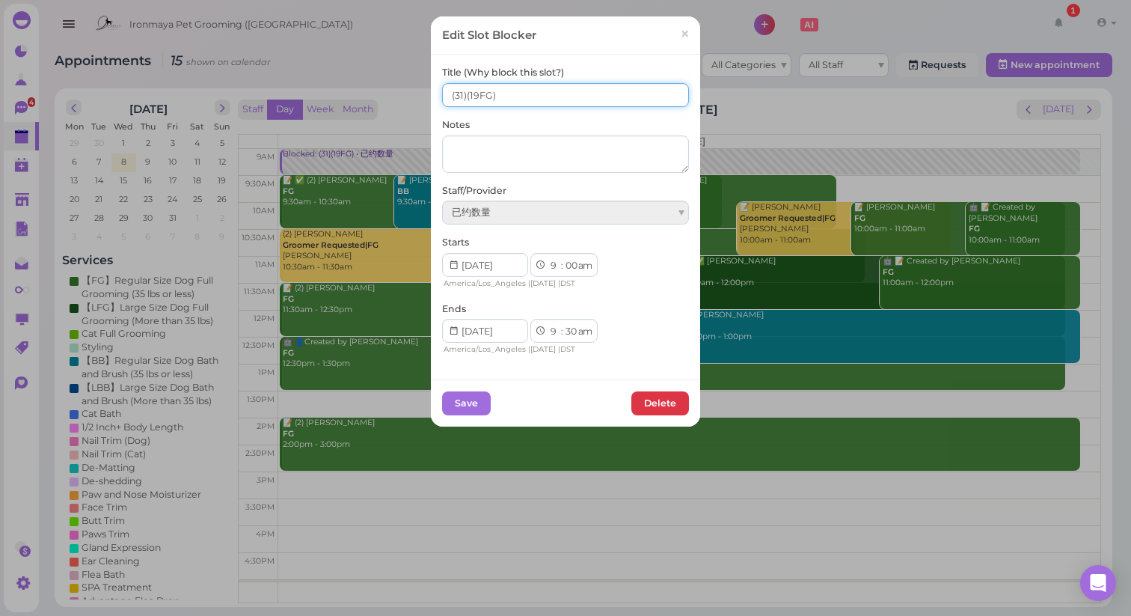
click at [446, 94] on input "(31)(19FG)" at bounding box center [565, 95] width 247 height 24
click at [470, 93] on input "19(31)(19FG)" at bounding box center [565, 95] width 247 height 24
type input "19(31) (19FG)"
click at [475, 405] on button "Save" at bounding box center [466, 403] width 49 height 24
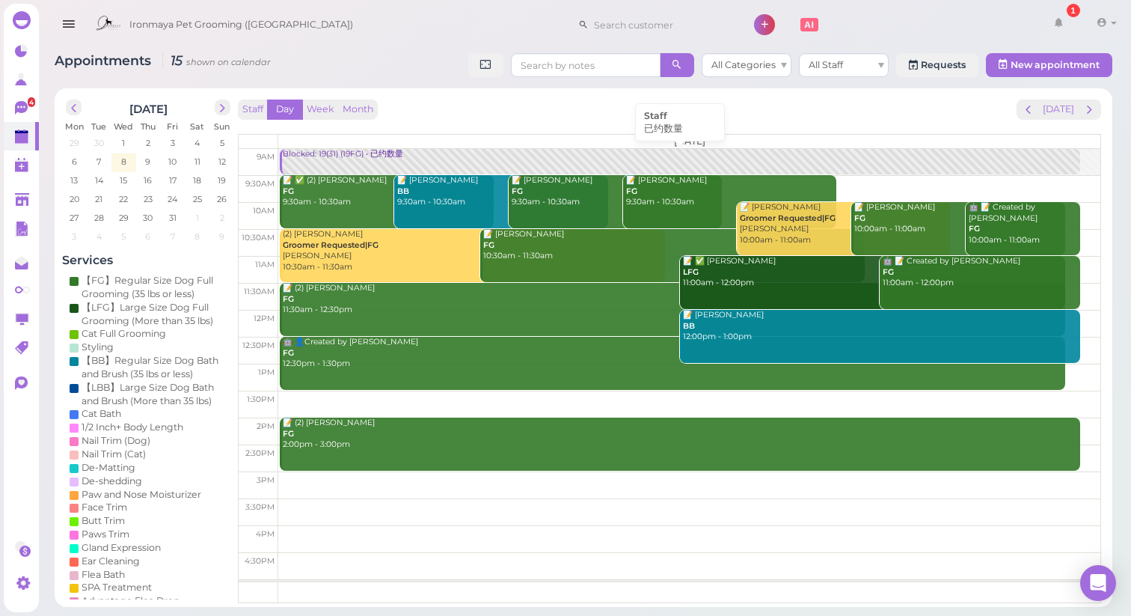
click at [361, 158] on div "Blocked: 19(31) (19FG) • 已约数量" at bounding box center [680, 154] width 797 height 11
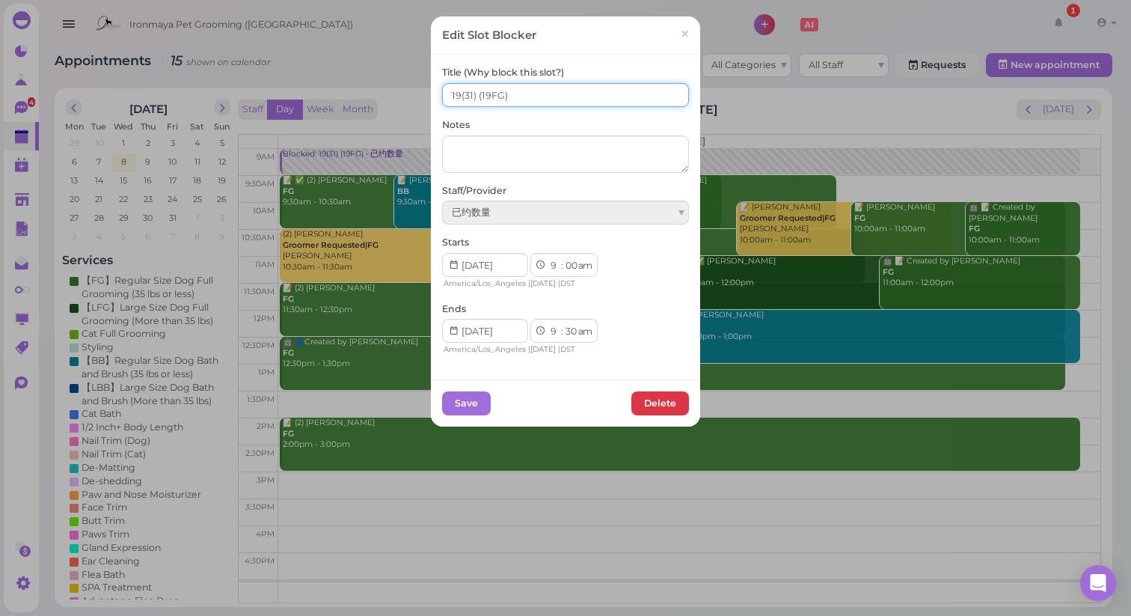
click at [472, 94] on input "19(31) (19FG)" at bounding box center [565, 95] width 247 height 24
type input "19(31) 17(19FG)"
click at [470, 402] on button "Save" at bounding box center [466, 403] width 49 height 24
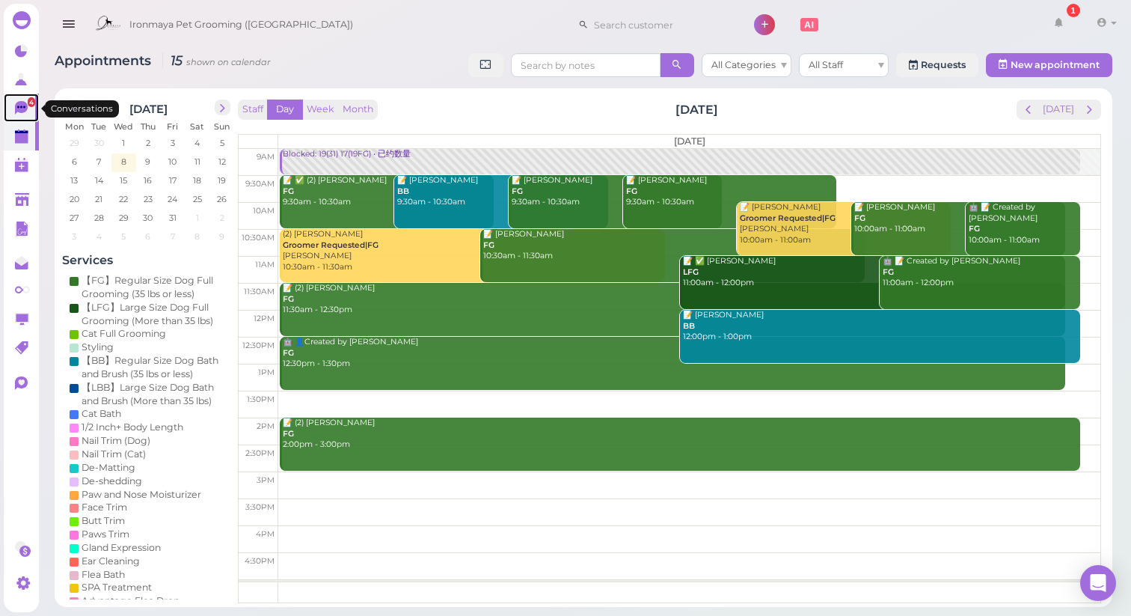
click at [16, 111] on icon at bounding box center [21, 107] width 13 height 13
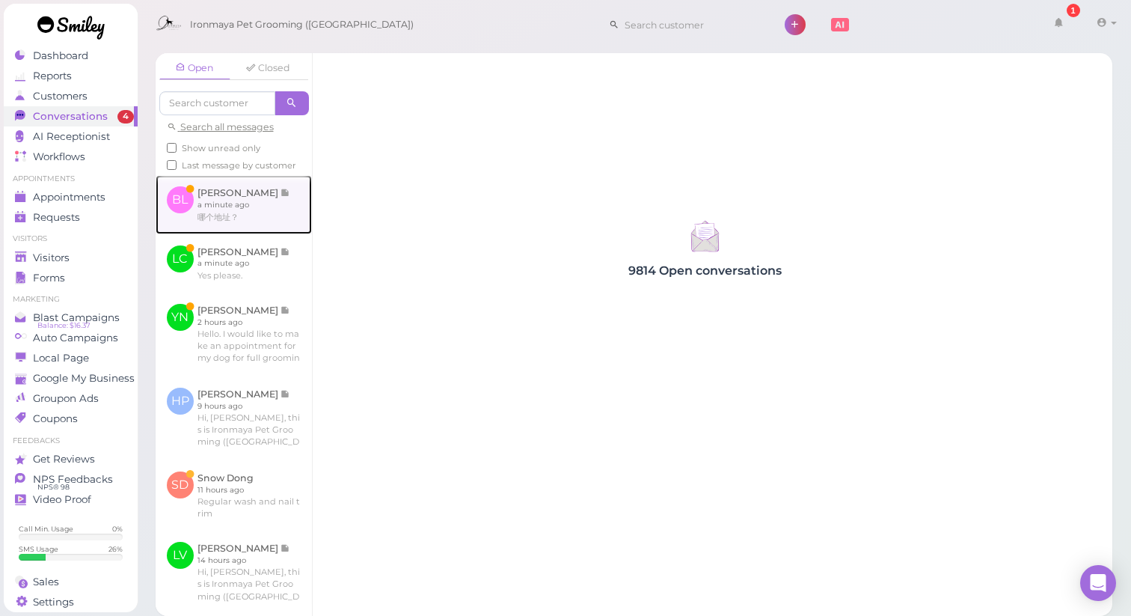
click at [224, 233] on link at bounding box center [234, 204] width 156 height 58
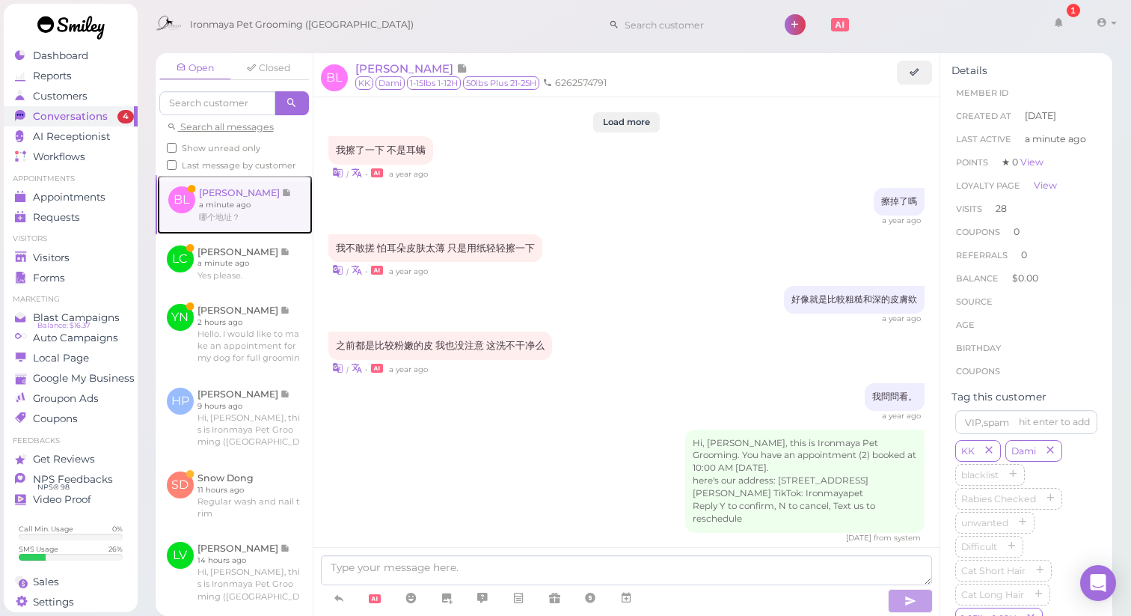
scroll to position [1472, 0]
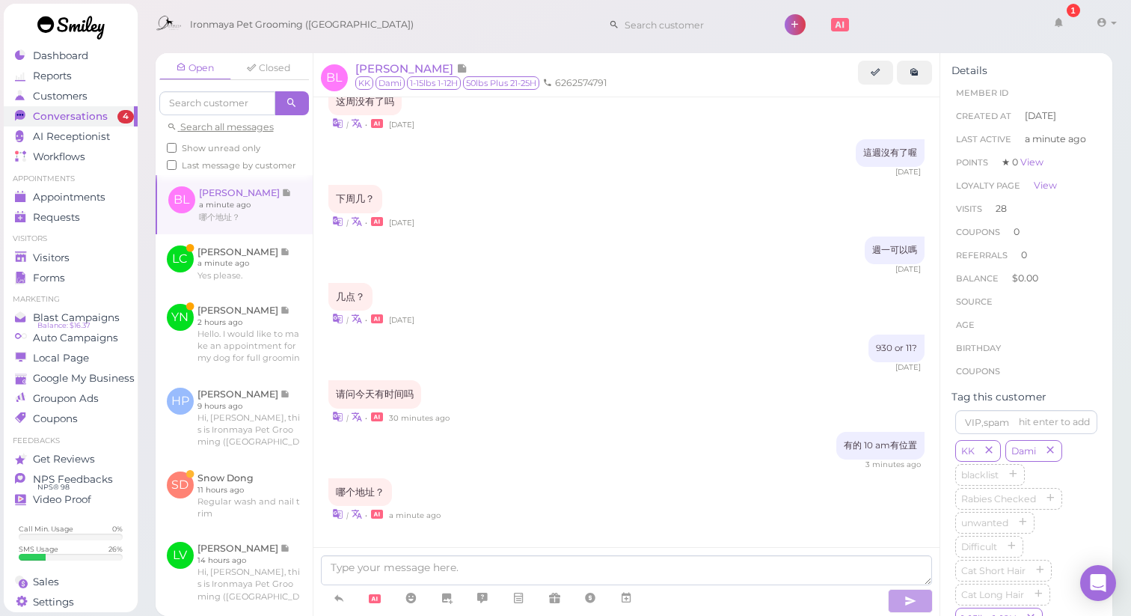
click at [678, 478] on div "哪个地址？ | • a minute ago" at bounding box center [626, 500] width 597 height 44
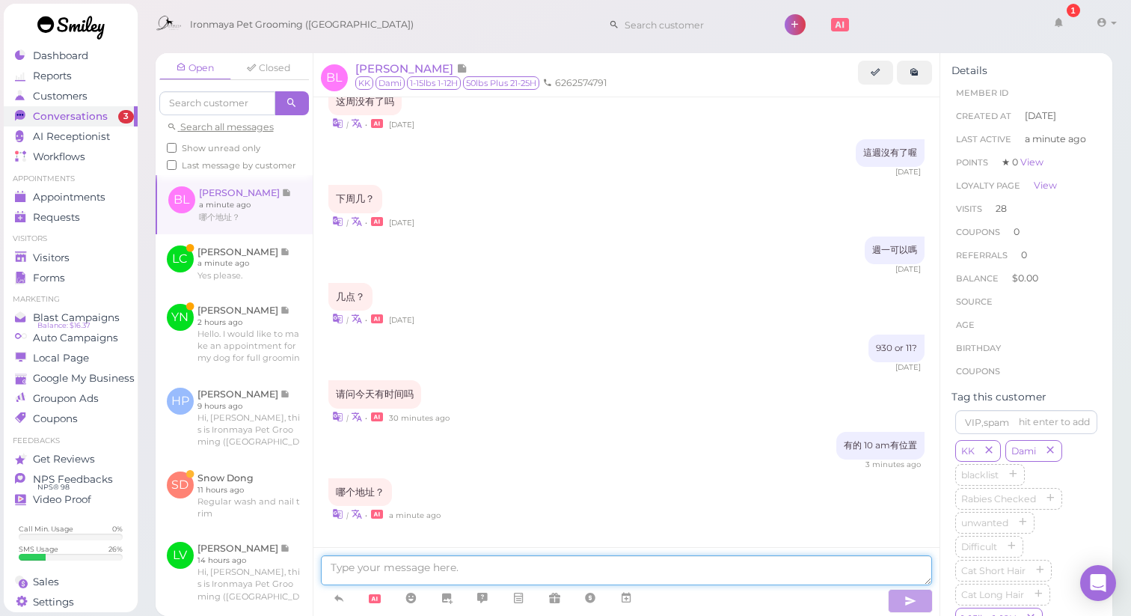
click at [426, 568] on textarea at bounding box center [627, 570] width 612 height 30
click at [438, 563] on textarea at bounding box center [627, 570] width 612 height 30
click at [429, 571] on textarea at bounding box center [627, 570] width 612 height 30
type textarea "?"
type textarea "Baldwin1314"
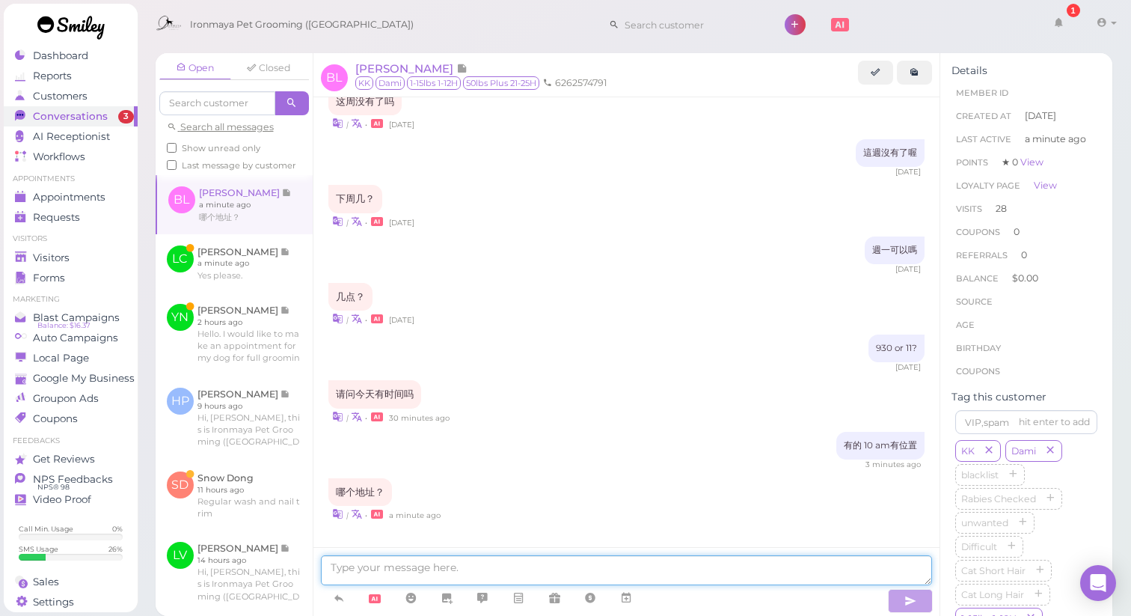
scroll to position [1507, 0]
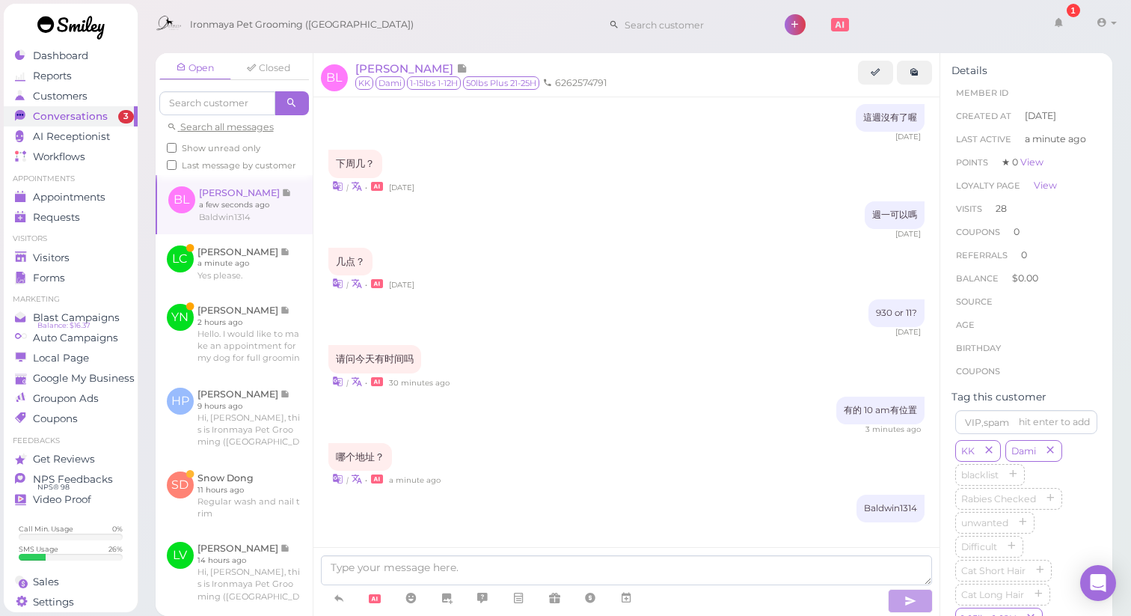
click at [649, 446] on div "哪个地址？ | • a minute ago" at bounding box center [626, 465] width 597 height 44
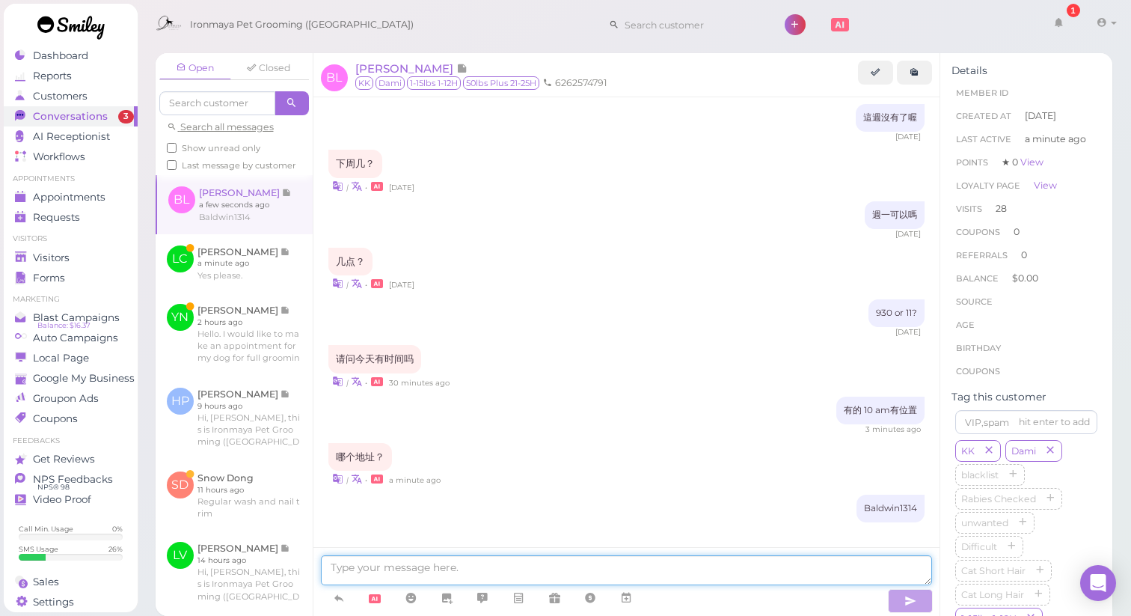
click at [561, 564] on textarea at bounding box center [627, 570] width 612 height 30
click at [628, 574] on textarea at bounding box center [627, 570] width 612 height 30
type textarea "[STREET_ADDRESS][PERSON_NAME]"
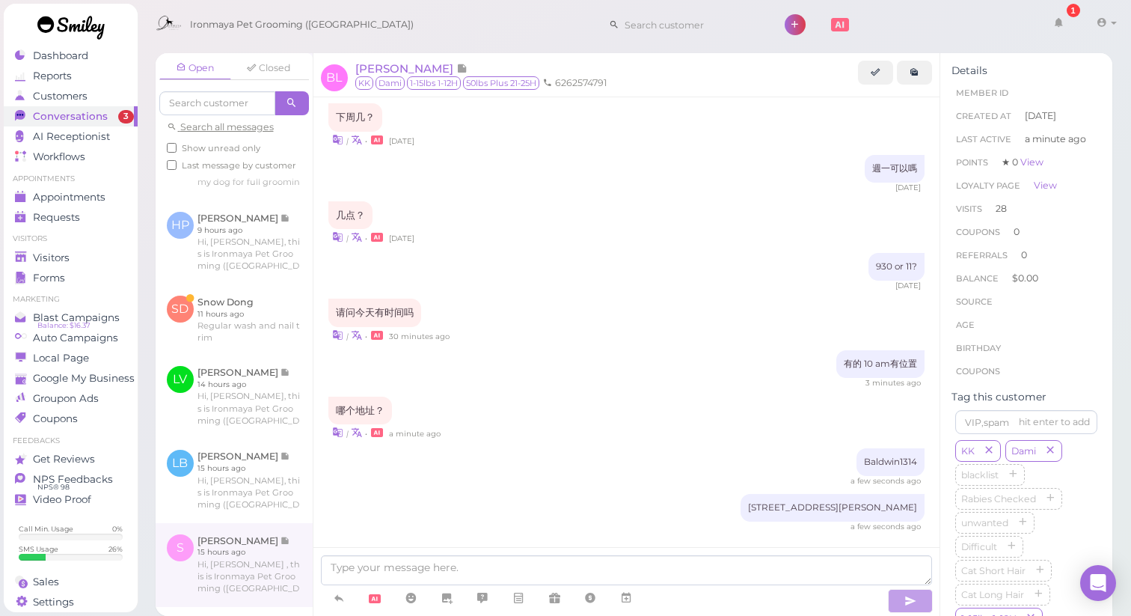
scroll to position [1616, 0]
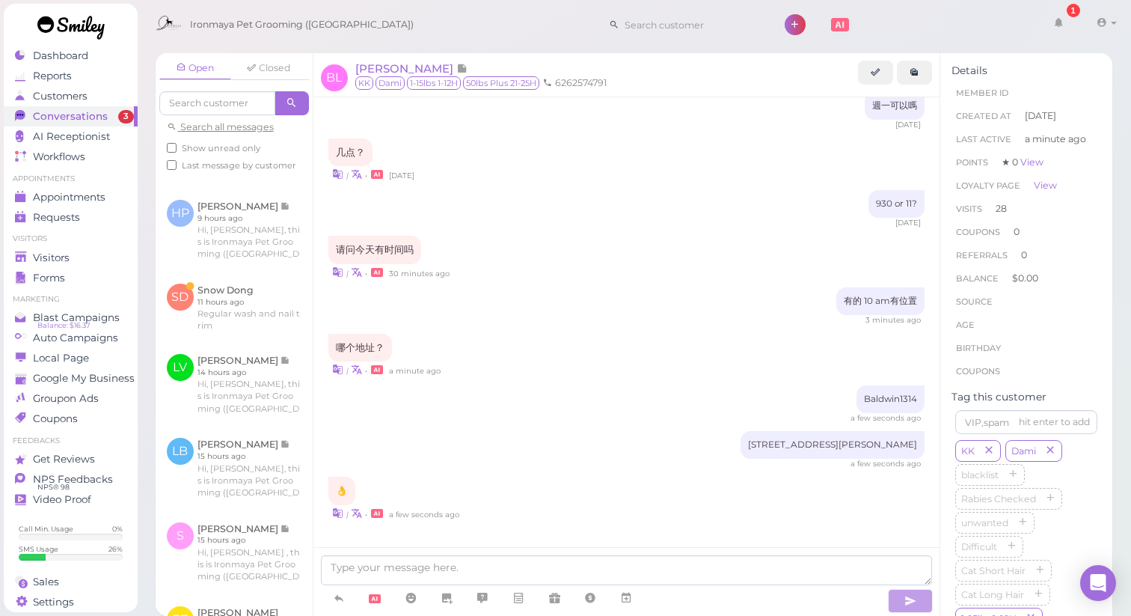
click at [618, 413] on div "a few seconds ago" at bounding box center [626, 418] width 597 height 10
click at [629, 602] on icon at bounding box center [626, 597] width 12 height 15
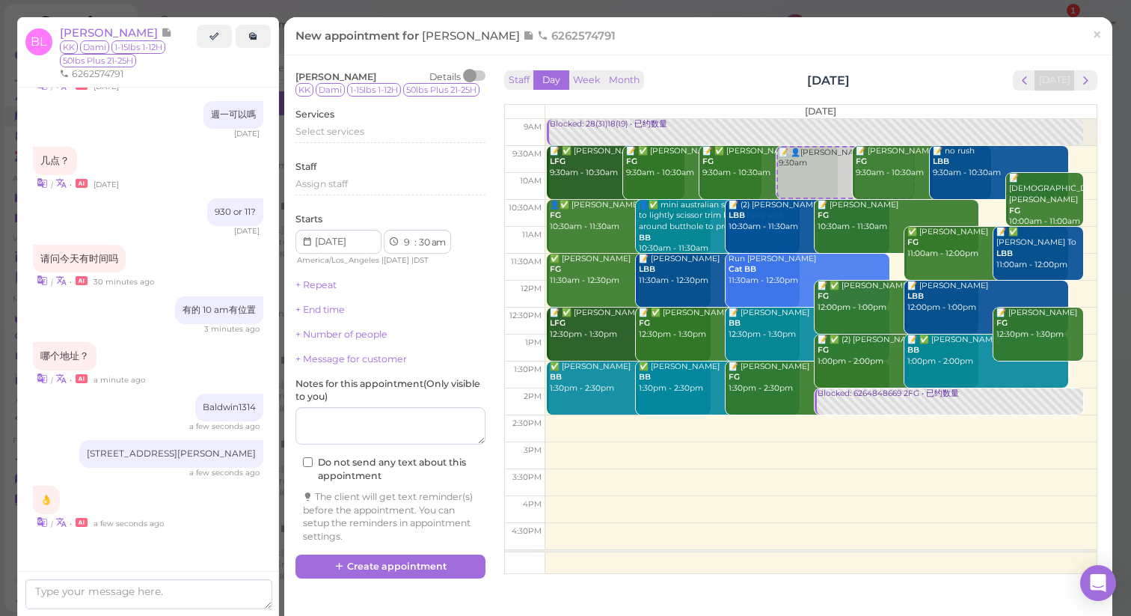
click at [1078, 182] on td at bounding box center [821, 186] width 552 height 27
select select "10"
select select "00"
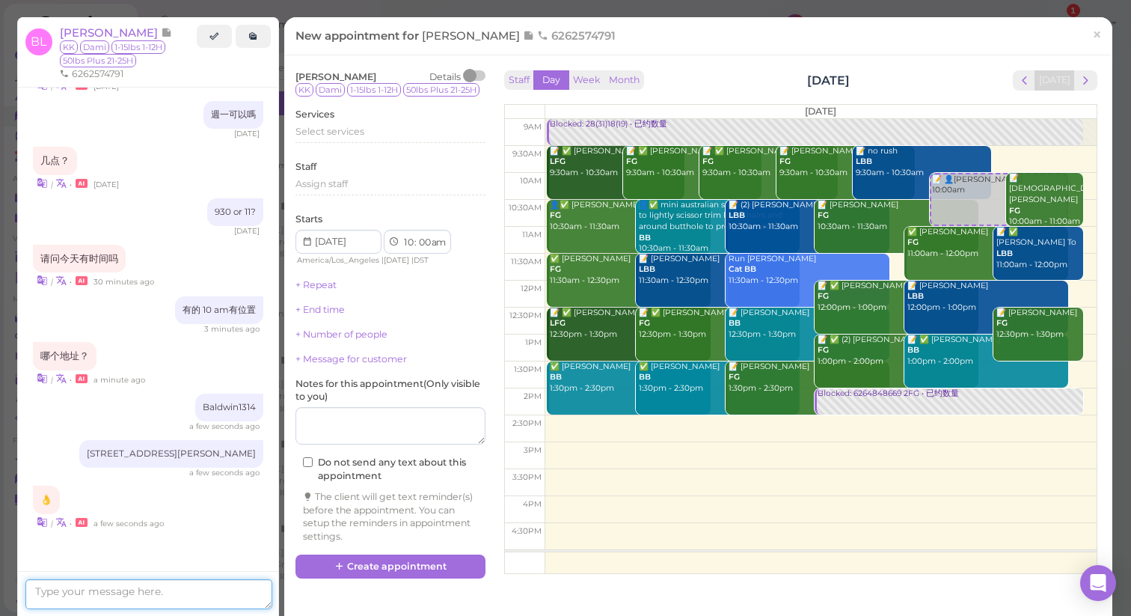
click at [147, 593] on textarea at bounding box center [148, 594] width 247 height 30
type textarea "n"
type textarea "which dog"
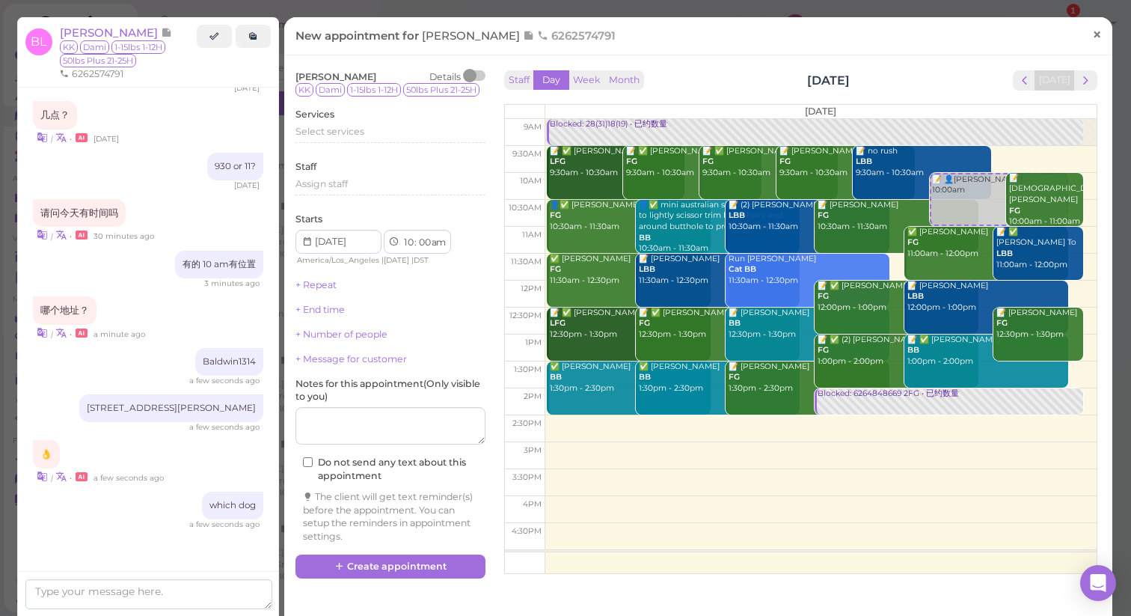
click at [1092, 37] on span "×" at bounding box center [1097, 34] width 10 height 21
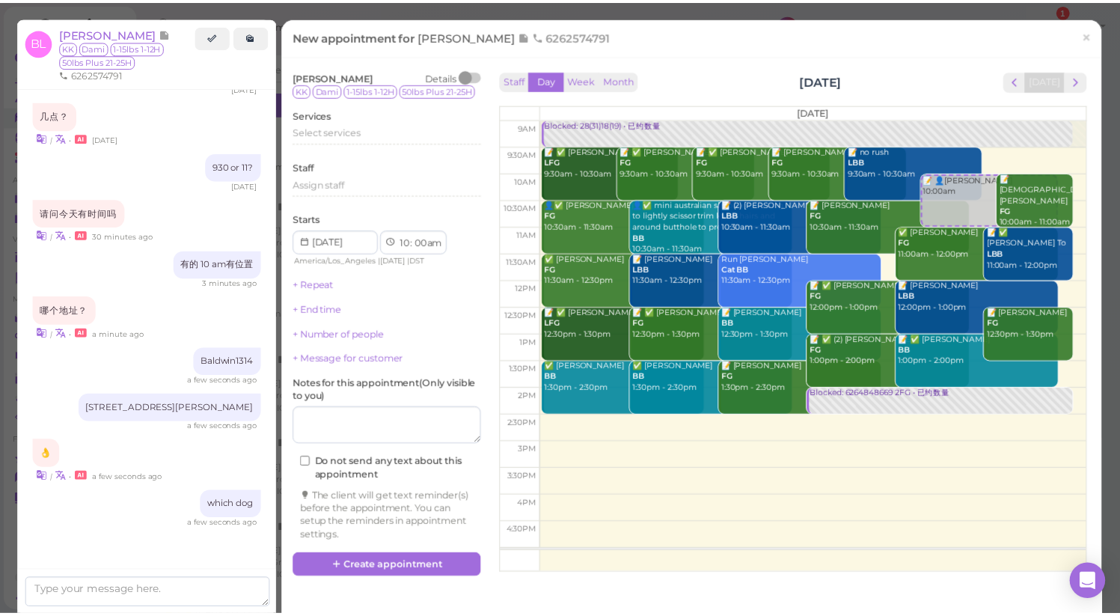
scroll to position [1616, 0]
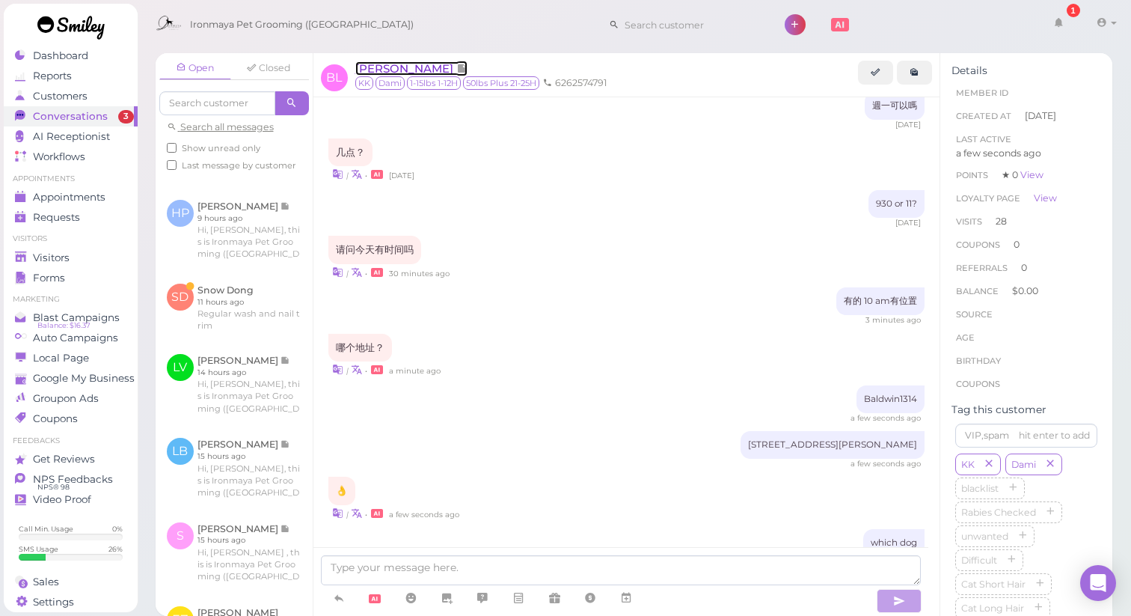
click at [381, 65] on span "[PERSON_NAME]" at bounding box center [405, 68] width 101 height 14
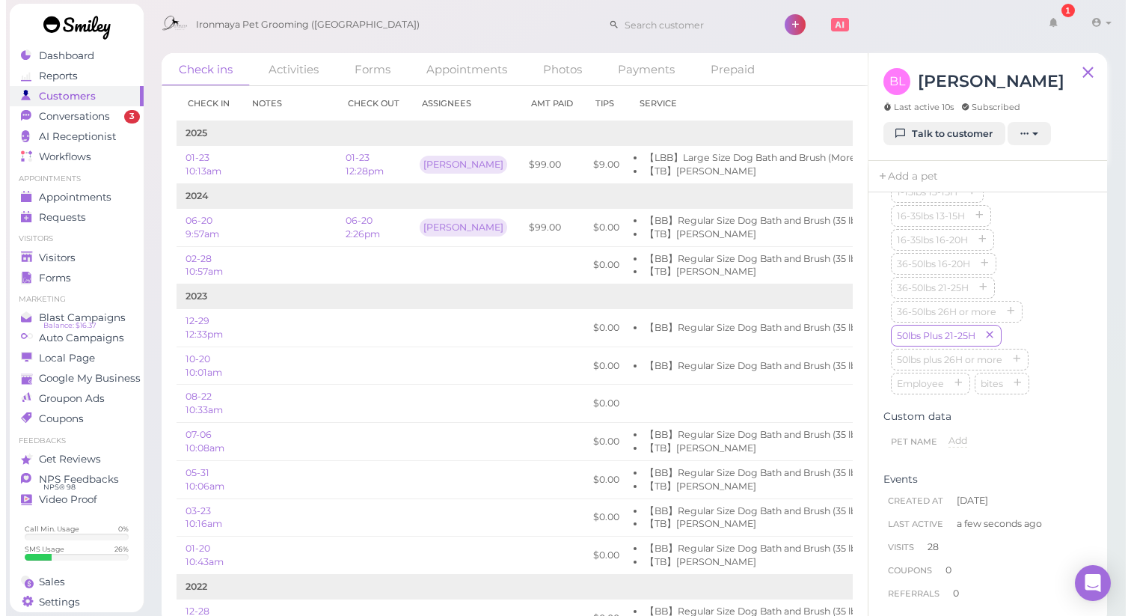
scroll to position [601, 0]
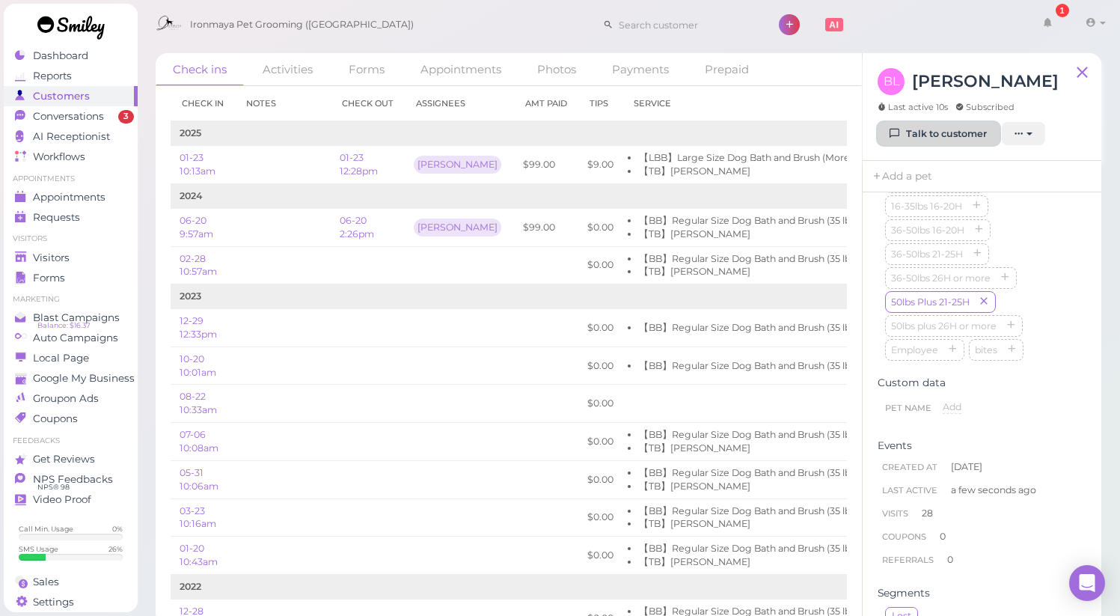
click at [950, 132] on link "Talk to customer" at bounding box center [938, 134] width 122 height 24
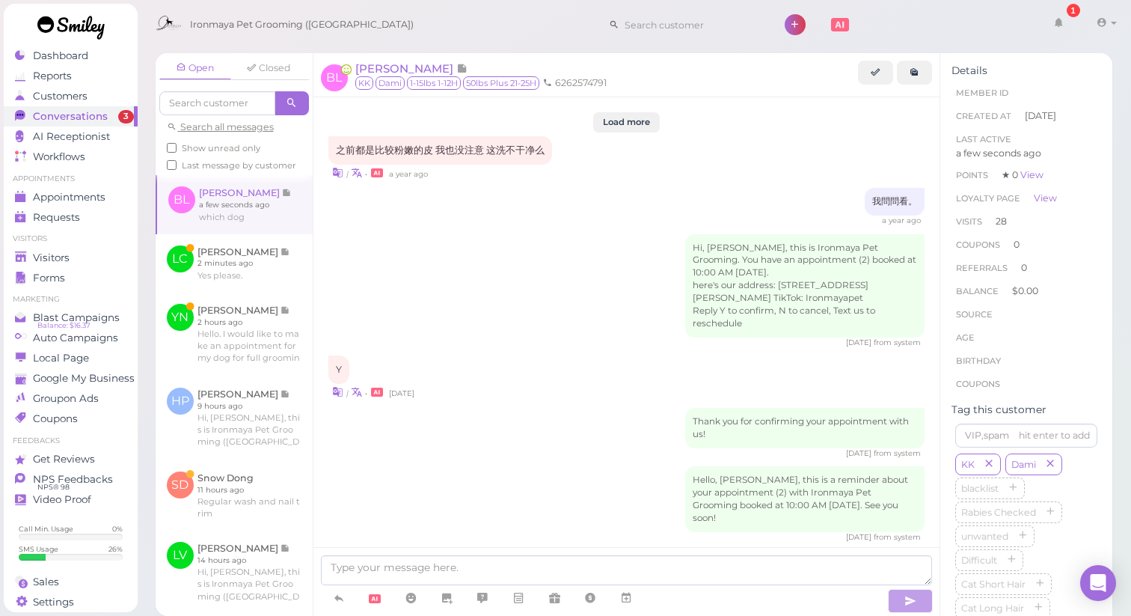
scroll to position [1466, 0]
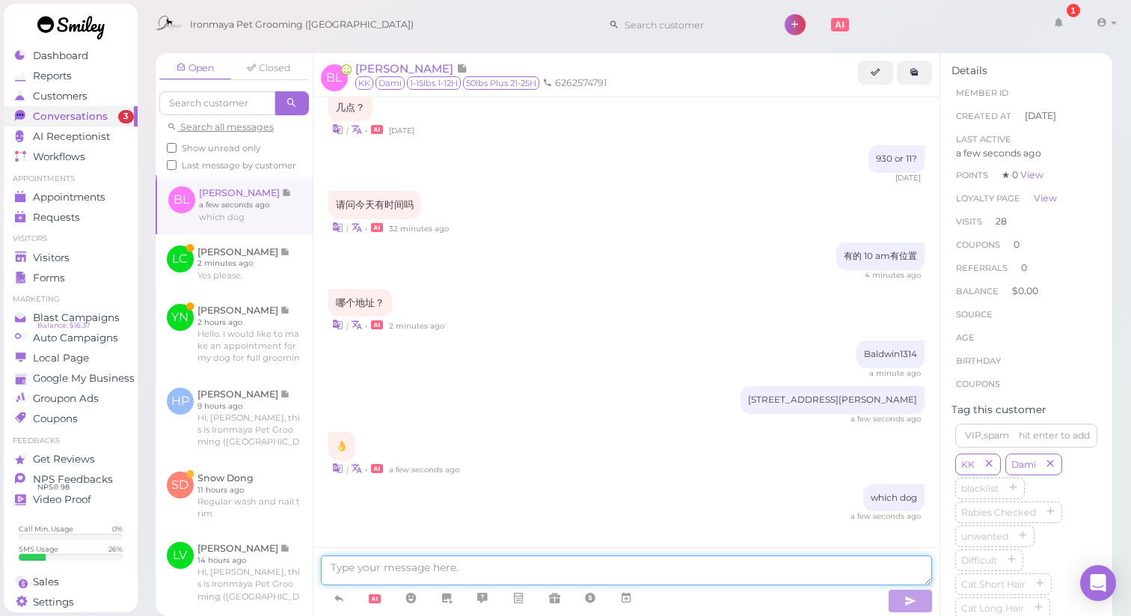
click at [451, 572] on textarea at bounding box center [627, 570] width 612 height 30
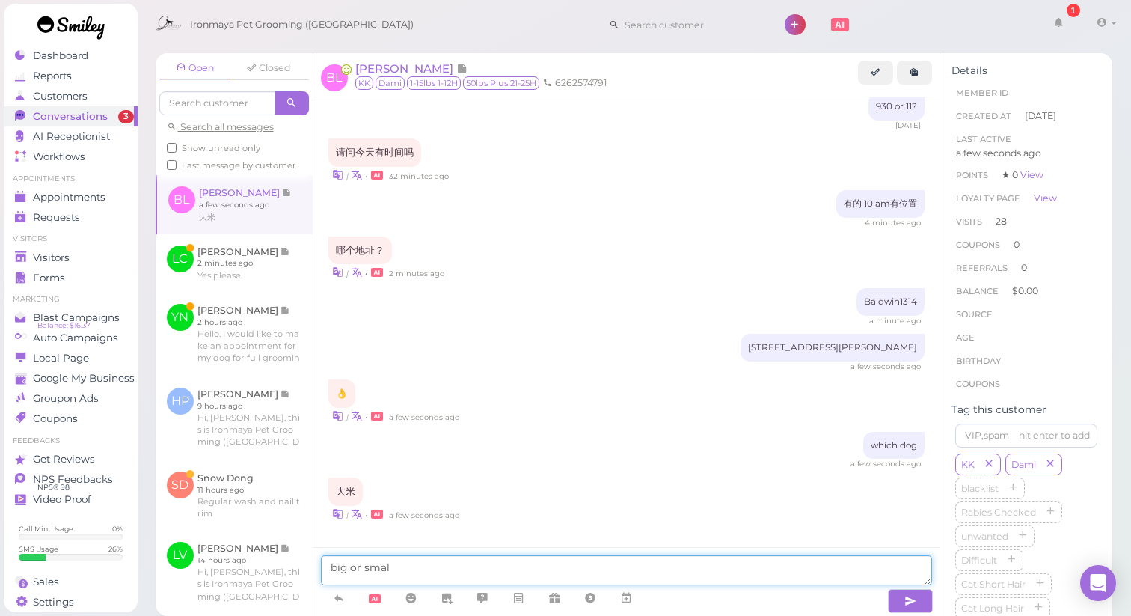
type textarea "big or small"
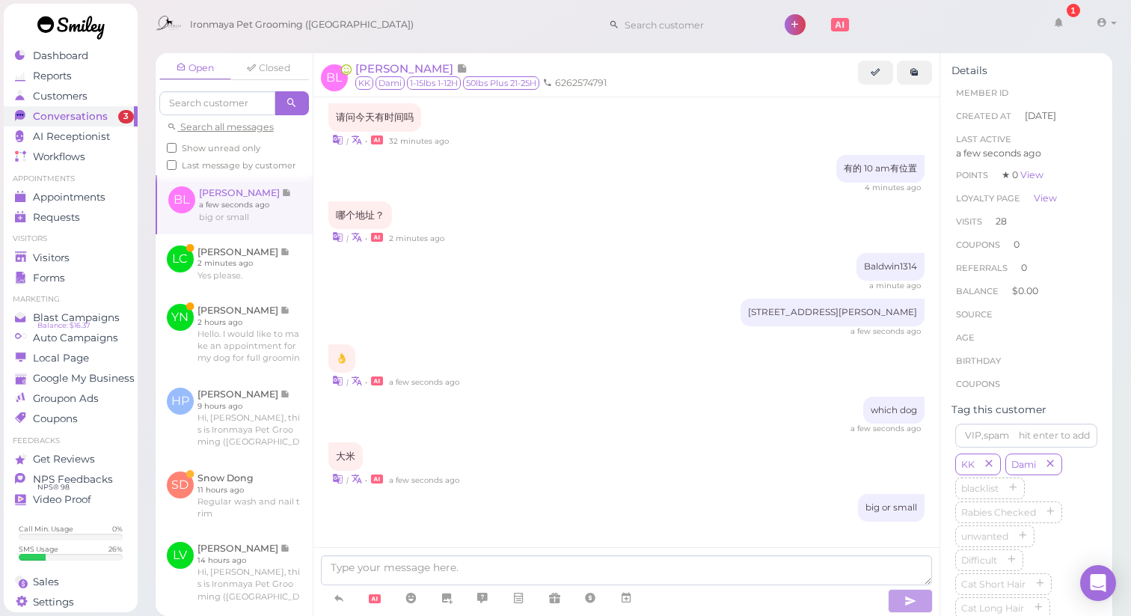
click at [722, 500] on div "big or small" at bounding box center [626, 508] width 597 height 28
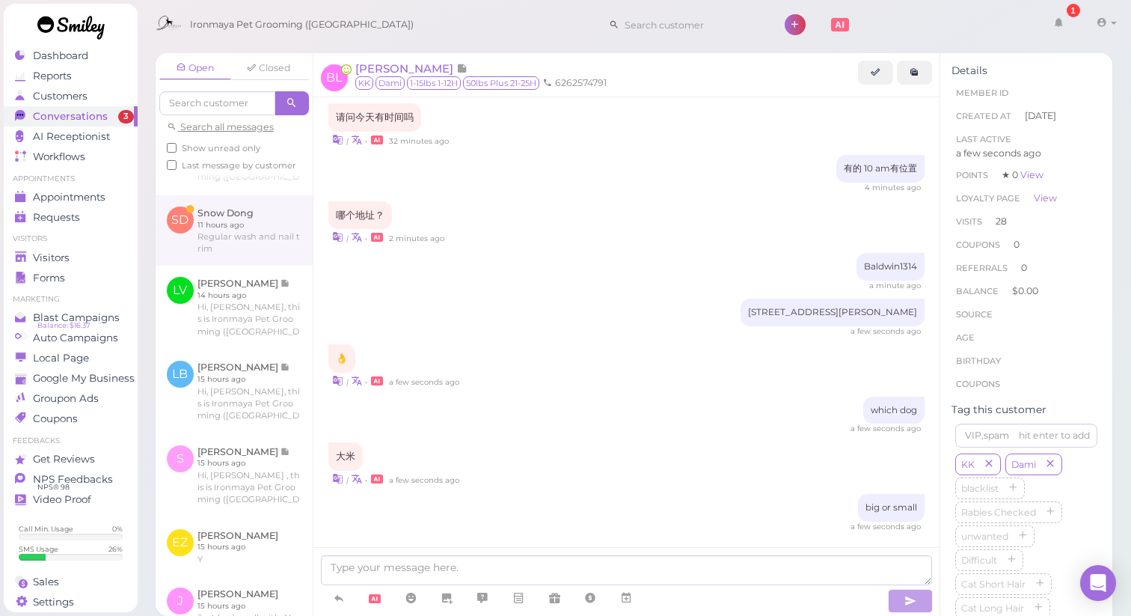
scroll to position [338, 0]
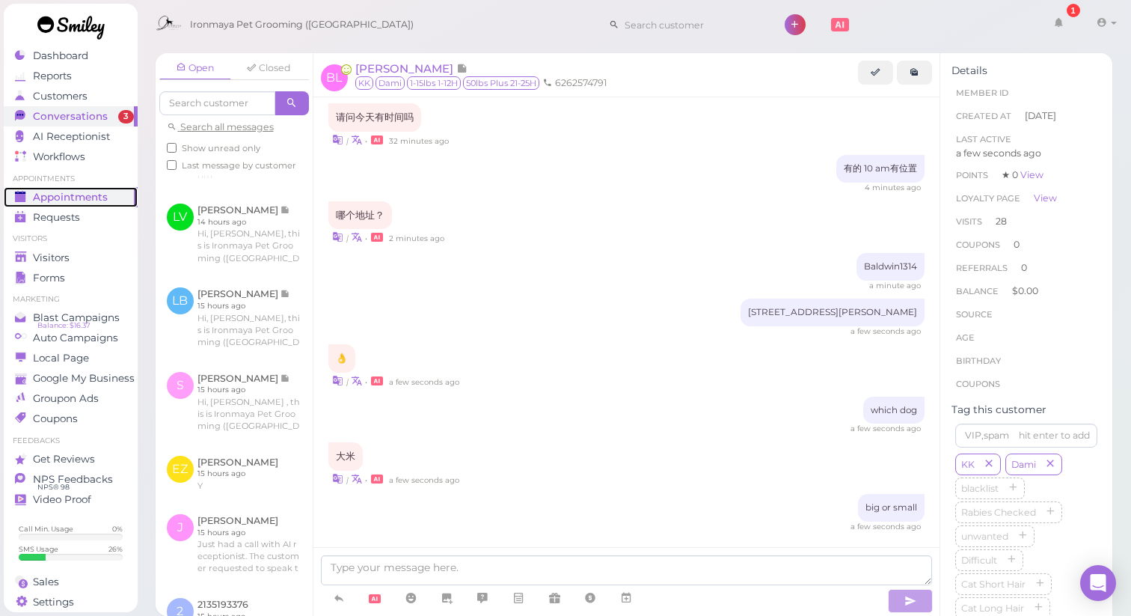
click at [56, 191] on span "Appointments" at bounding box center [70, 197] width 75 height 13
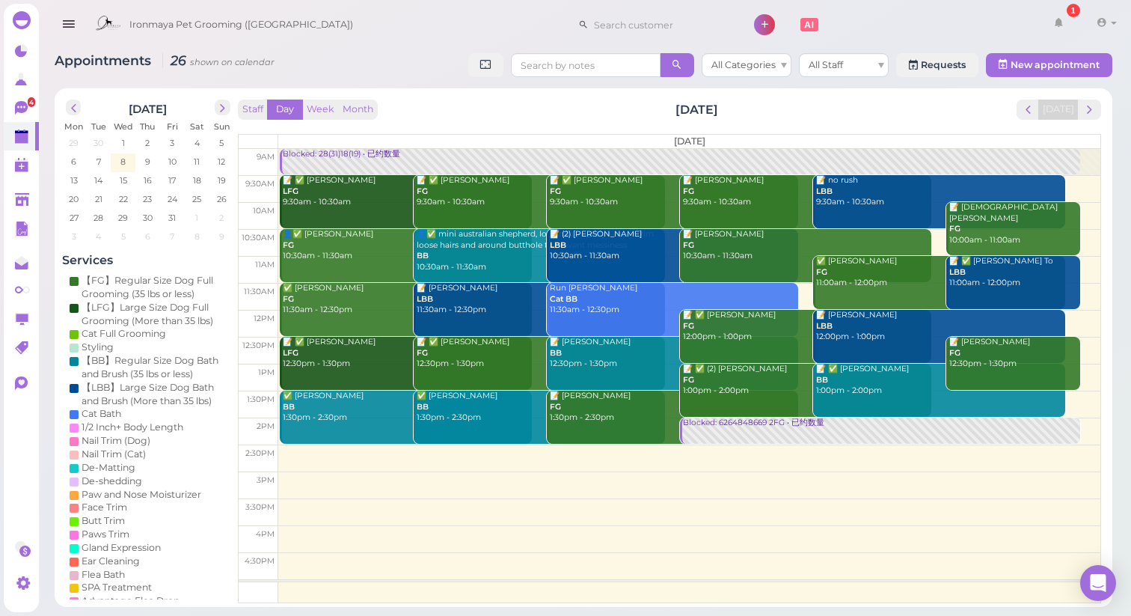
click at [487, 111] on div "Staff Day Week Month [DATE] [DATE]" at bounding box center [669, 109] width 863 height 20
click at [16, 107] on icon at bounding box center [21, 107] width 13 height 13
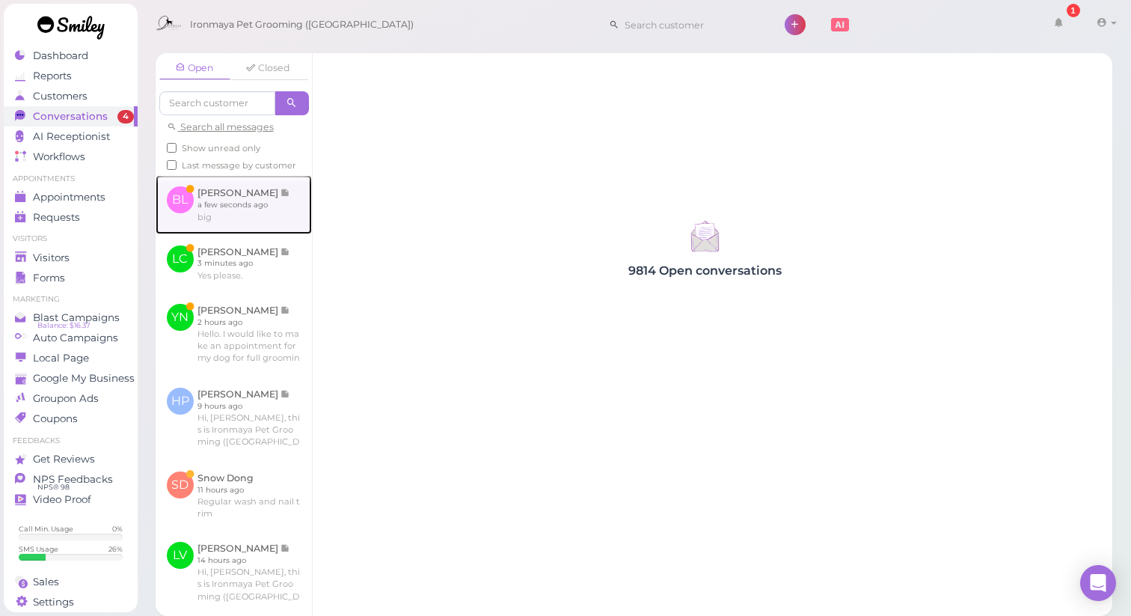
click at [266, 219] on link at bounding box center [234, 204] width 156 height 58
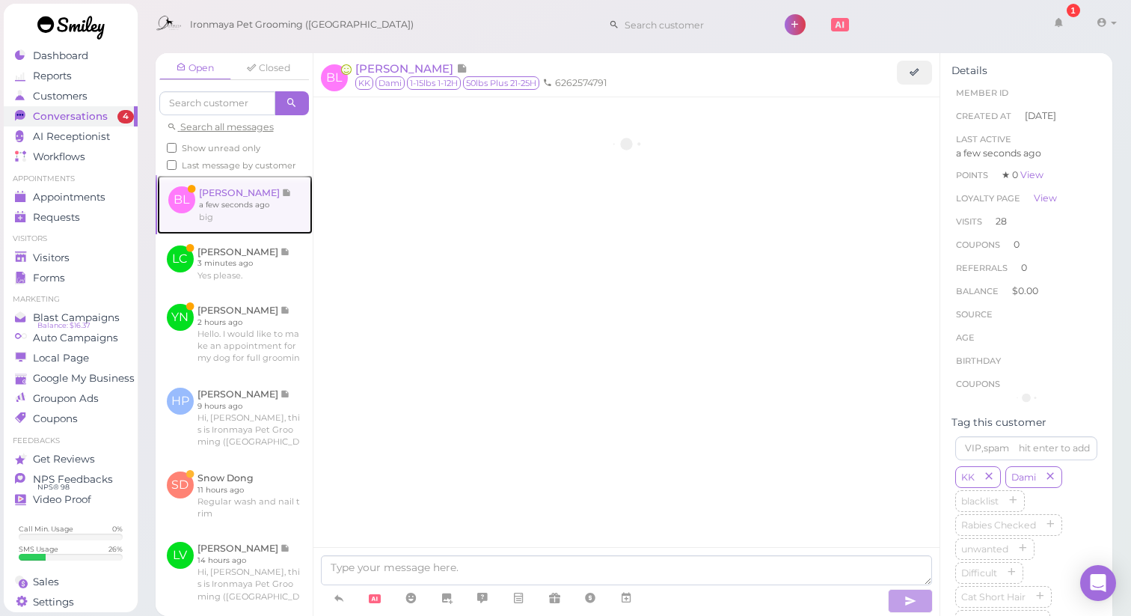
scroll to position [1397, 0]
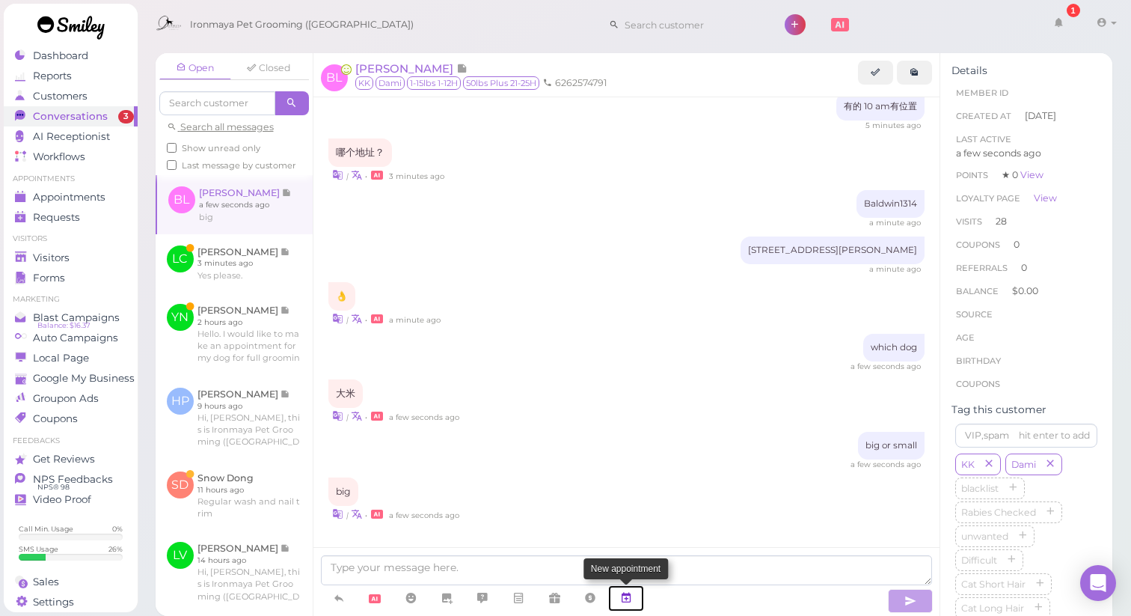
click at [630, 592] on icon at bounding box center [626, 597] width 12 height 15
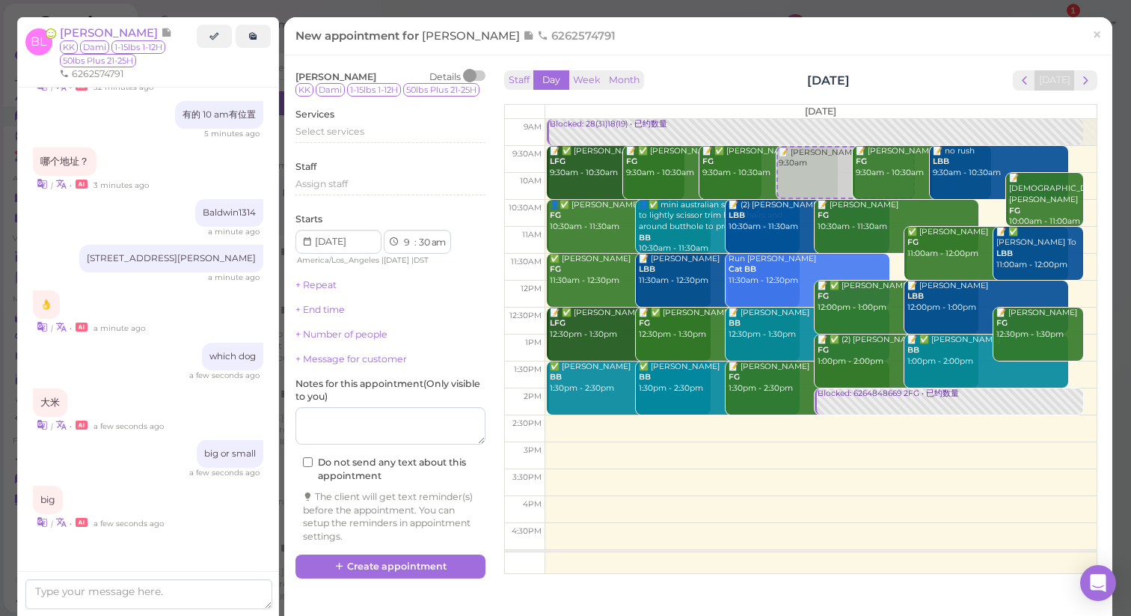
click at [1078, 180] on td at bounding box center [821, 186] width 552 height 27
select select "10"
select select "00"
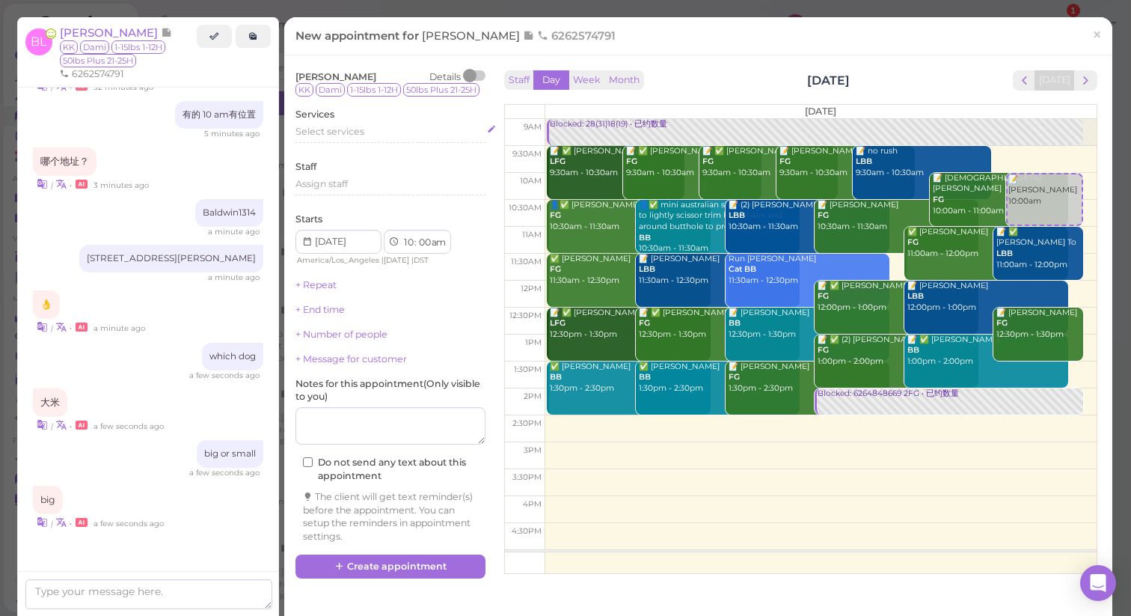
click at [372, 138] on div "Select services" at bounding box center [390, 131] width 190 height 13
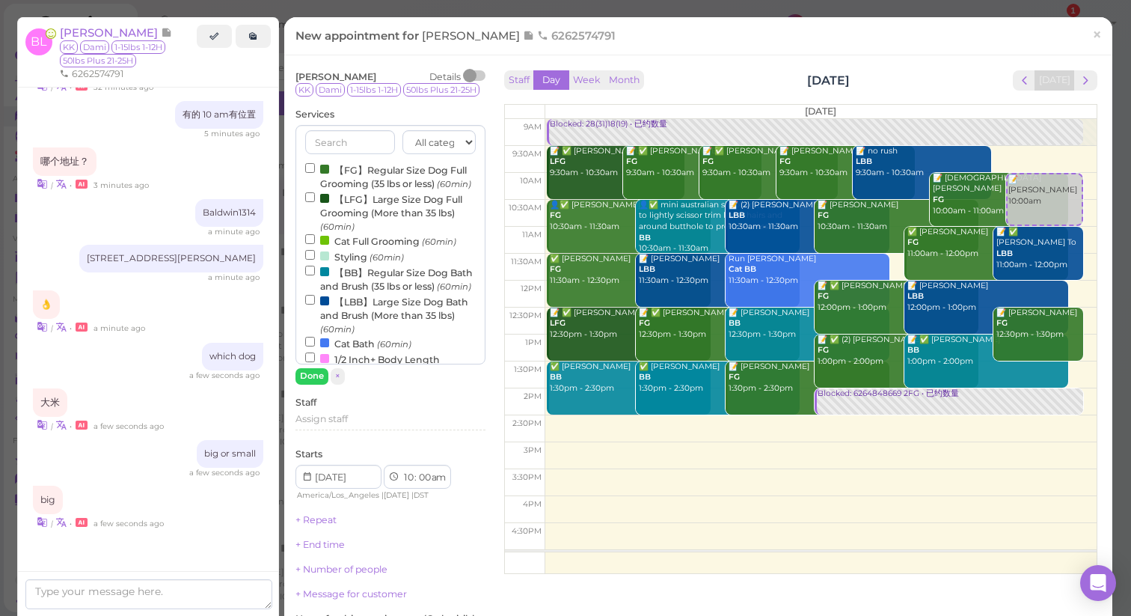
click at [372, 336] on label "【LBB】Large Size Dog Bath and Brush (More than 35 lbs) (60min)" at bounding box center [390, 314] width 171 height 43
click at [315, 304] on input "【LBB】Large Size Dog Bath and Brush (More than 35 lbs) (60min)" at bounding box center [310, 300] width 10 height 10
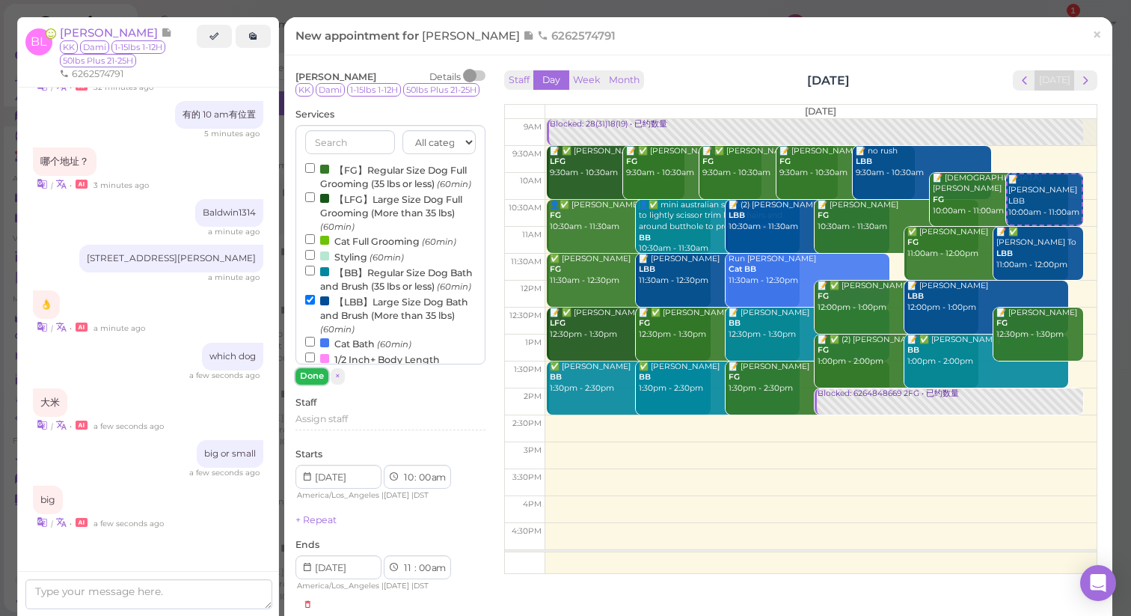
click at [319, 384] on button "Done" at bounding box center [311, 376] width 33 height 16
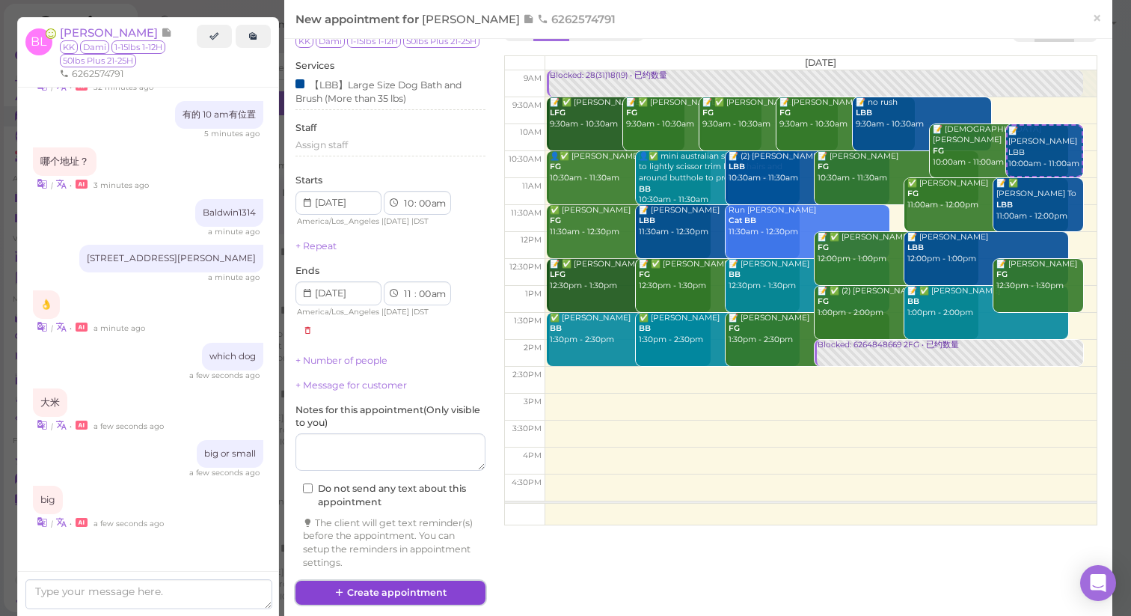
click at [408, 589] on button "Create appointment" at bounding box center [390, 592] width 190 height 24
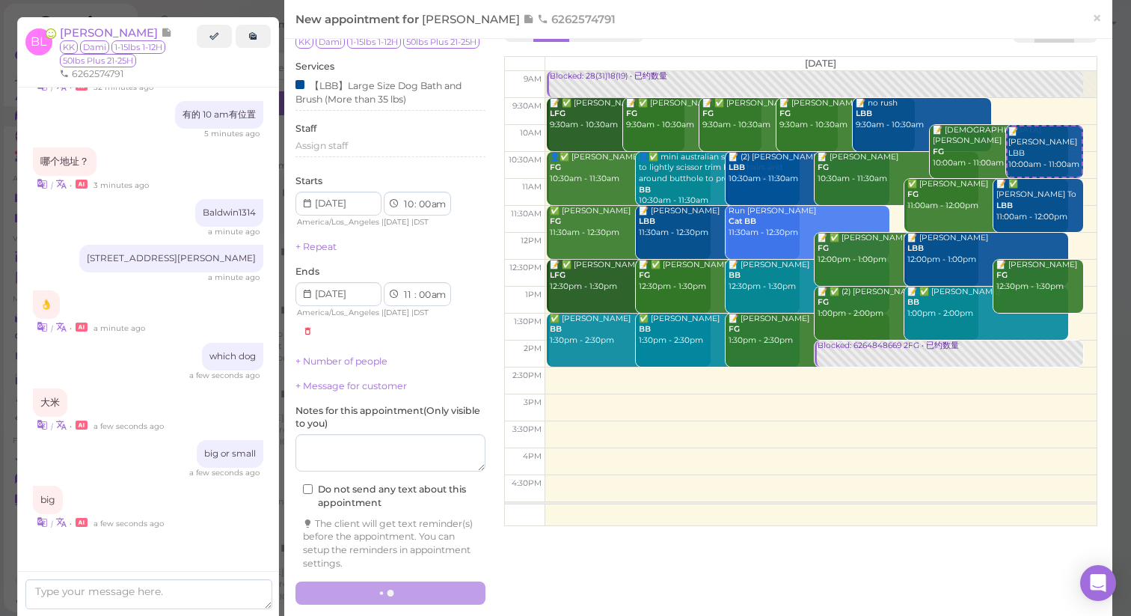
scroll to position [1397, 0]
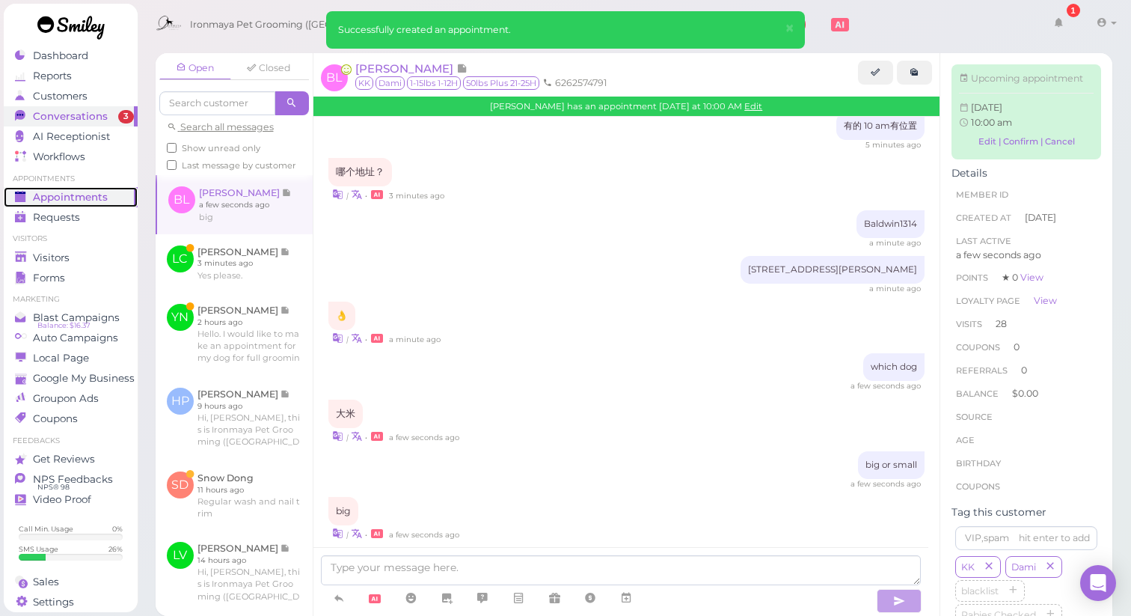
click at [84, 199] on span "Appointments" at bounding box center [70, 197] width 75 height 13
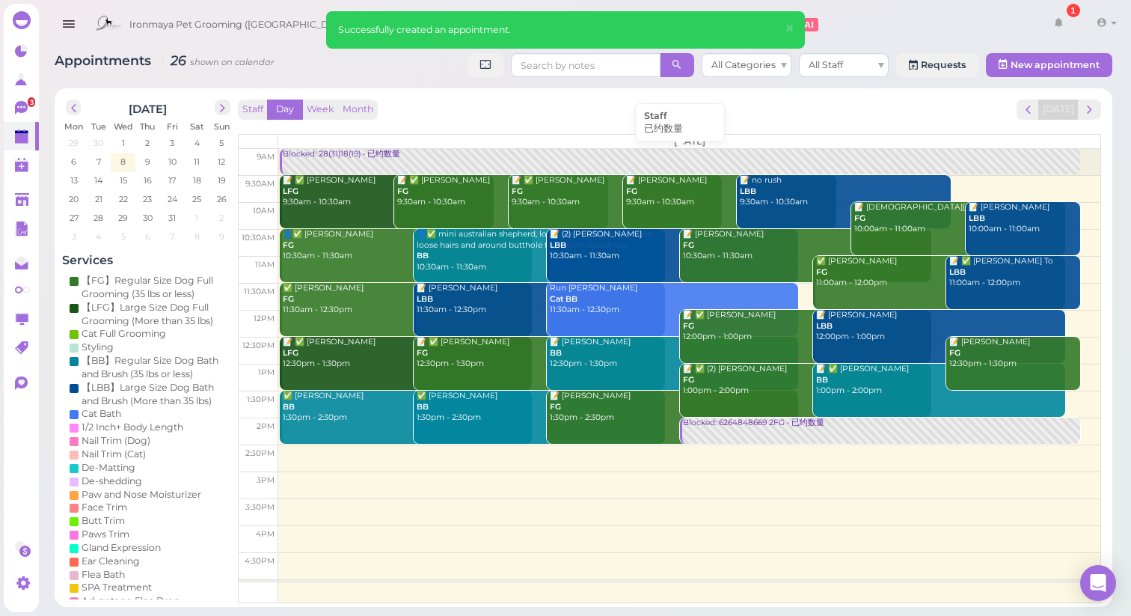
click at [390, 155] on div "Blocked: 28(31)18(19) • 已约数量" at bounding box center [680, 154] width 797 height 11
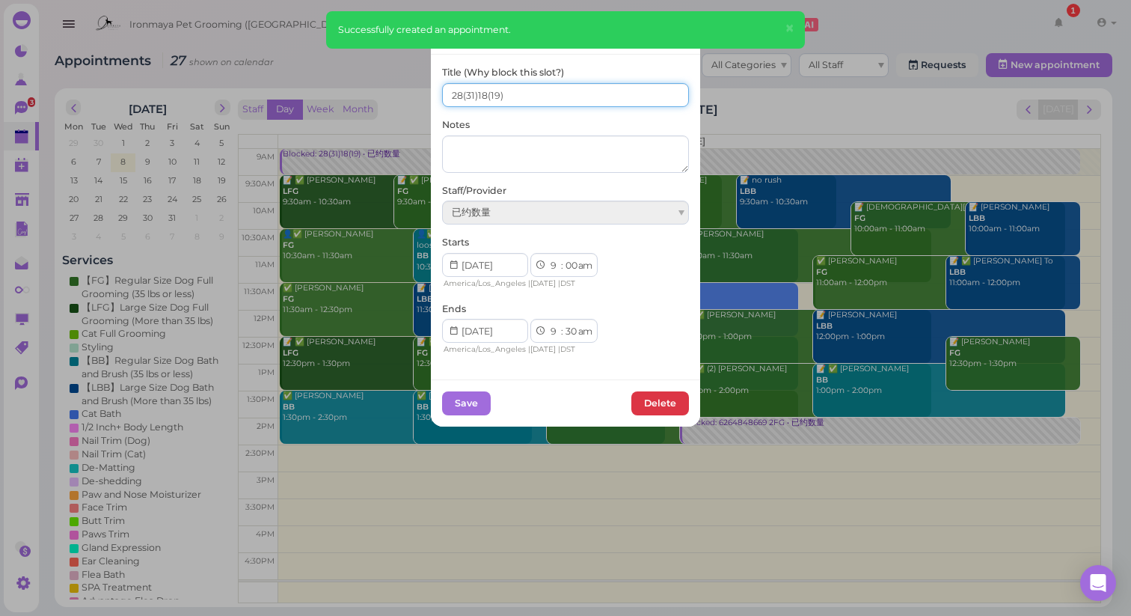
click at [455, 92] on input "28(31)18(19)" at bounding box center [565, 95] width 247 height 24
click at [472, 95] on input "29(31)18(19)" at bounding box center [565, 95] width 247 height 24
type input "29(31) 18(19)"
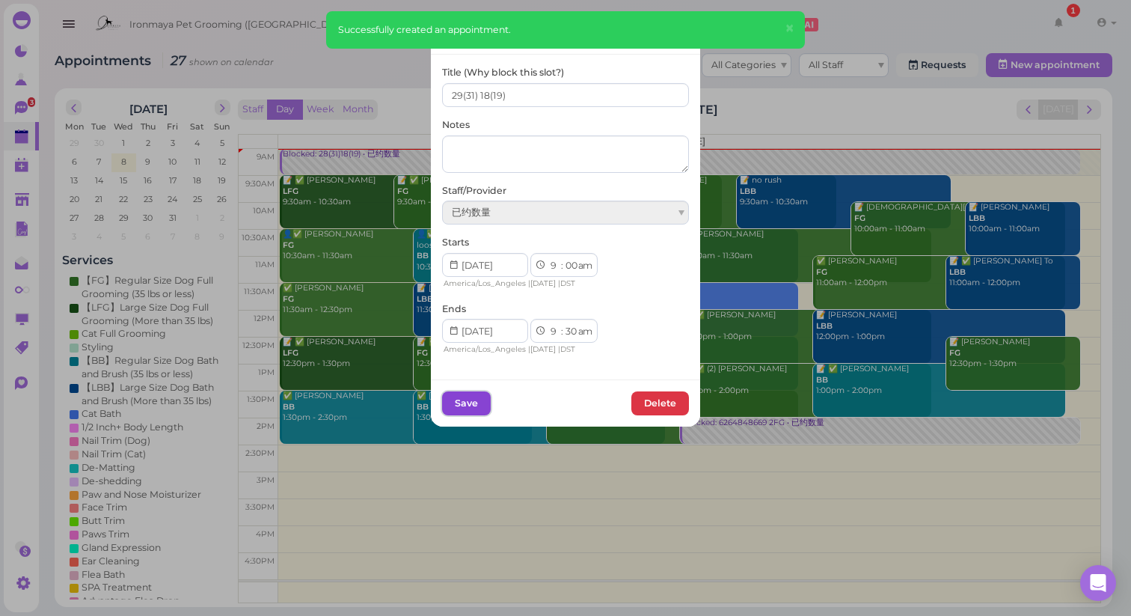
click at [480, 405] on button "Save" at bounding box center [466, 403] width 49 height 24
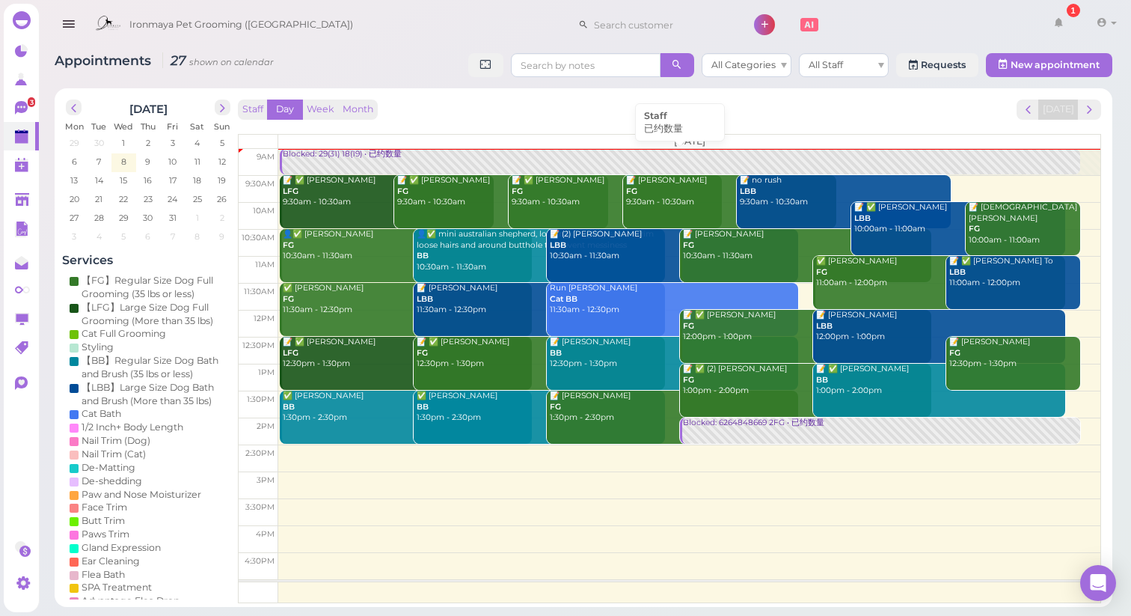
click at [357, 159] on div "Blocked: 29(31) 18(19) • 已约数量" at bounding box center [680, 154] width 797 height 11
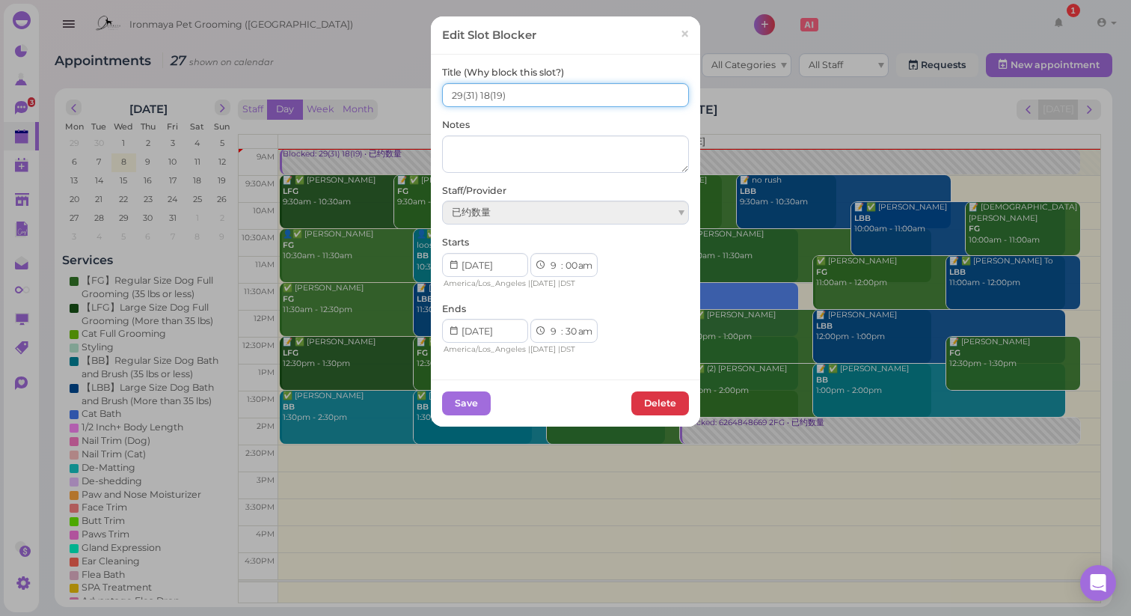
click at [482, 94] on input "29(31) 18(19)" at bounding box center [565, 95] width 247 height 24
type input "29(31) 16(19)"
click at [459, 407] on button "Save" at bounding box center [466, 403] width 49 height 24
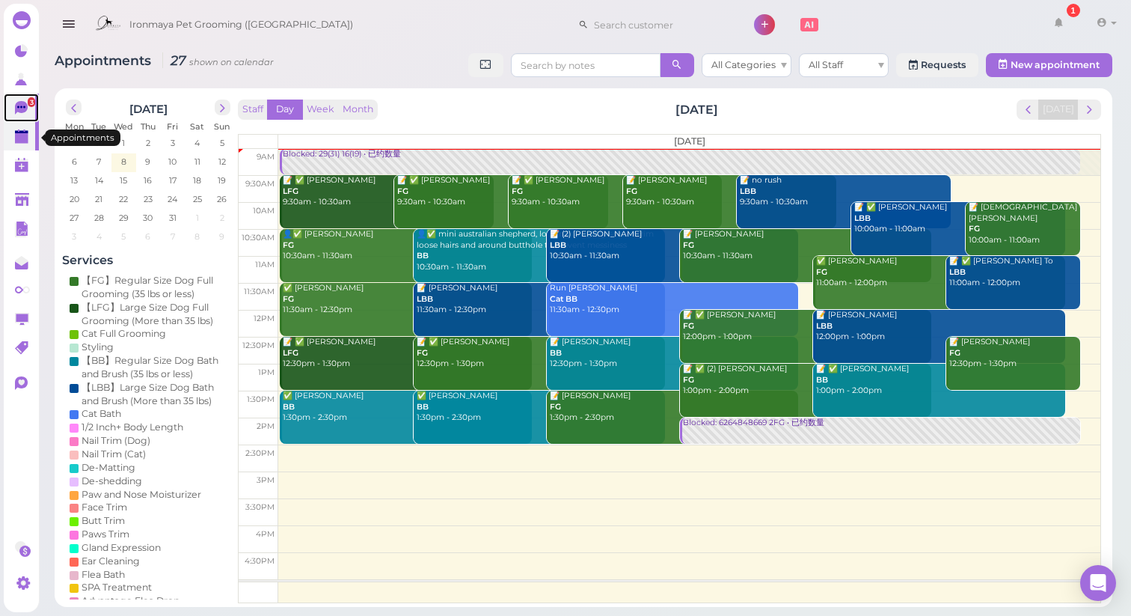
click at [20, 108] on icon at bounding box center [21, 107] width 13 height 13
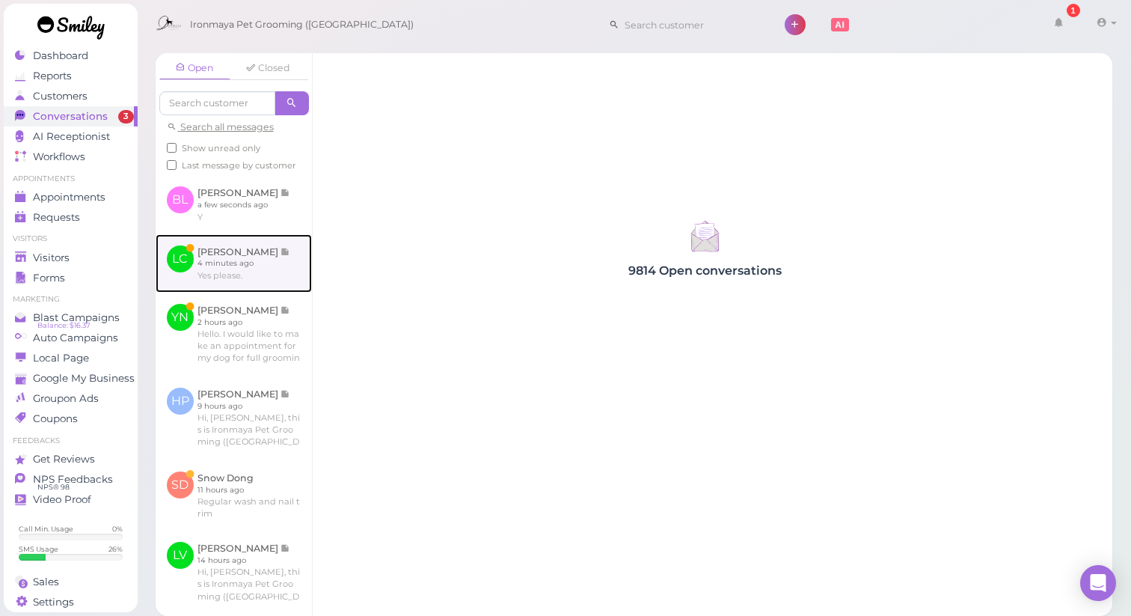
click at [242, 286] on link at bounding box center [234, 263] width 156 height 58
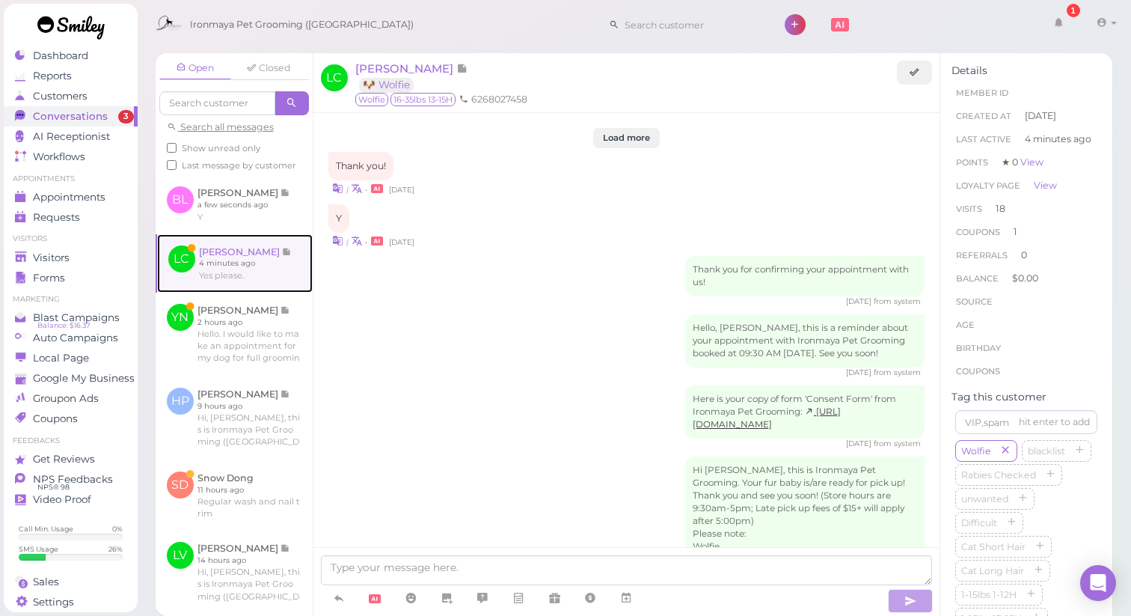
scroll to position [2273, 0]
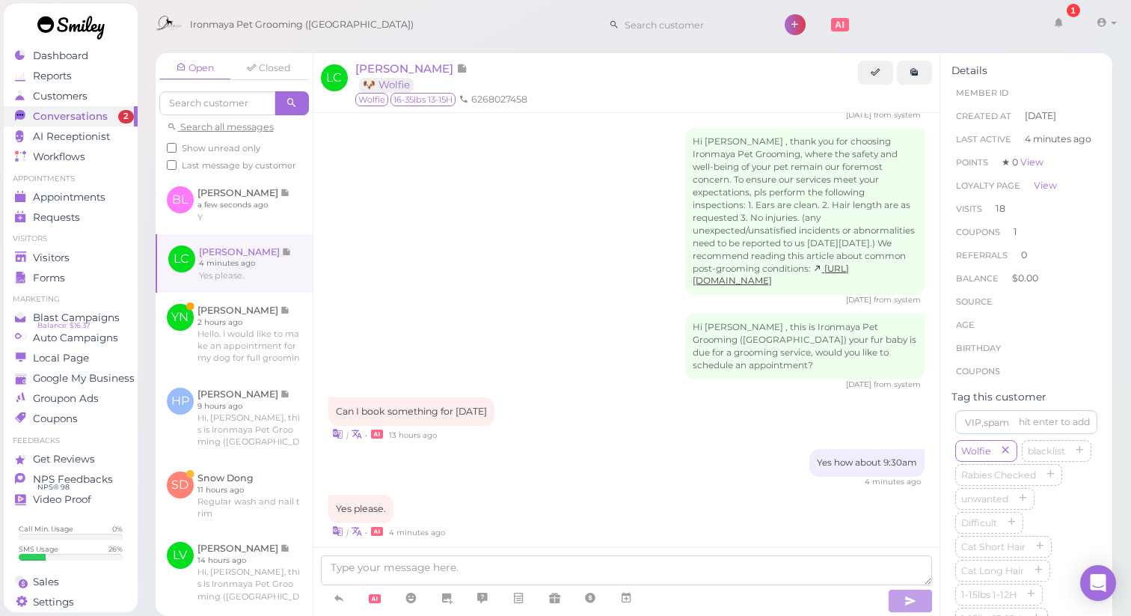
click at [772, 495] on div "Yes please. | • 4 minutes ago" at bounding box center [626, 516] width 597 height 44
click at [420, 69] on span "[PERSON_NAME]" at bounding box center [405, 68] width 101 height 14
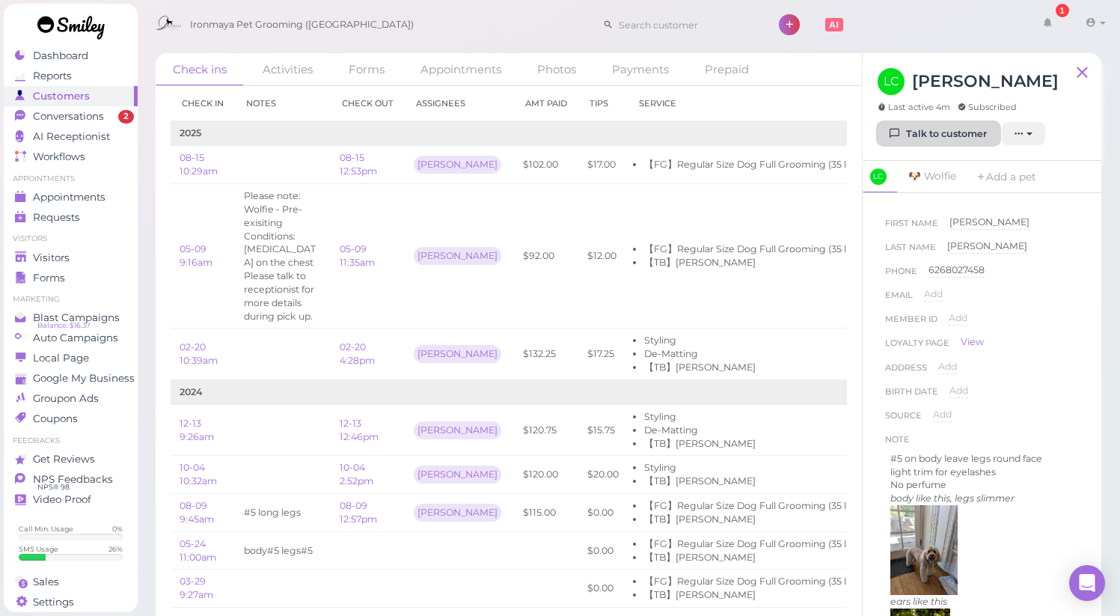
click at [955, 129] on link "Talk to customer" at bounding box center [938, 134] width 122 height 24
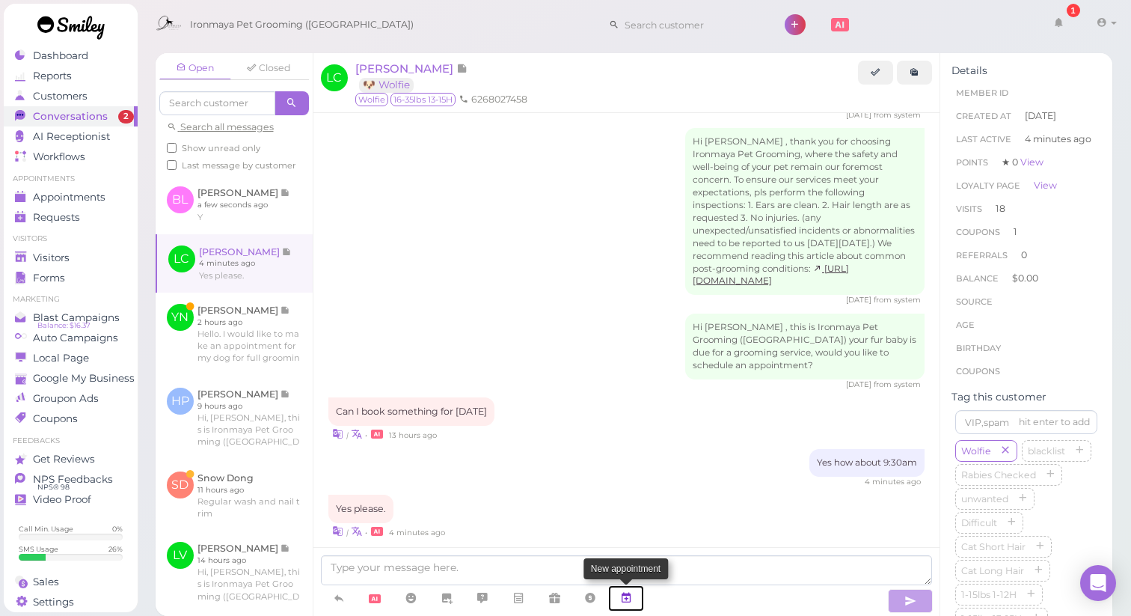
click at [632, 596] on icon at bounding box center [626, 597] width 12 height 15
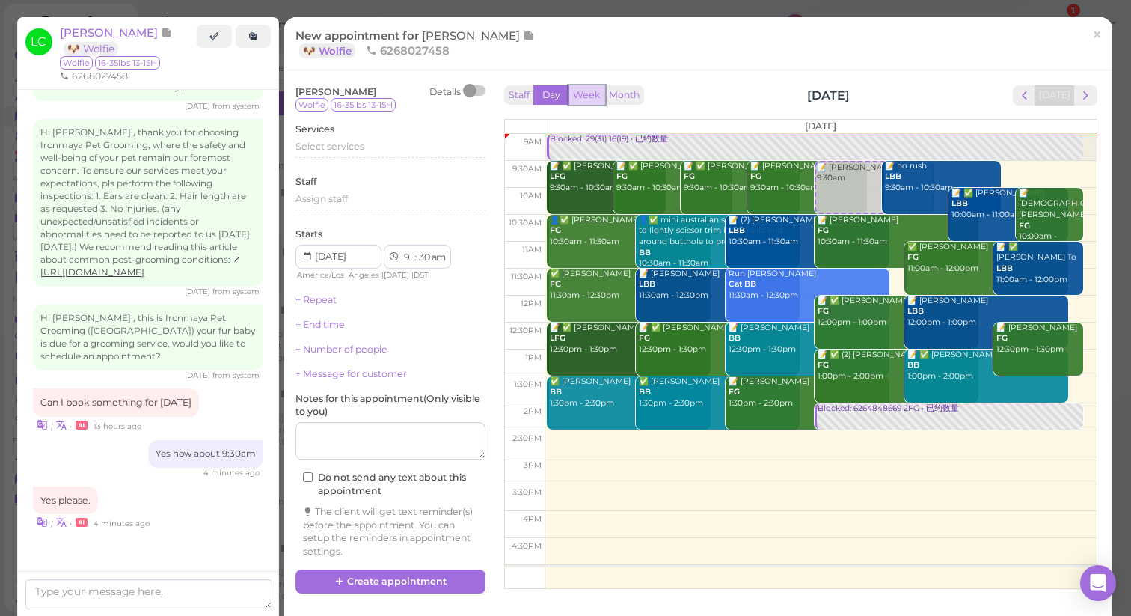
click at [585, 94] on button "Week" at bounding box center [586, 95] width 37 height 20
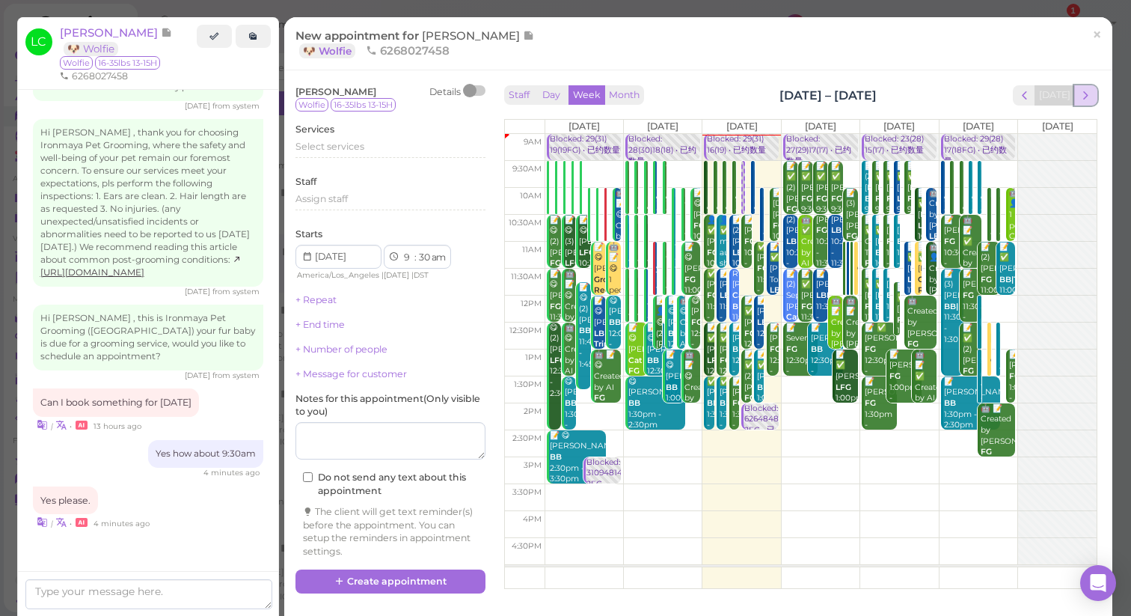
click at [1082, 98] on button "next" at bounding box center [1085, 95] width 23 height 20
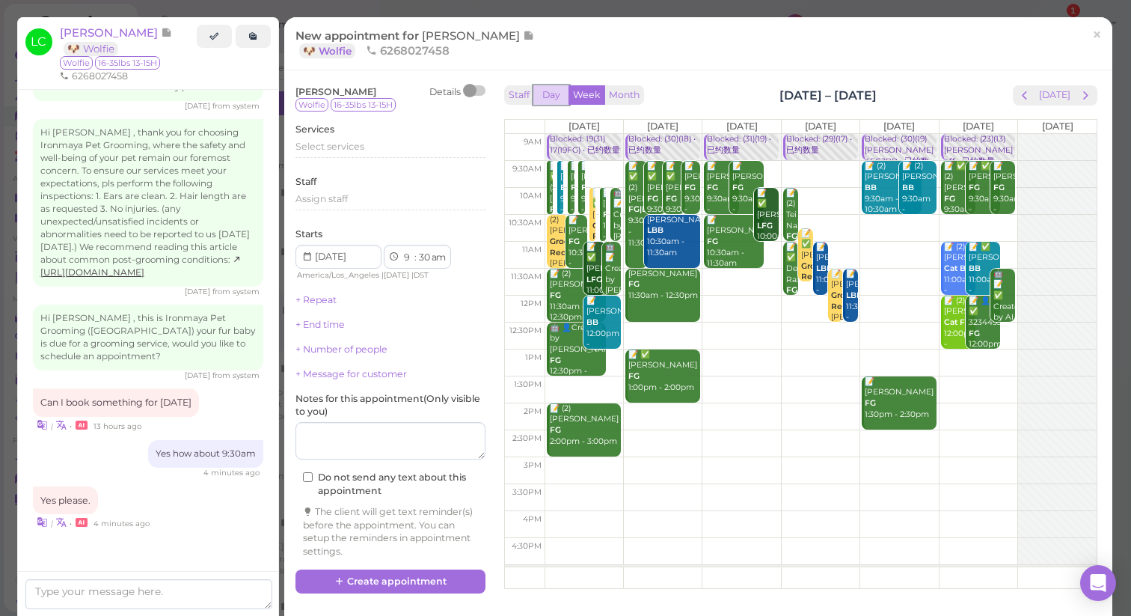
click at [551, 92] on button "Day" at bounding box center [551, 95] width 36 height 20
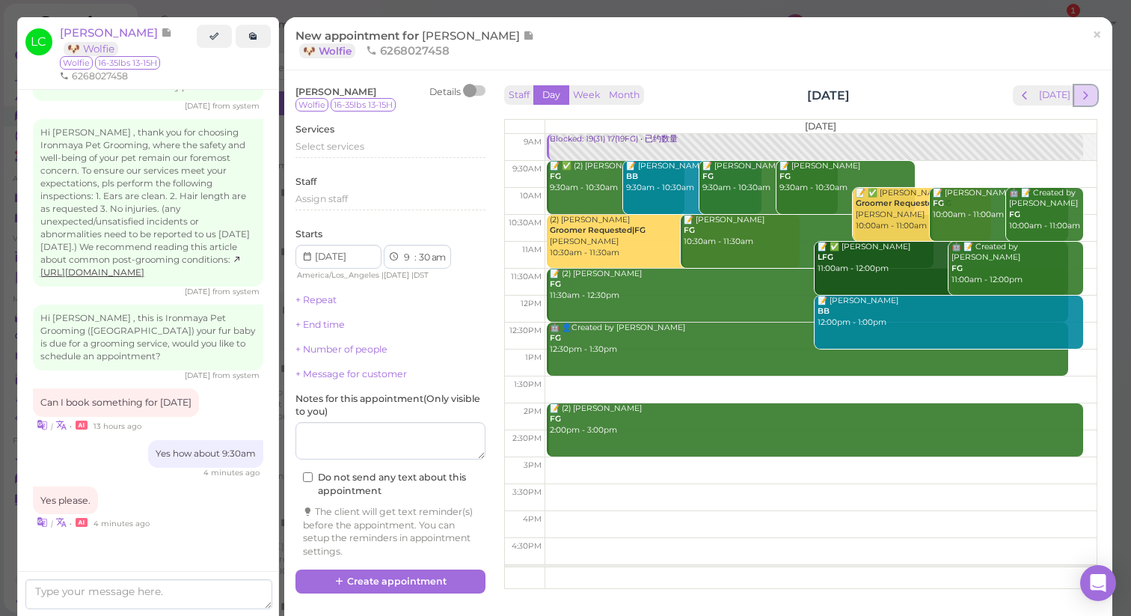
click at [1079, 96] on span "next" at bounding box center [1086, 95] width 14 height 14
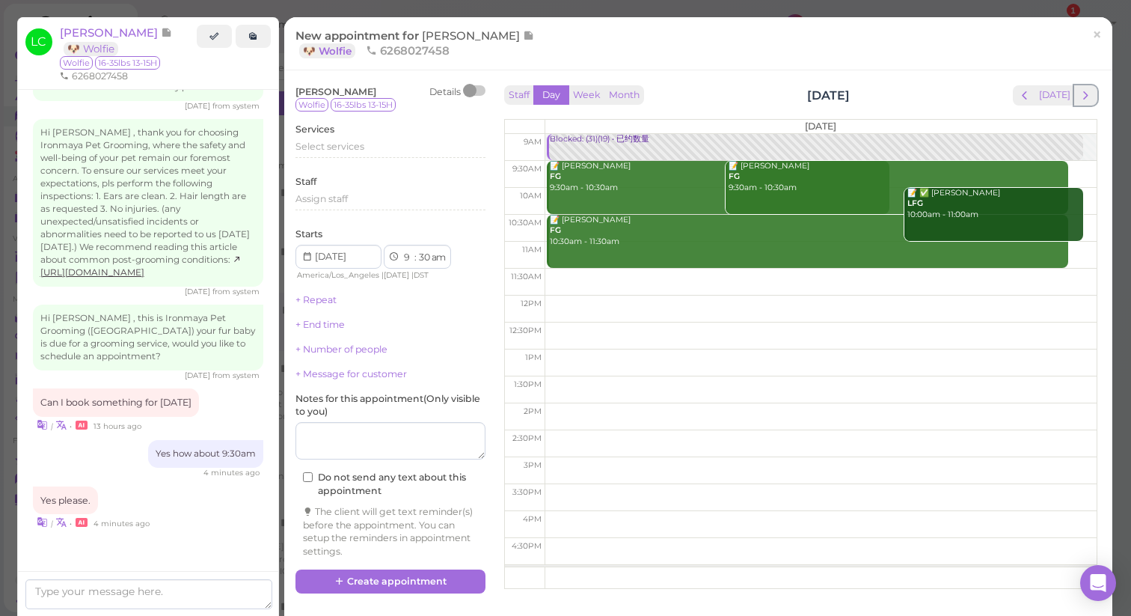
click at [1079, 96] on span "next" at bounding box center [1086, 95] width 14 height 14
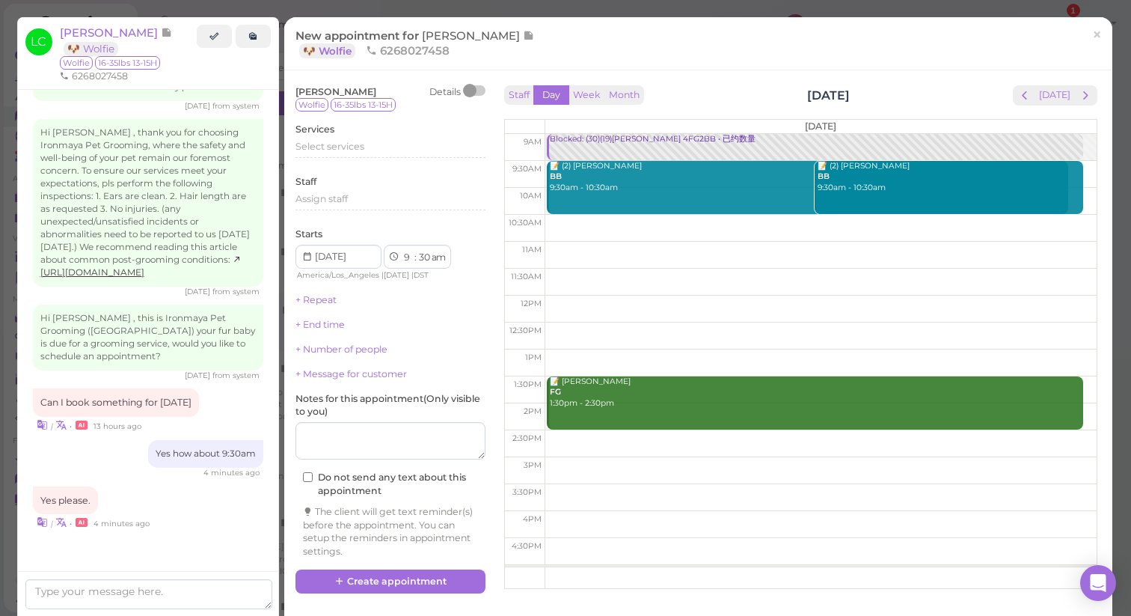
click at [1079, 165] on td at bounding box center [821, 174] width 552 height 27
type input "[DATE]"
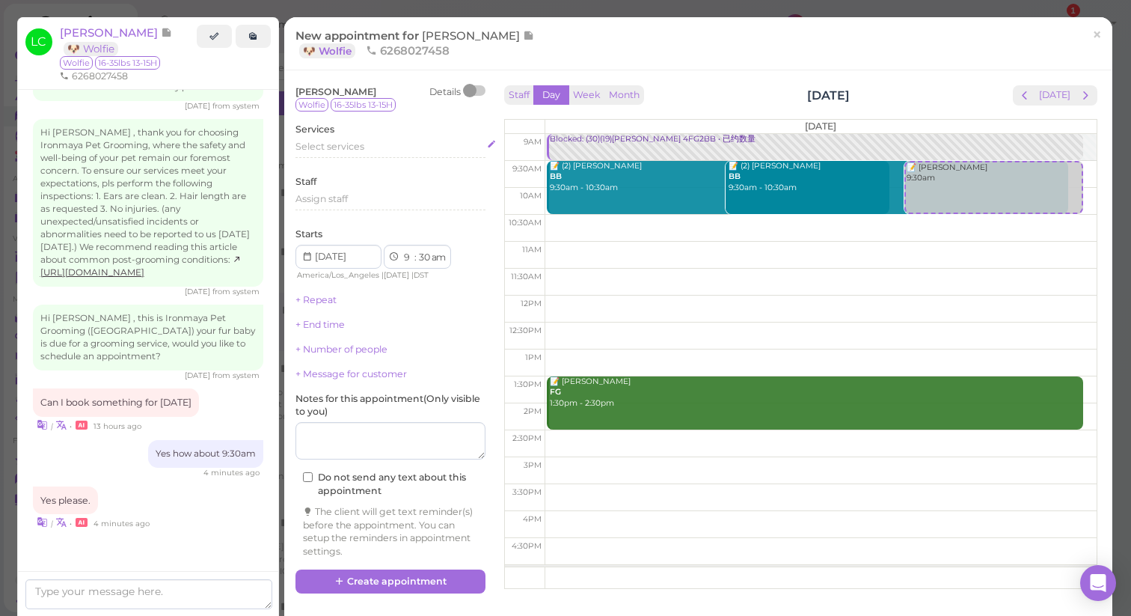
click at [315, 145] on span "Select services" at bounding box center [329, 146] width 69 height 11
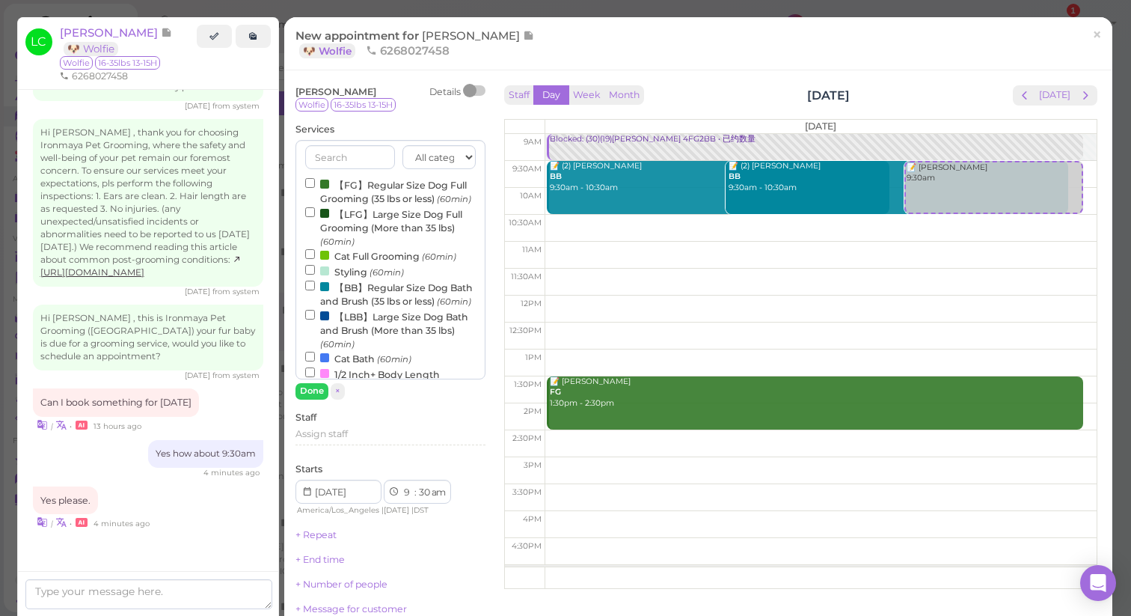
click at [359, 188] on label "【FG】Regular Size Dog Full Grooming (35 lbs or less) (60min)" at bounding box center [390, 191] width 171 height 29
click at [315, 188] on input "【FG】Regular Size Dog Full Grooming (35 lbs or less) (60min)" at bounding box center [310, 183] width 10 height 10
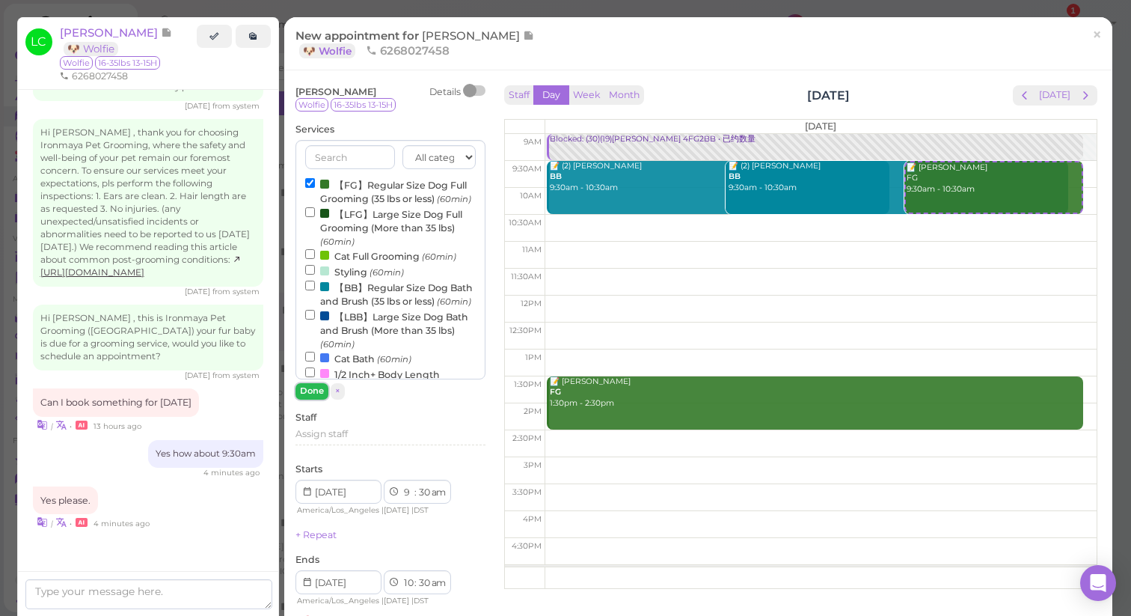
click at [310, 391] on button "Done" at bounding box center [311, 391] width 33 height 16
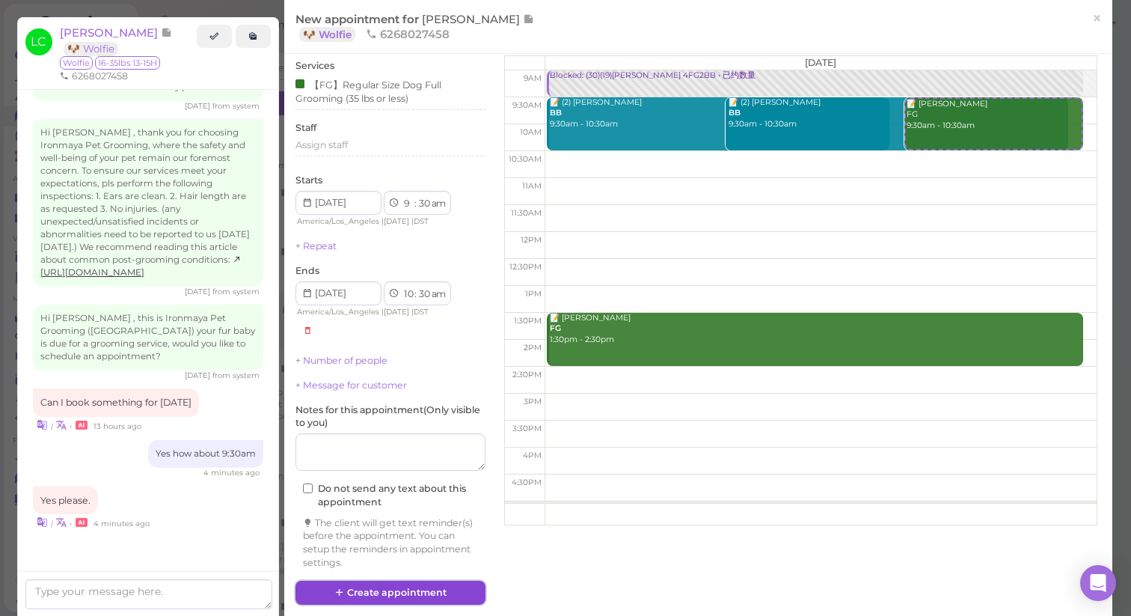
click at [390, 590] on button "Create appointment" at bounding box center [390, 592] width 190 height 24
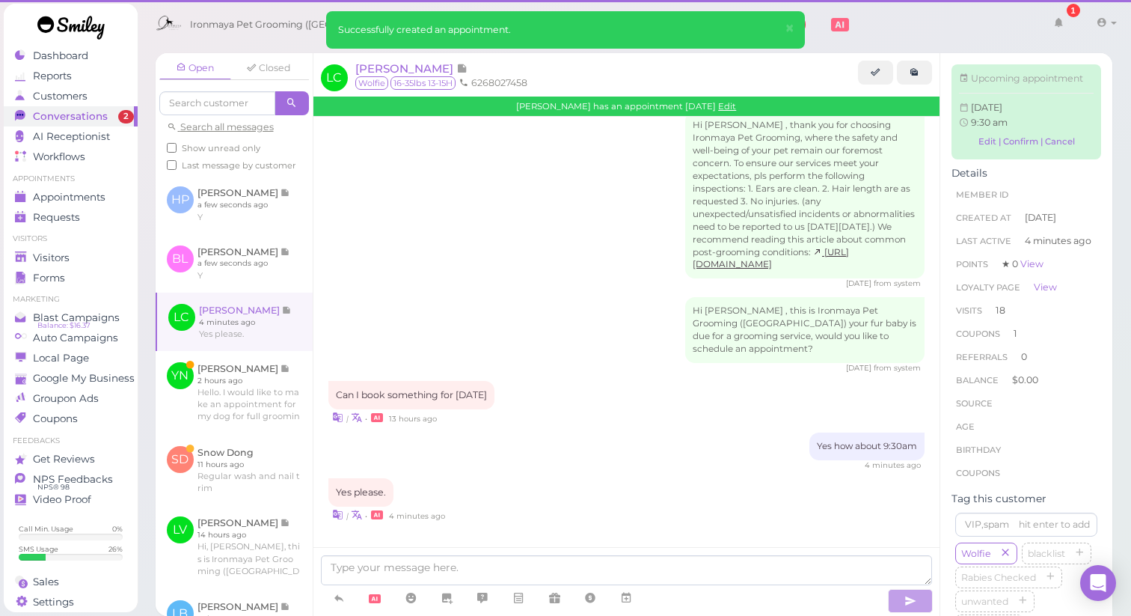
scroll to position [2273, 0]
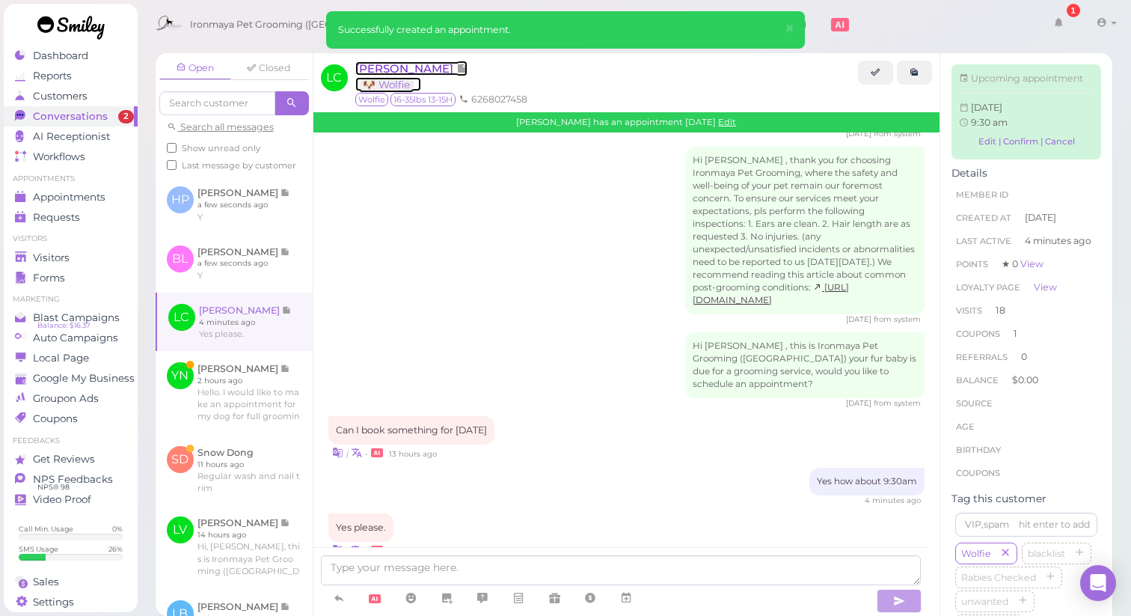
click at [419, 70] on span "[PERSON_NAME]" at bounding box center [405, 68] width 101 height 14
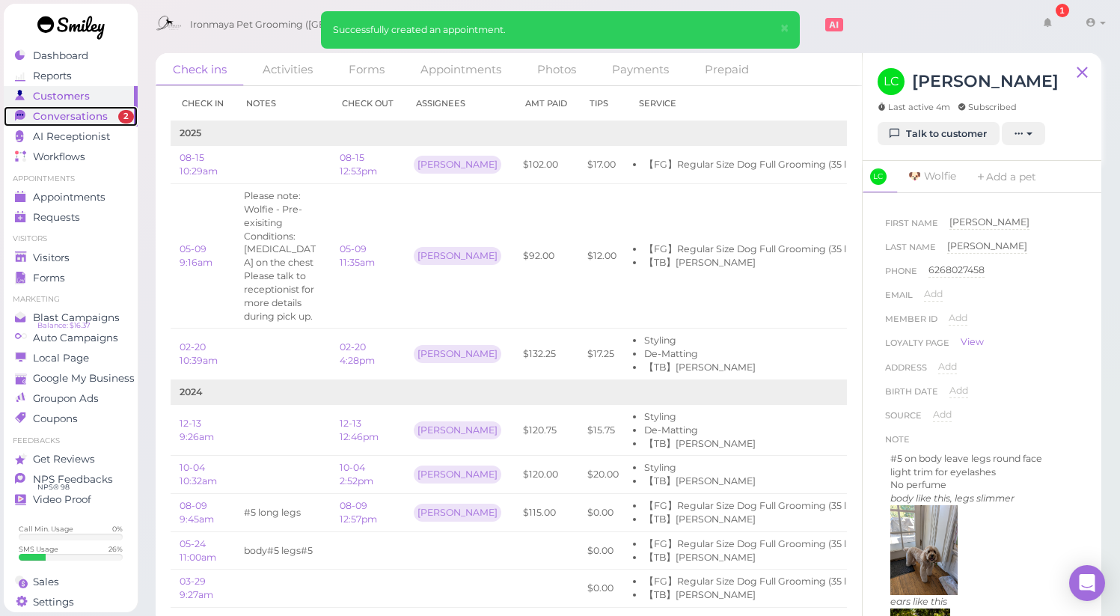
click at [68, 120] on span "Conversations" at bounding box center [70, 116] width 75 height 13
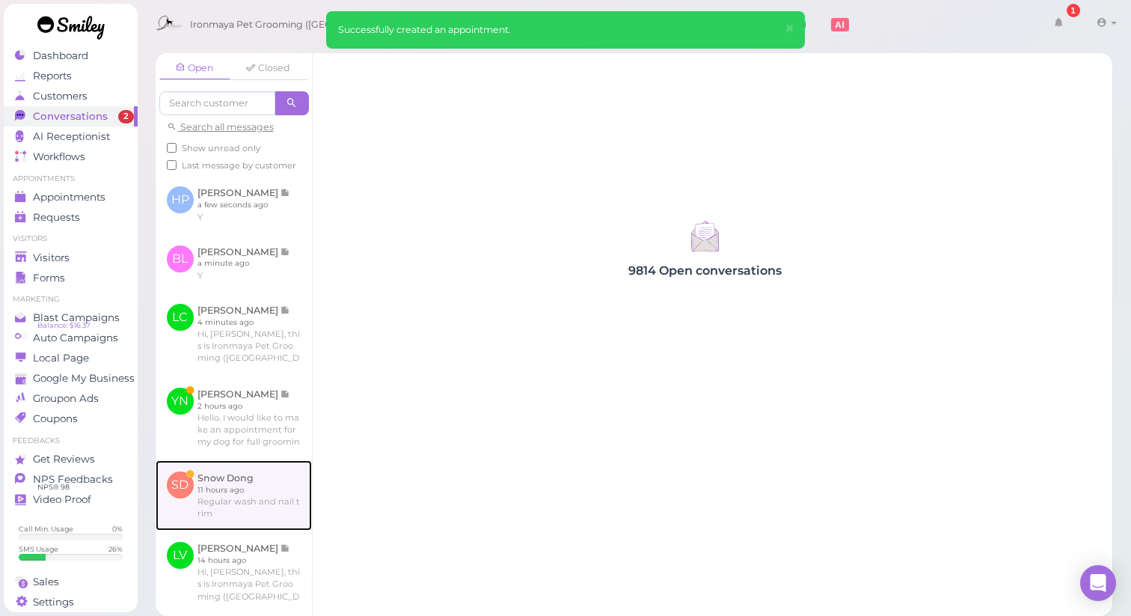
click at [242, 530] on link at bounding box center [234, 495] width 156 height 70
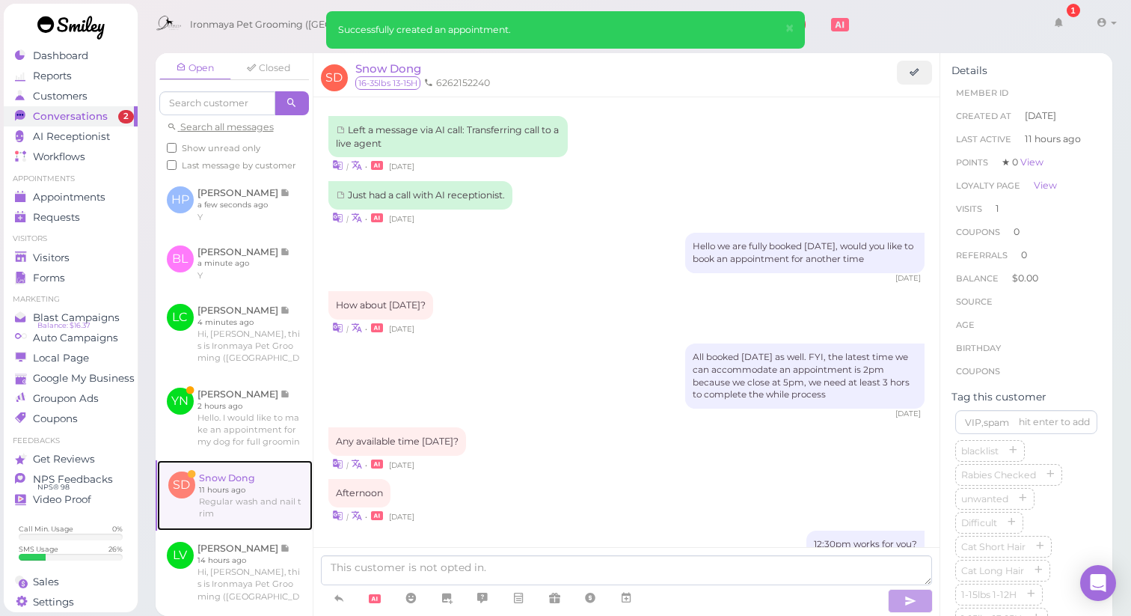
scroll to position [1556, 0]
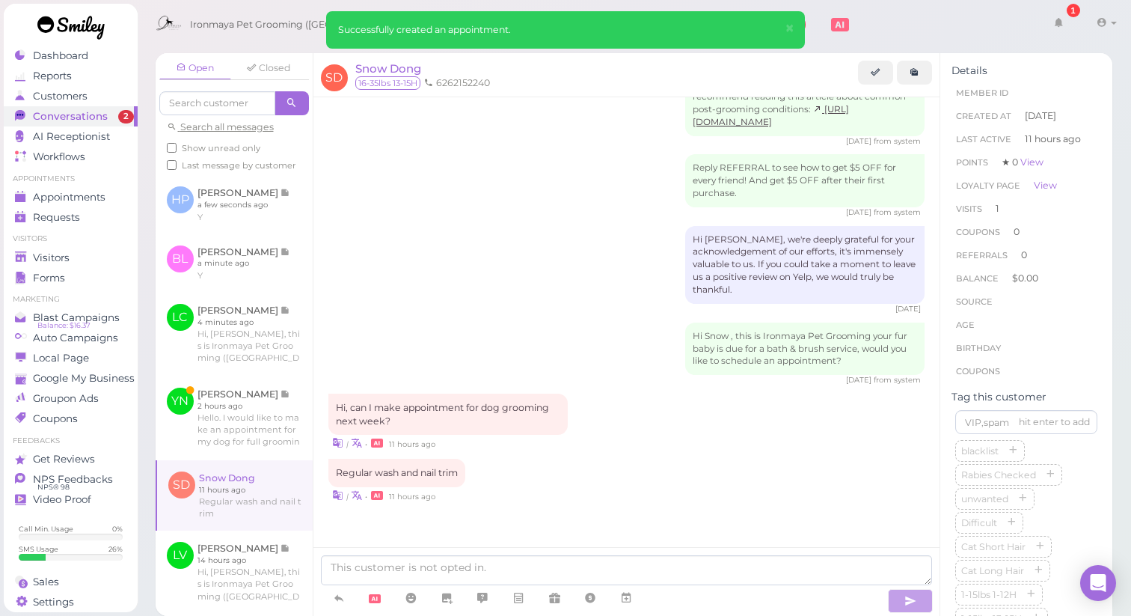
click at [627, 473] on div "Regular wash and nail trim | • 11 hours ago" at bounding box center [626, 481] width 597 height 44
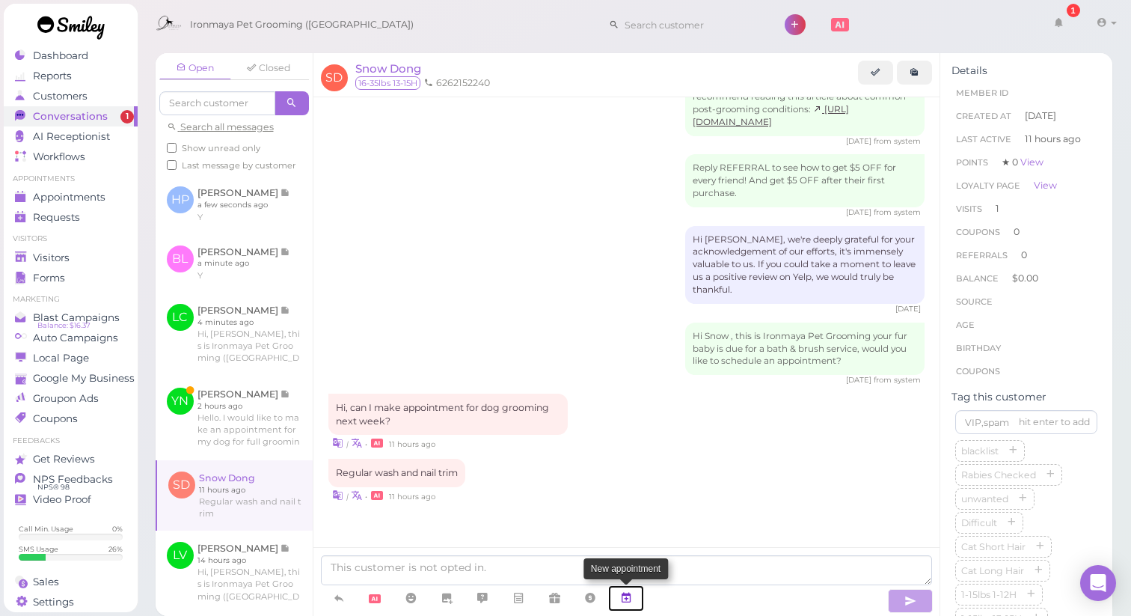
click at [630, 598] on icon at bounding box center [626, 597] width 12 height 15
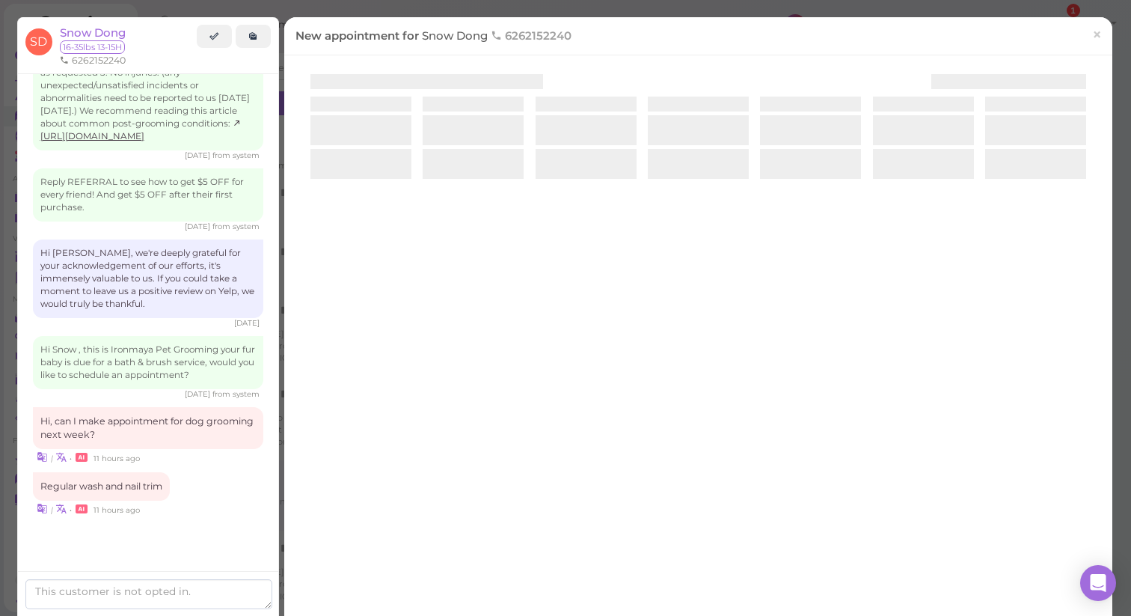
scroll to position [1569, 0]
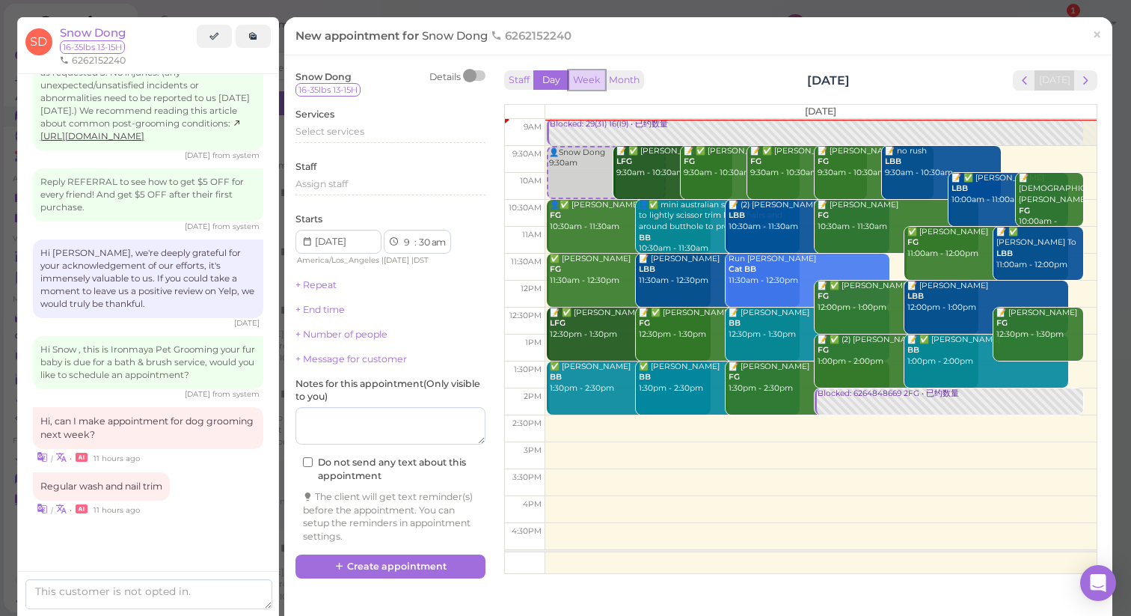
click at [574, 82] on button "Week" at bounding box center [586, 80] width 37 height 20
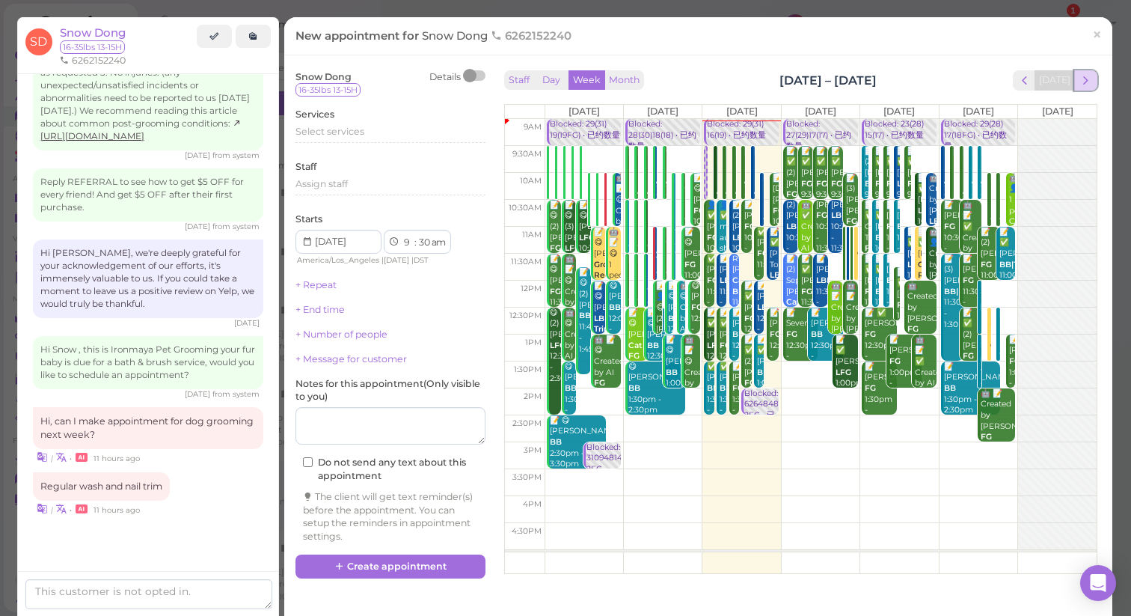
click at [1079, 81] on span "next" at bounding box center [1086, 80] width 14 height 14
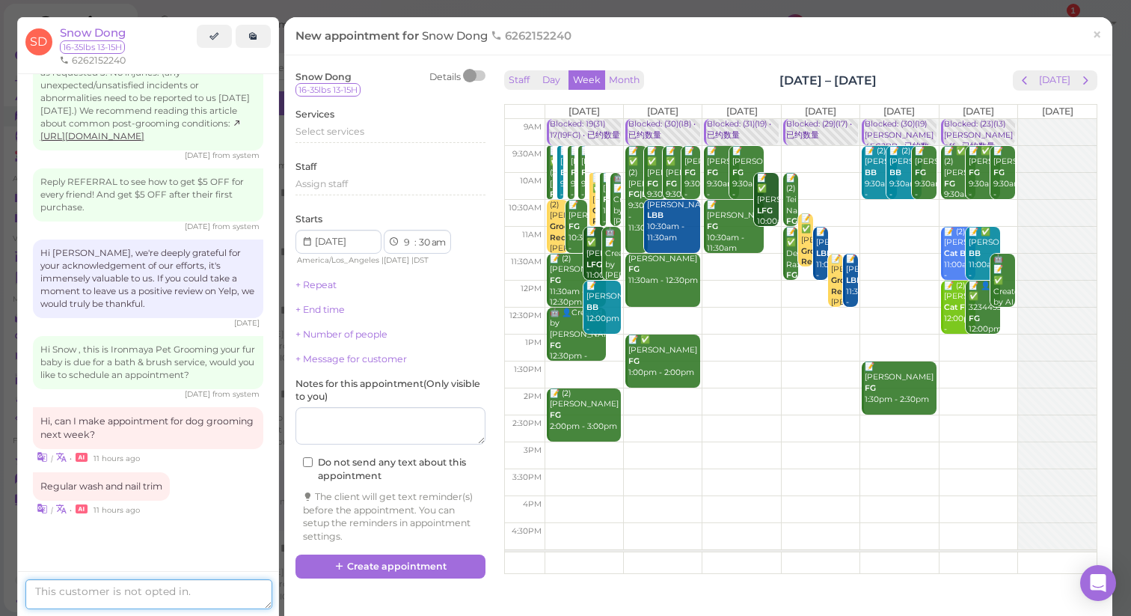
click at [150, 592] on textarea at bounding box center [148, 594] width 247 height 30
type textarea "We're available from [DATE] to [DATE]."
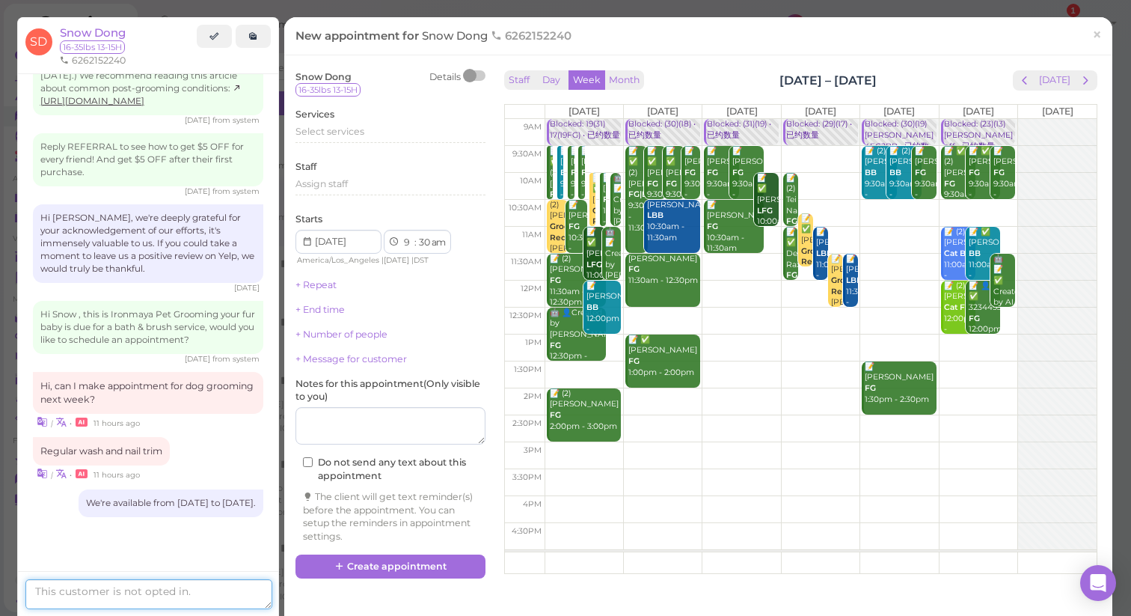
click at [230, 585] on textarea at bounding box center [148, 594] width 247 height 30
type textarea "w"
click at [1092, 40] on span "×" at bounding box center [1097, 34] width 10 height 21
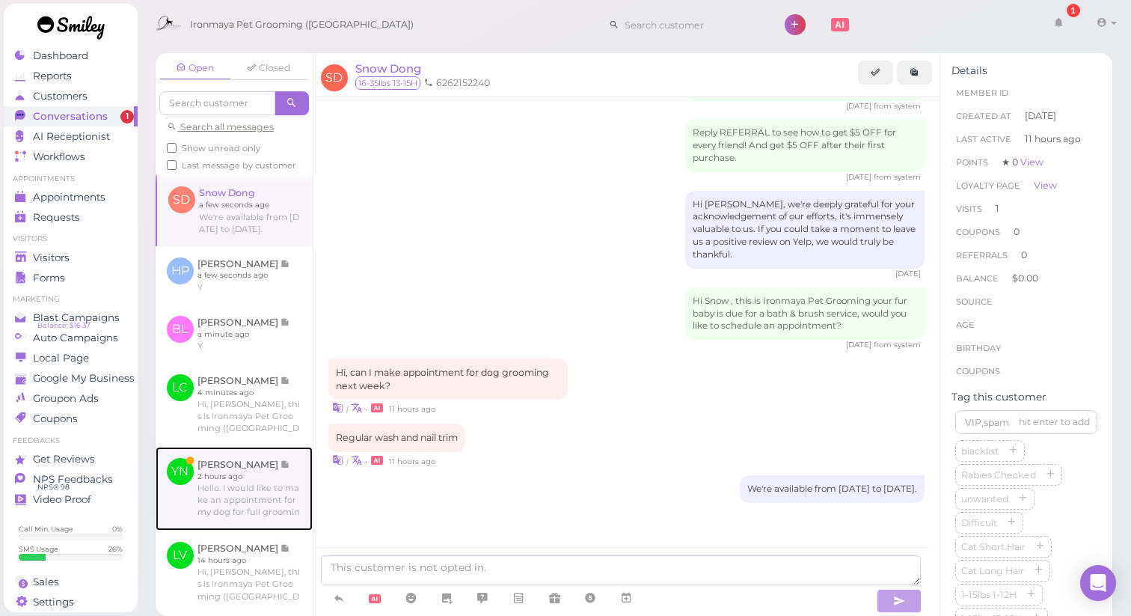
click at [228, 530] on link at bounding box center [234, 489] width 157 height 84
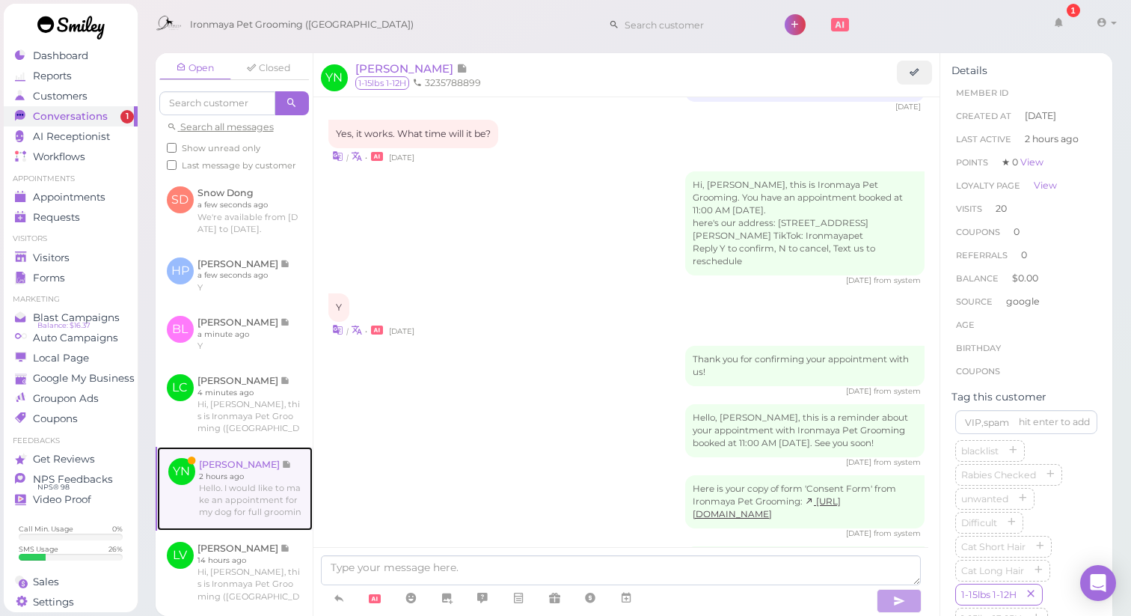
scroll to position [2213, 0]
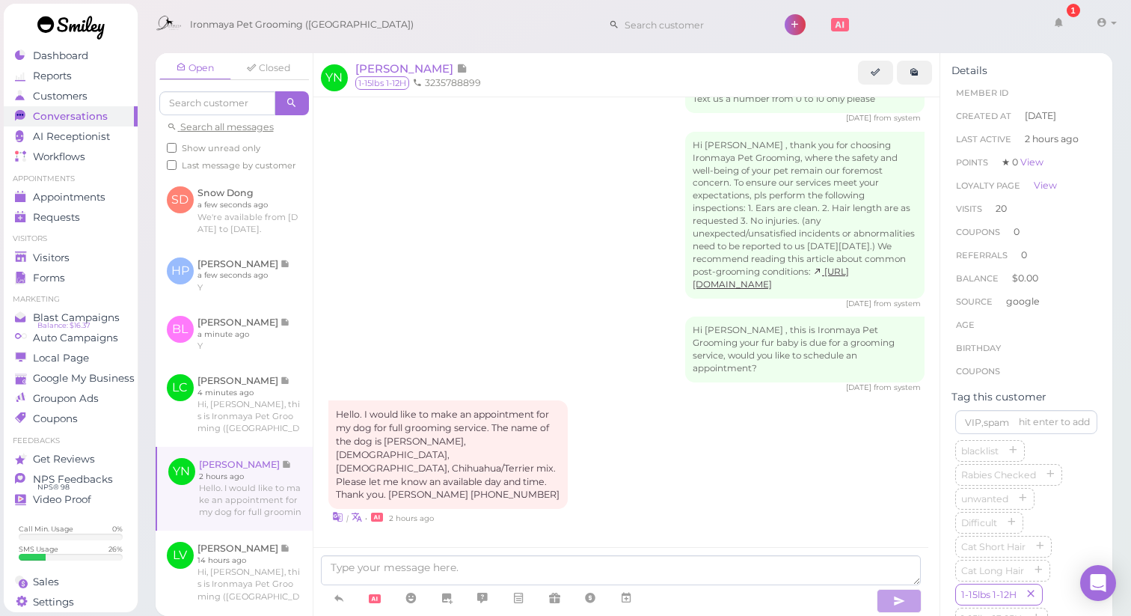
click at [634, 439] on div "Hello. I would like to make an appointment for my dog for full grooming service…" at bounding box center [626, 462] width 597 height 124
click at [634, 599] on link at bounding box center [626, 598] width 36 height 26
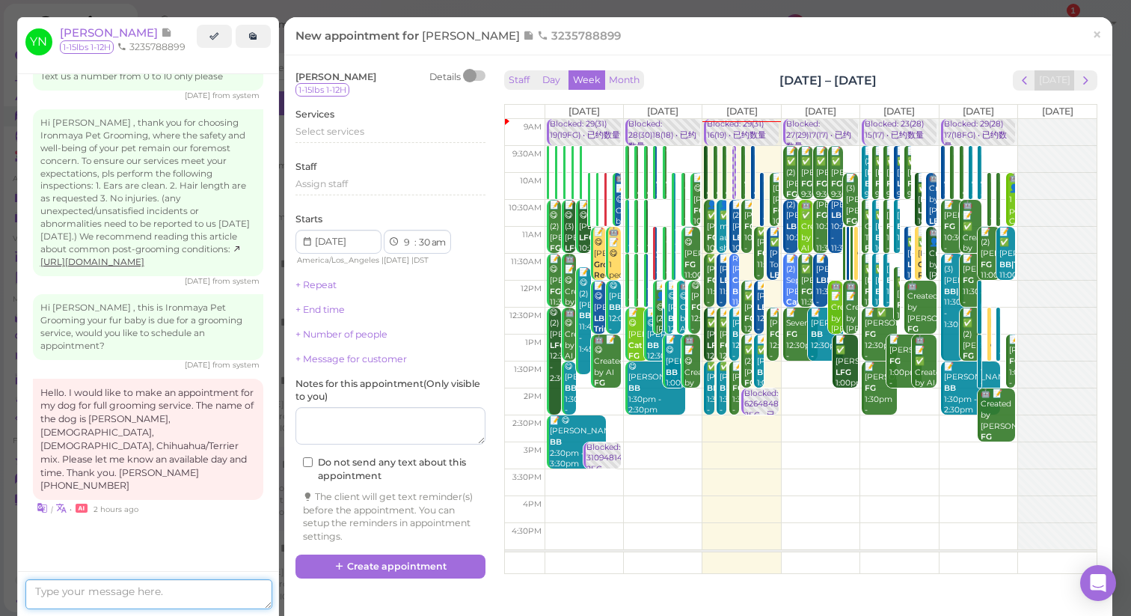
click at [199, 585] on textarea at bounding box center [148, 594] width 247 height 30
click at [36, 592] on textarea "[DATE] is available" at bounding box center [148, 594] width 247 height 30
click at [200, 591] on textarea "Good morning, we have [DATE] is available" at bounding box center [148, 594] width 247 height 30
click at [150, 589] on textarea "Good morning, we have [DATE] as the only day available" at bounding box center [148, 589] width 247 height 40
click at [177, 597] on textarea "Good morning, we have [DATE] as the only day available this week" at bounding box center [148, 589] width 247 height 40
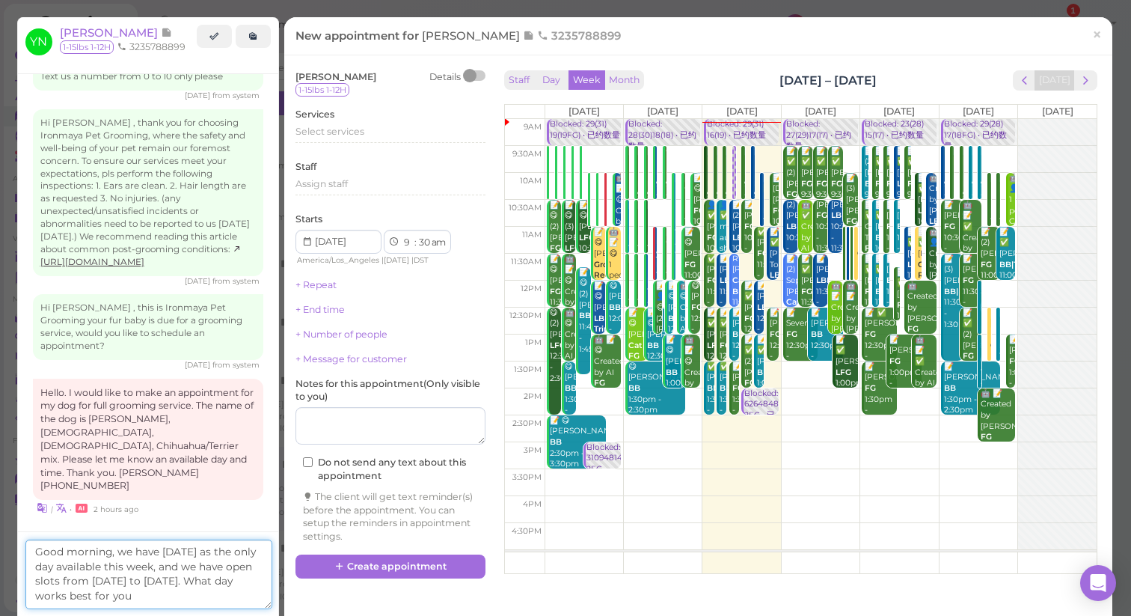
type textarea "Good morning, we have [DATE] as the only day available this week, and we have o…"
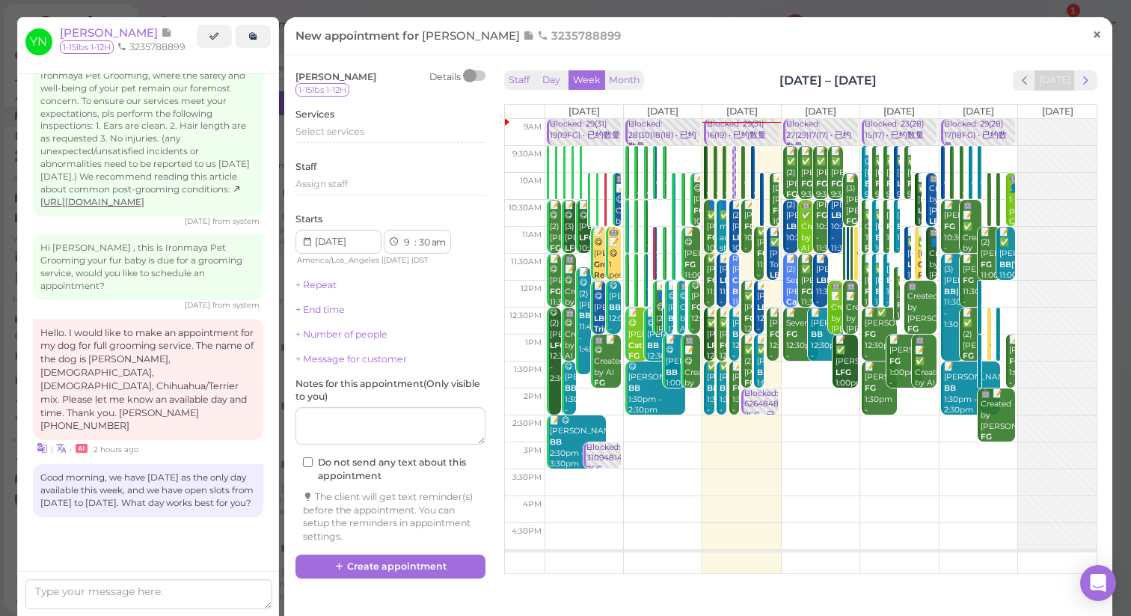
click at [1092, 38] on span "×" at bounding box center [1097, 34] width 10 height 21
